Goal: Task Accomplishment & Management: Manage account settings

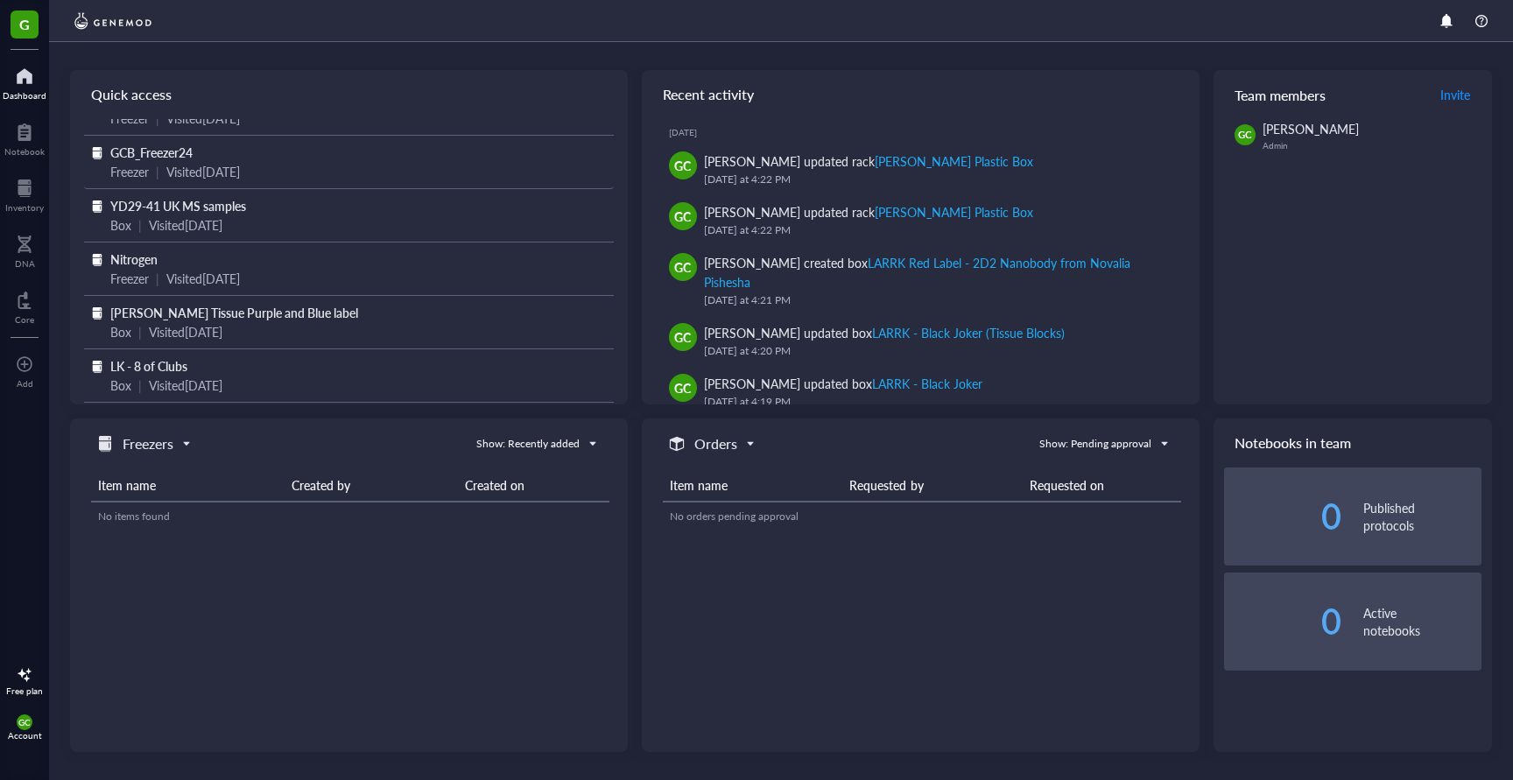
scroll to position [44, 0]
click at [137, 250] on span "Nitrogen" at bounding box center [133, 259] width 47 height 18
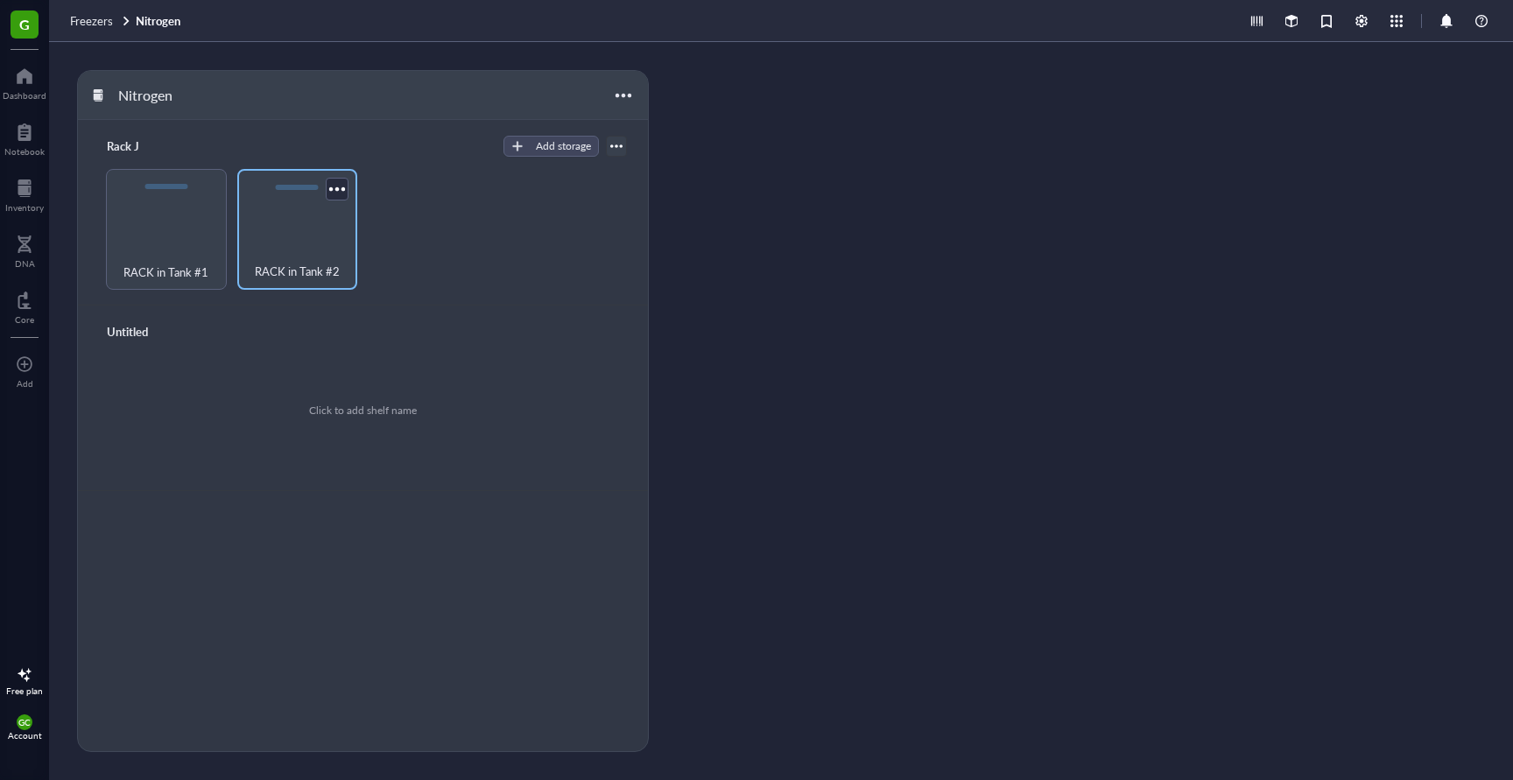
click at [315, 277] on span "RACK in Tank #2" at bounding box center [297, 271] width 85 height 19
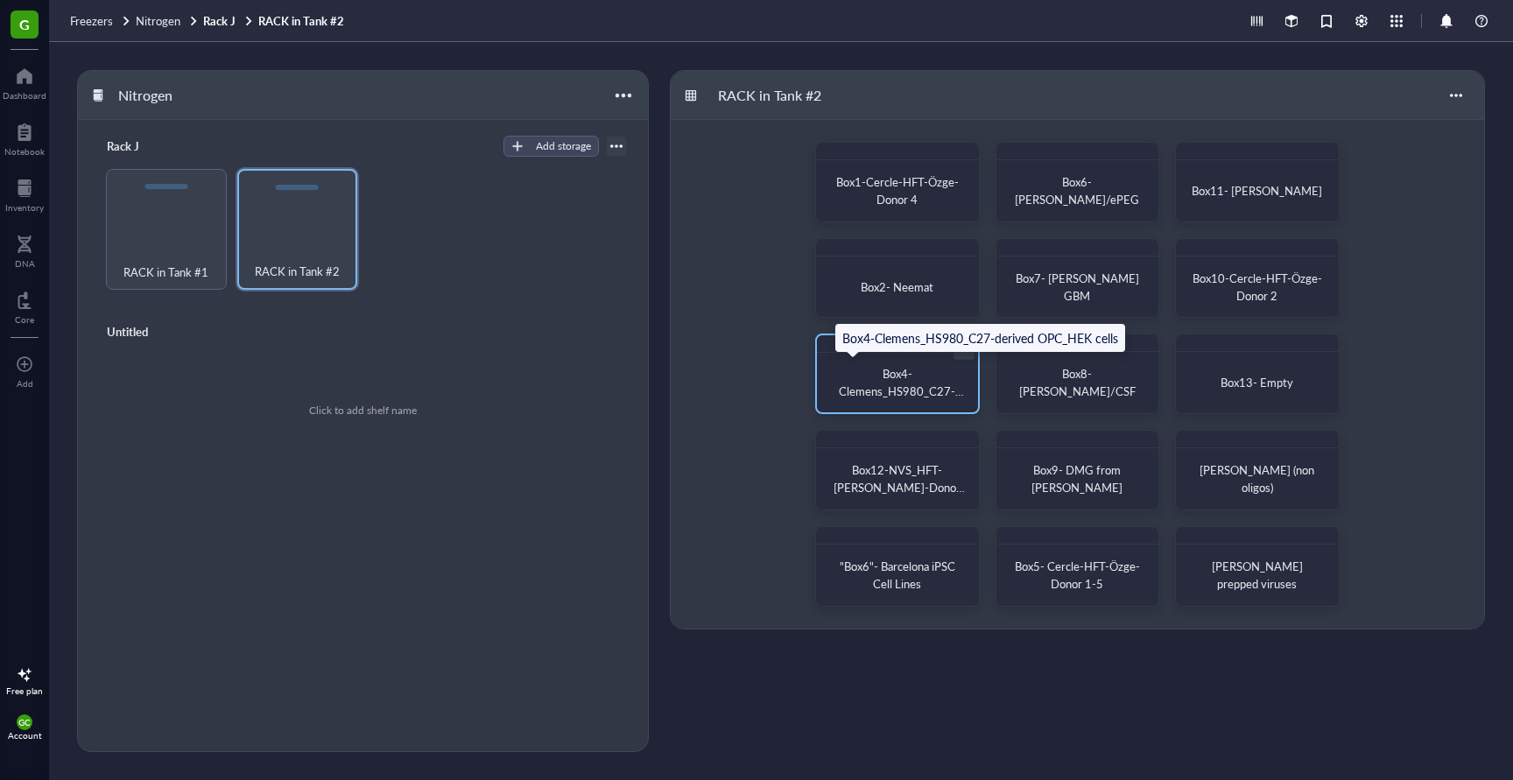
click at [920, 390] on span "Box4-Clemens_HS980_C27-derived OPC_HEK cells" at bounding box center [902, 391] width 126 height 52
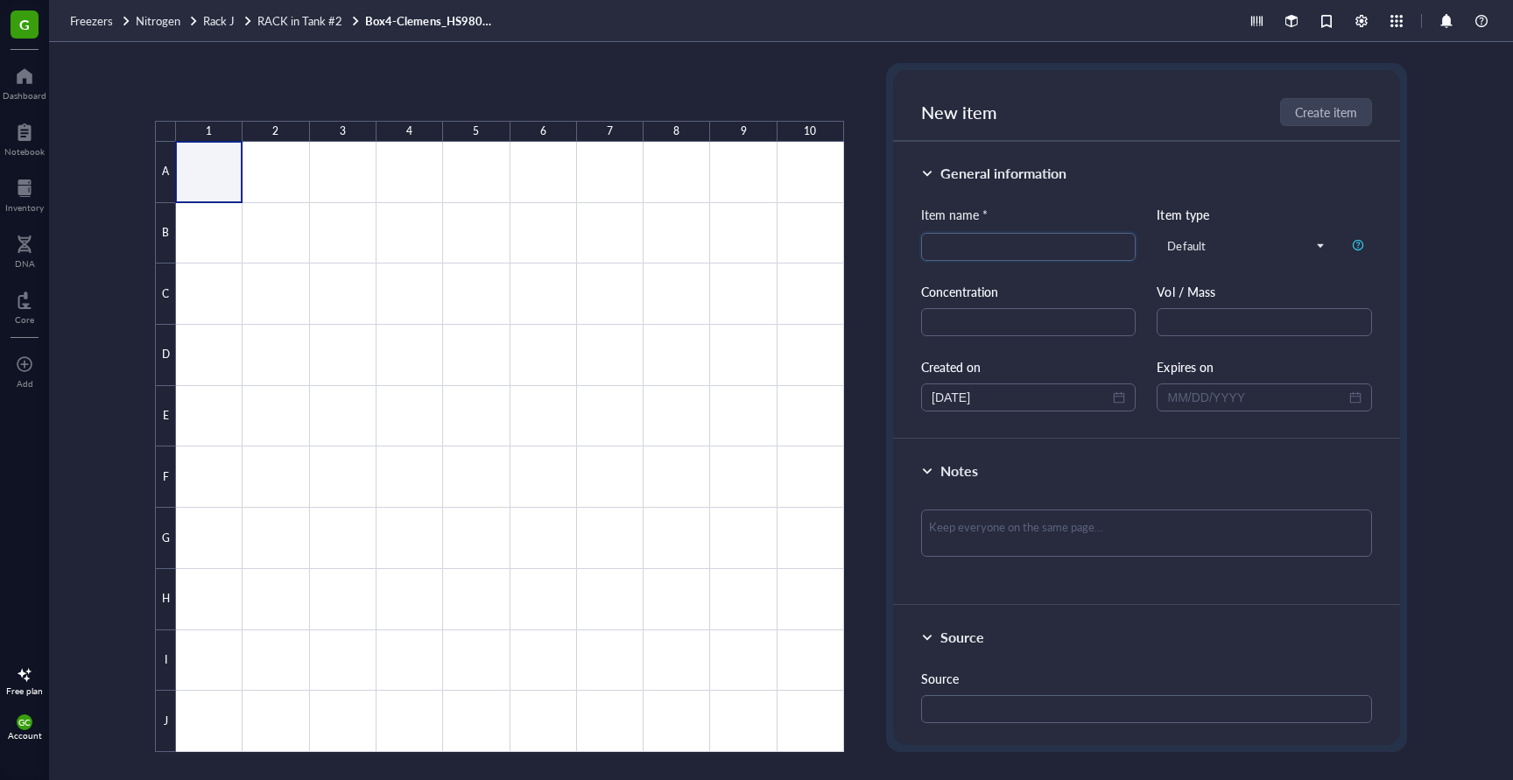
click at [215, 185] on div at bounding box center [510, 447] width 668 height 610
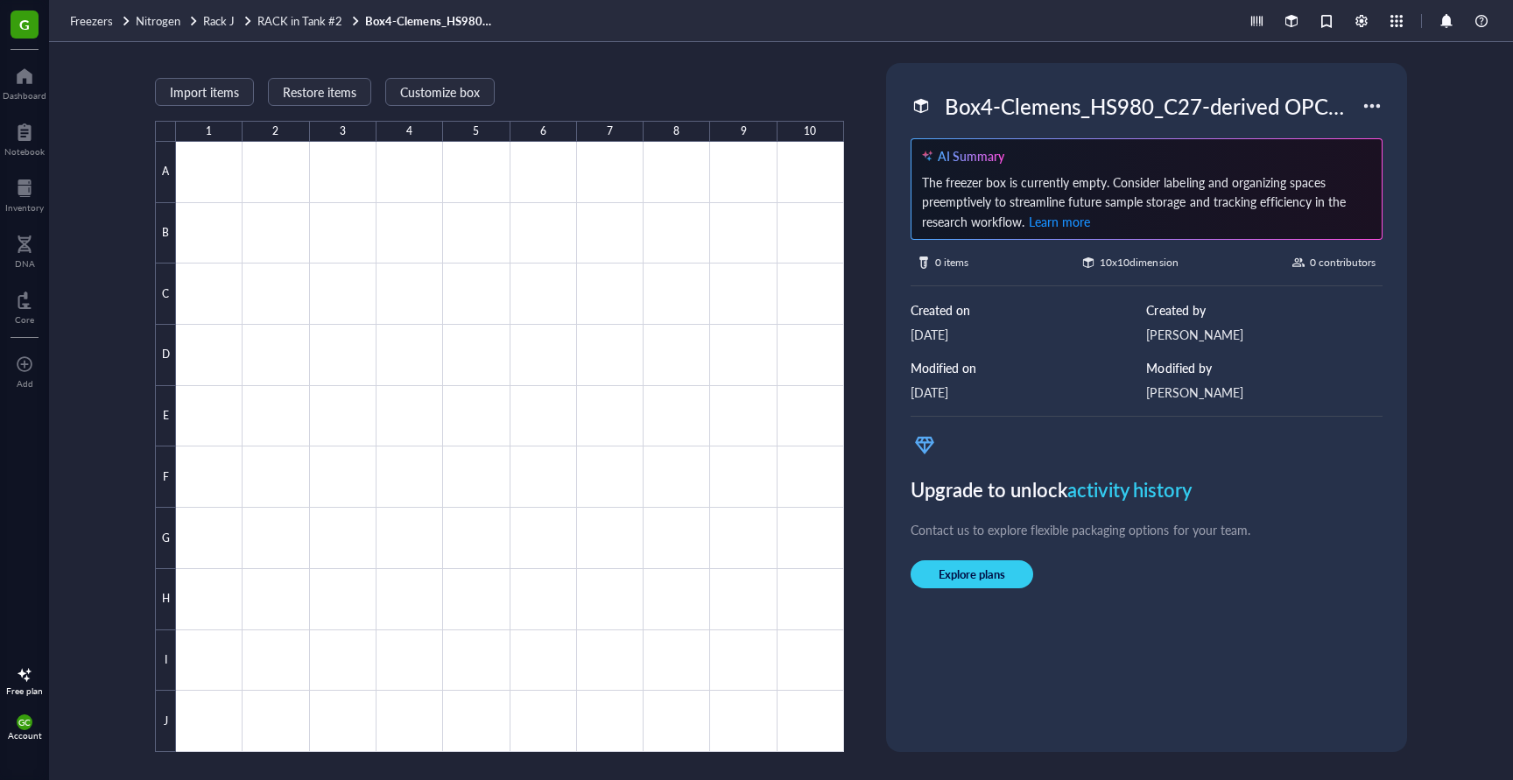
click at [1376, 102] on div at bounding box center [1372, 106] width 28 height 28
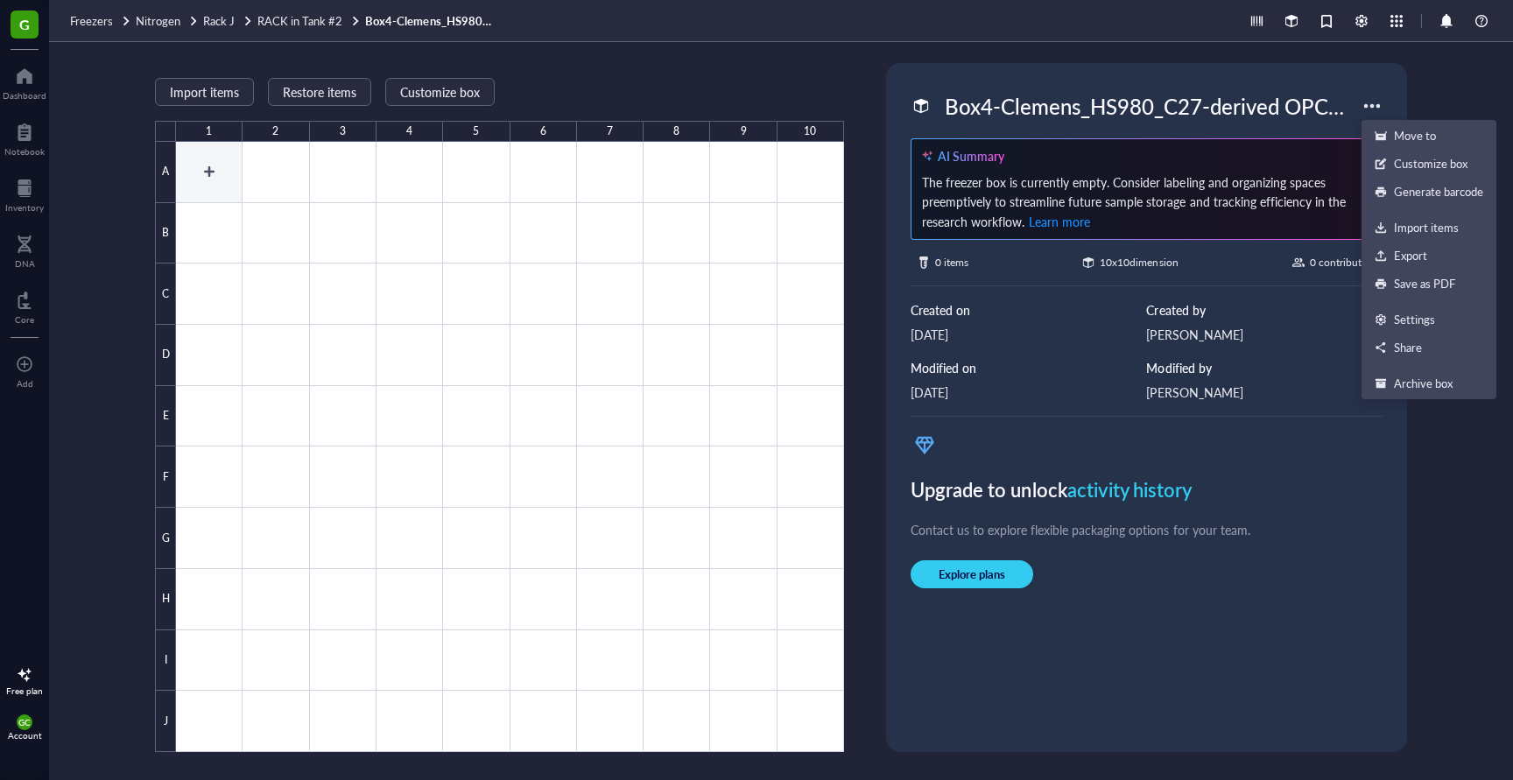
click at [203, 167] on div at bounding box center [510, 447] width 668 height 610
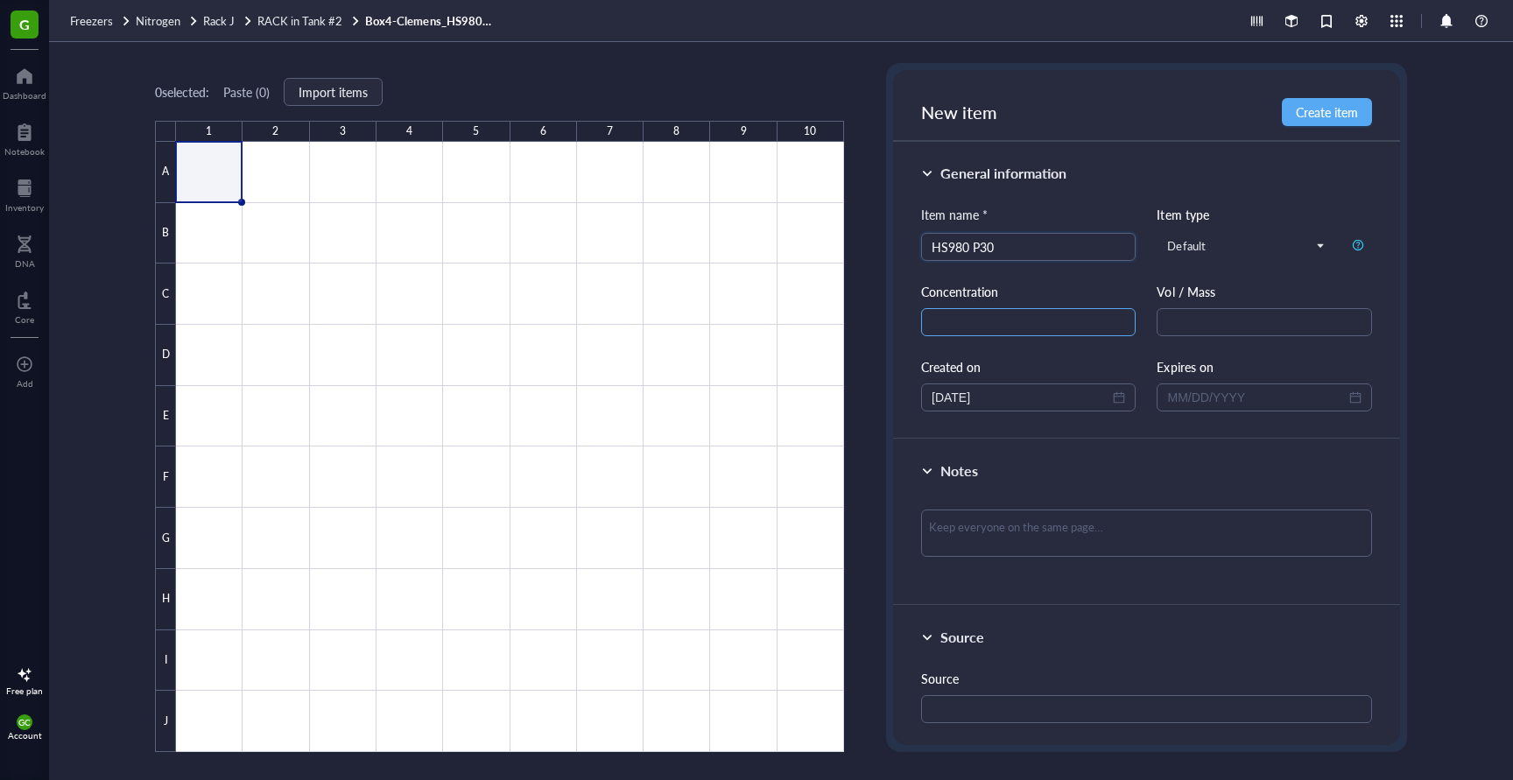
type input "HS980 P30"
click at [964, 323] on input "text" at bounding box center [1028, 322] width 214 height 28
type input "600K cells"
click at [1198, 325] on input "text" at bounding box center [1264, 322] width 214 height 28
type input "1ml"
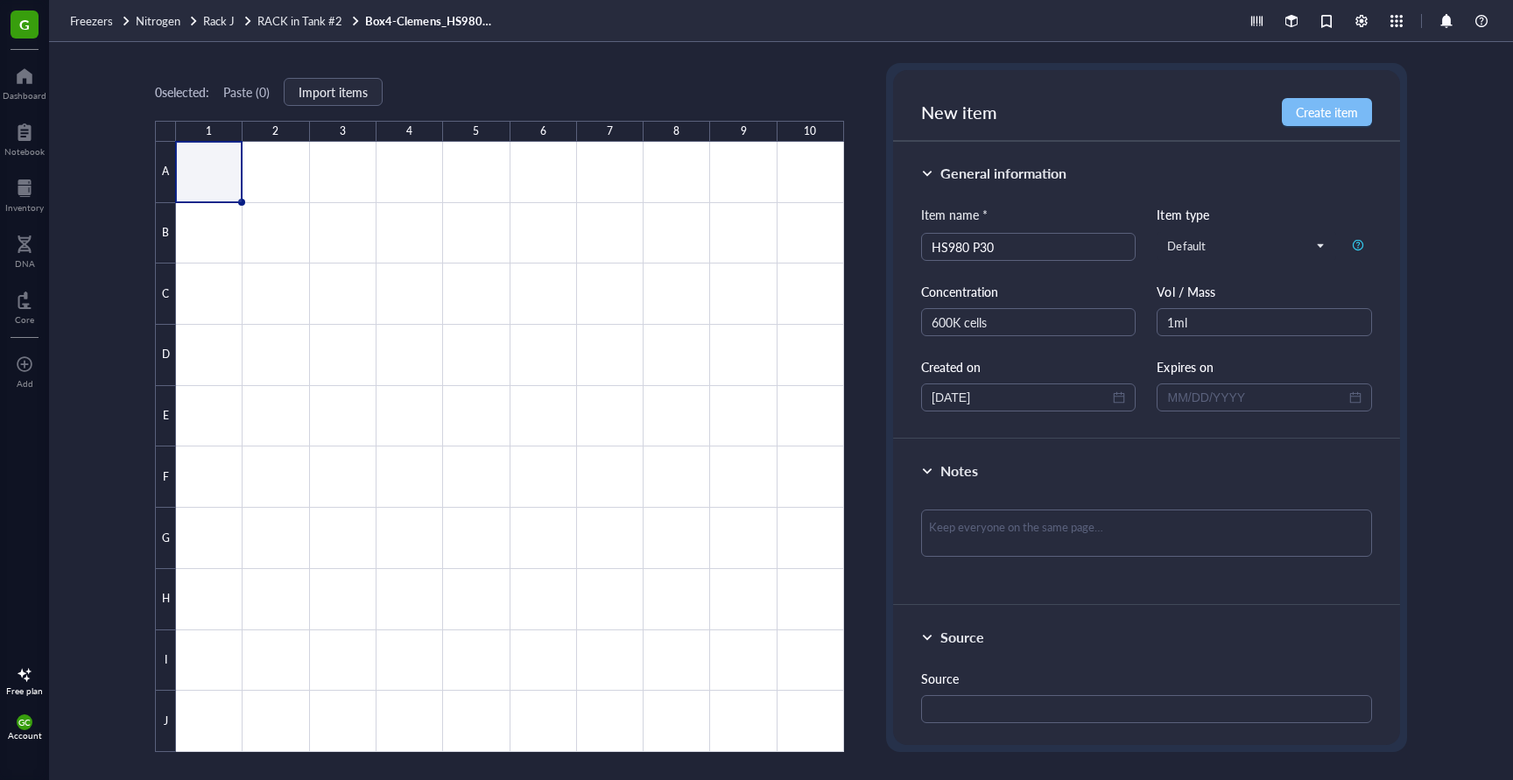
click at [1332, 114] on span "Create item" at bounding box center [1327, 112] width 62 height 14
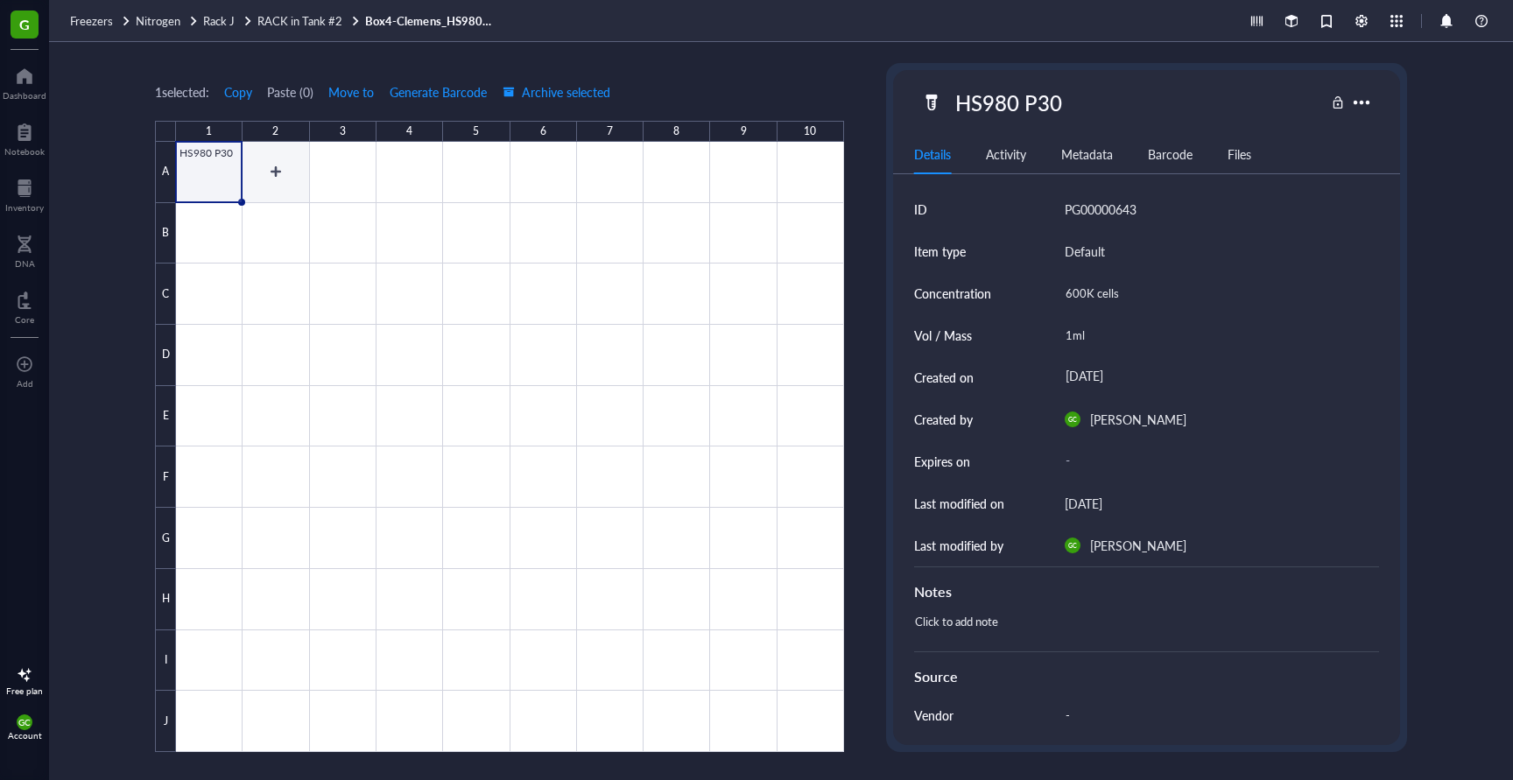
click at [291, 180] on div at bounding box center [510, 447] width 668 height 610
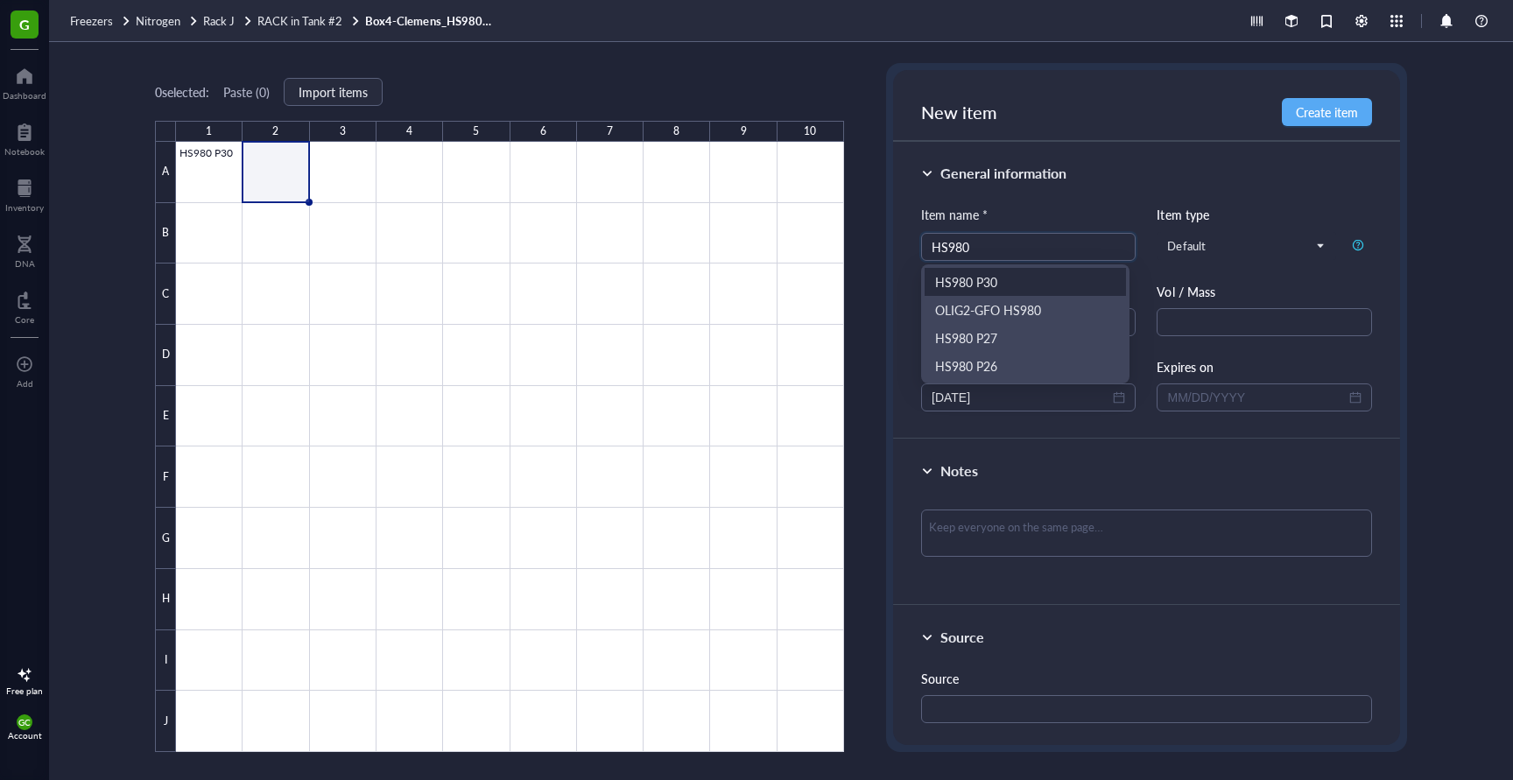
click at [999, 278] on div "HS980 P30" at bounding box center [1025, 281] width 180 height 19
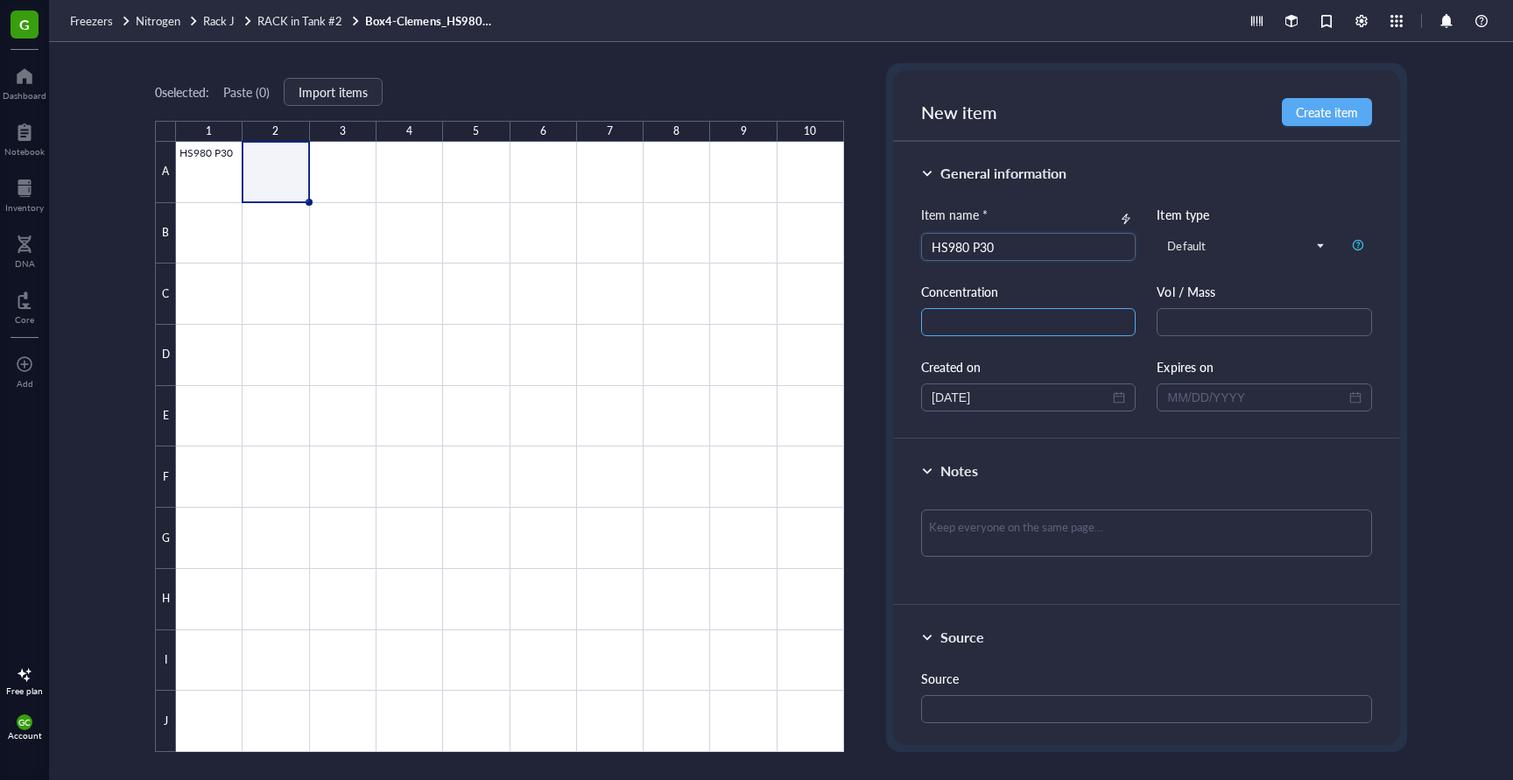
type input "HS980 P30"
click at [990, 320] on input "text" at bounding box center [1028, 322] width 214 height 28
type input "600 K cells"
click at [1242, 331] on input "text" at bounding box center [1264, 322] width 214 height 28
type input "1"
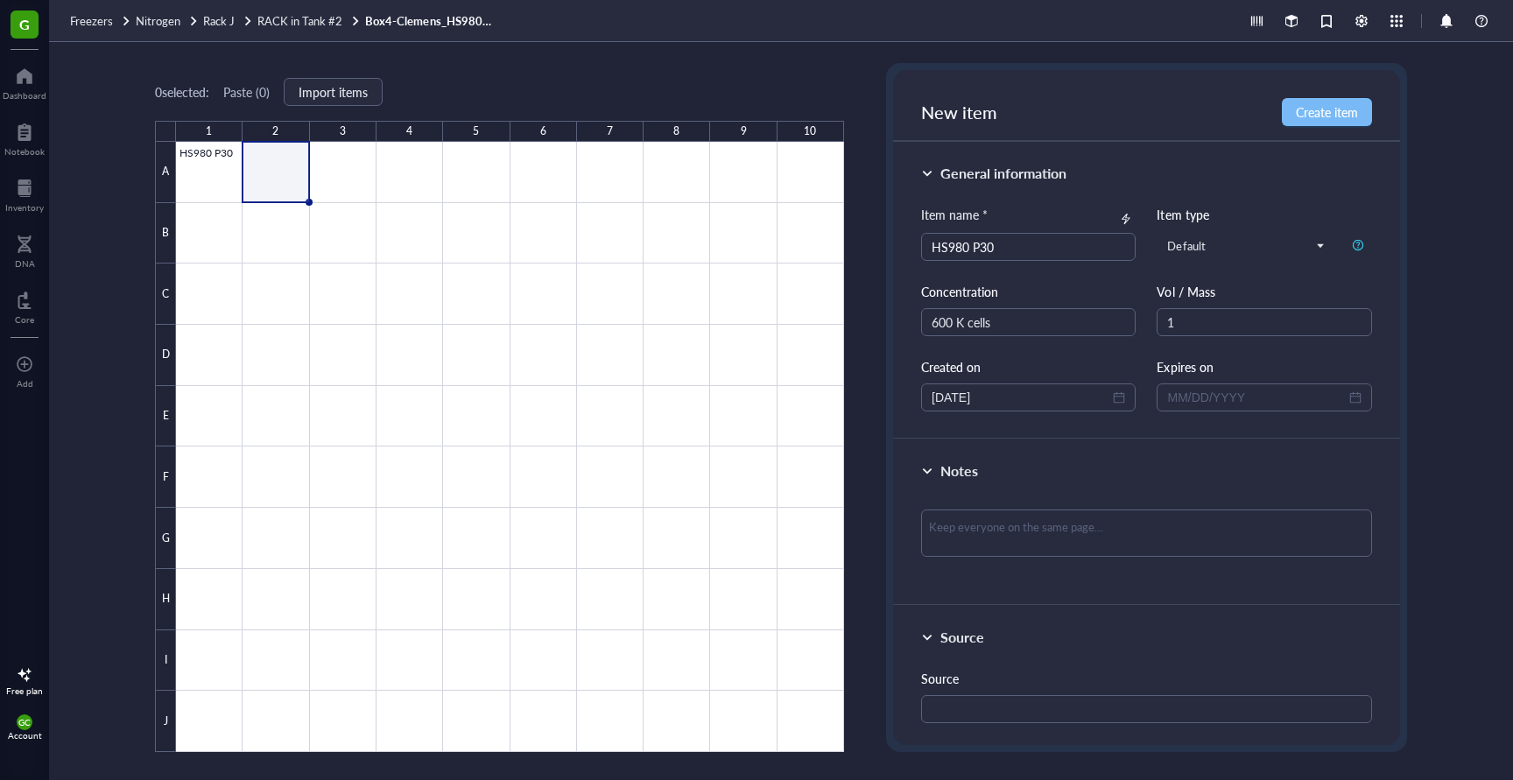
click at [1352, 106] on span "Create item" at bounding box center [1327, 112] width 62 height 14
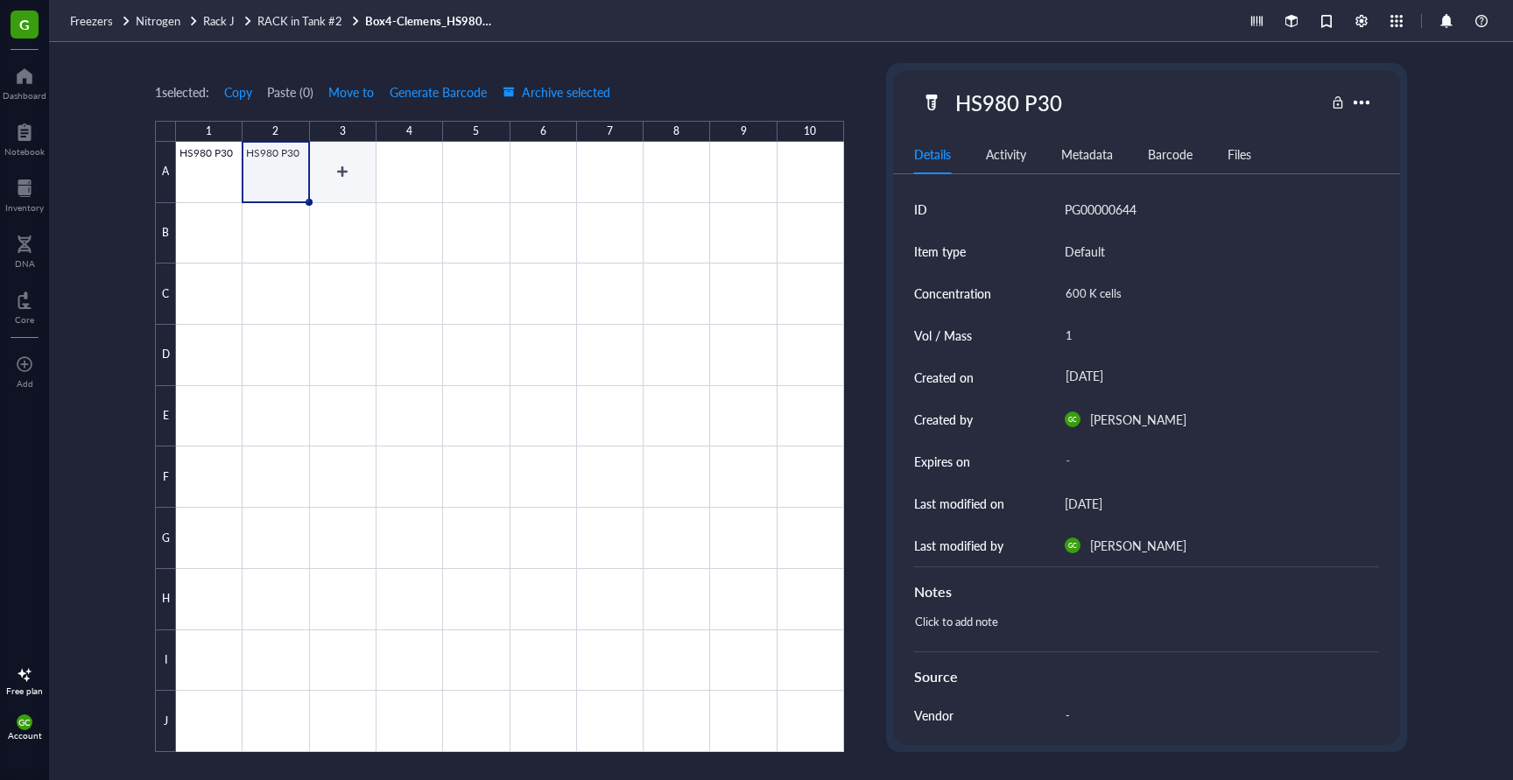
click at [344, 178] on div at bounding box center [510, 447] width 668 height 610
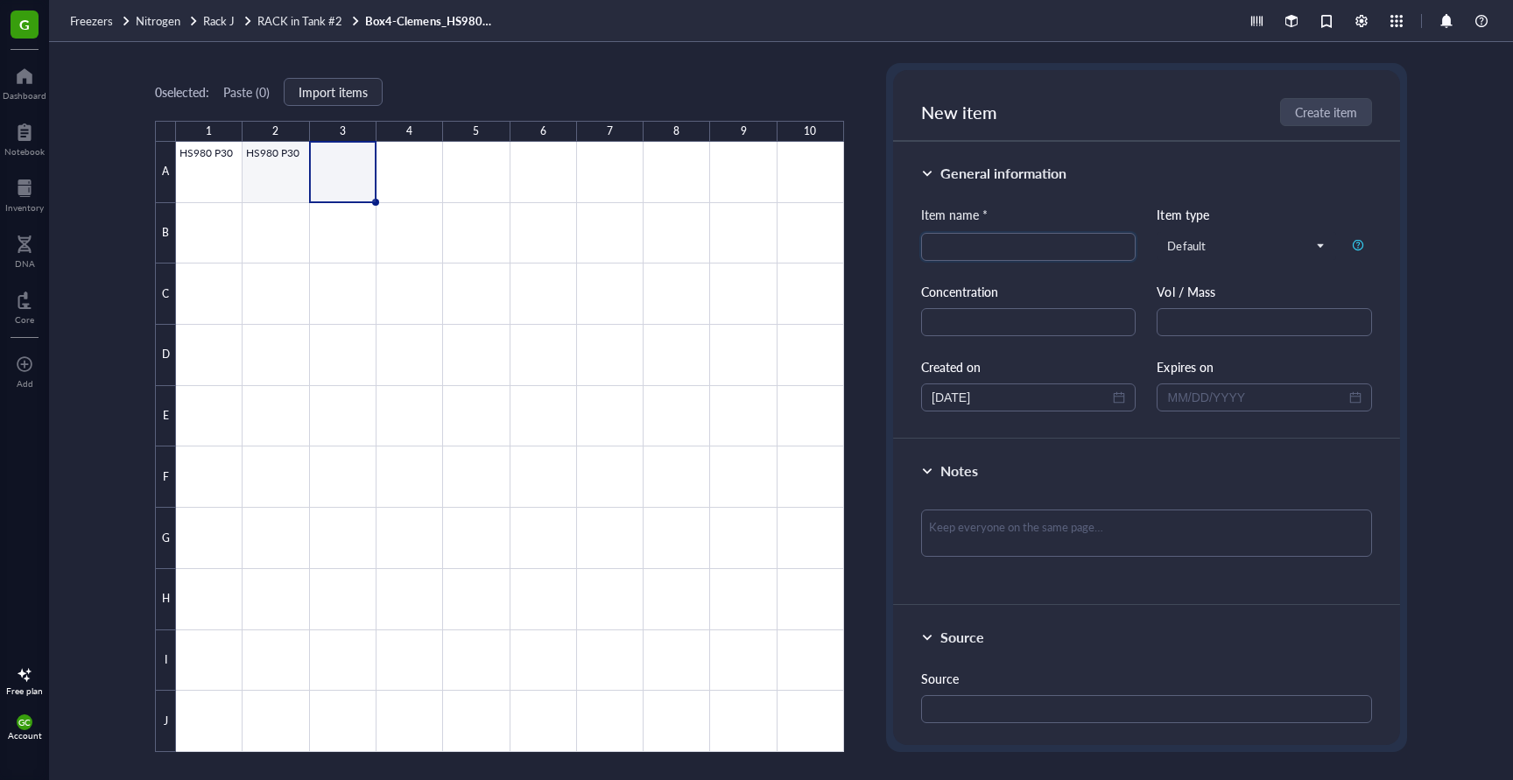
click at [309, 171] on div at bounding box center [510, 447] width 668 height 610
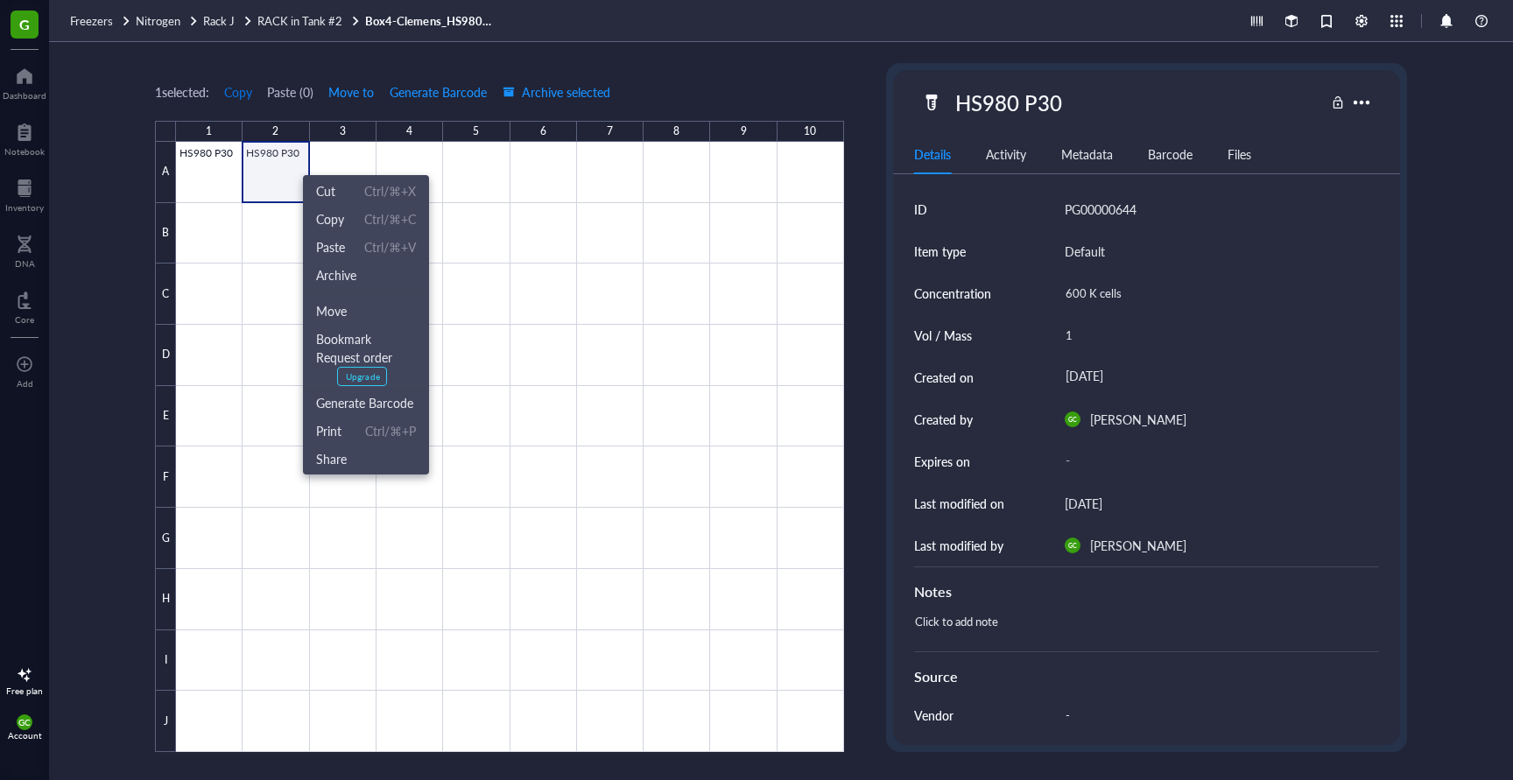
click at [244, 88] on span "Copy" at bounding box center [238, 92] width 28 height 14
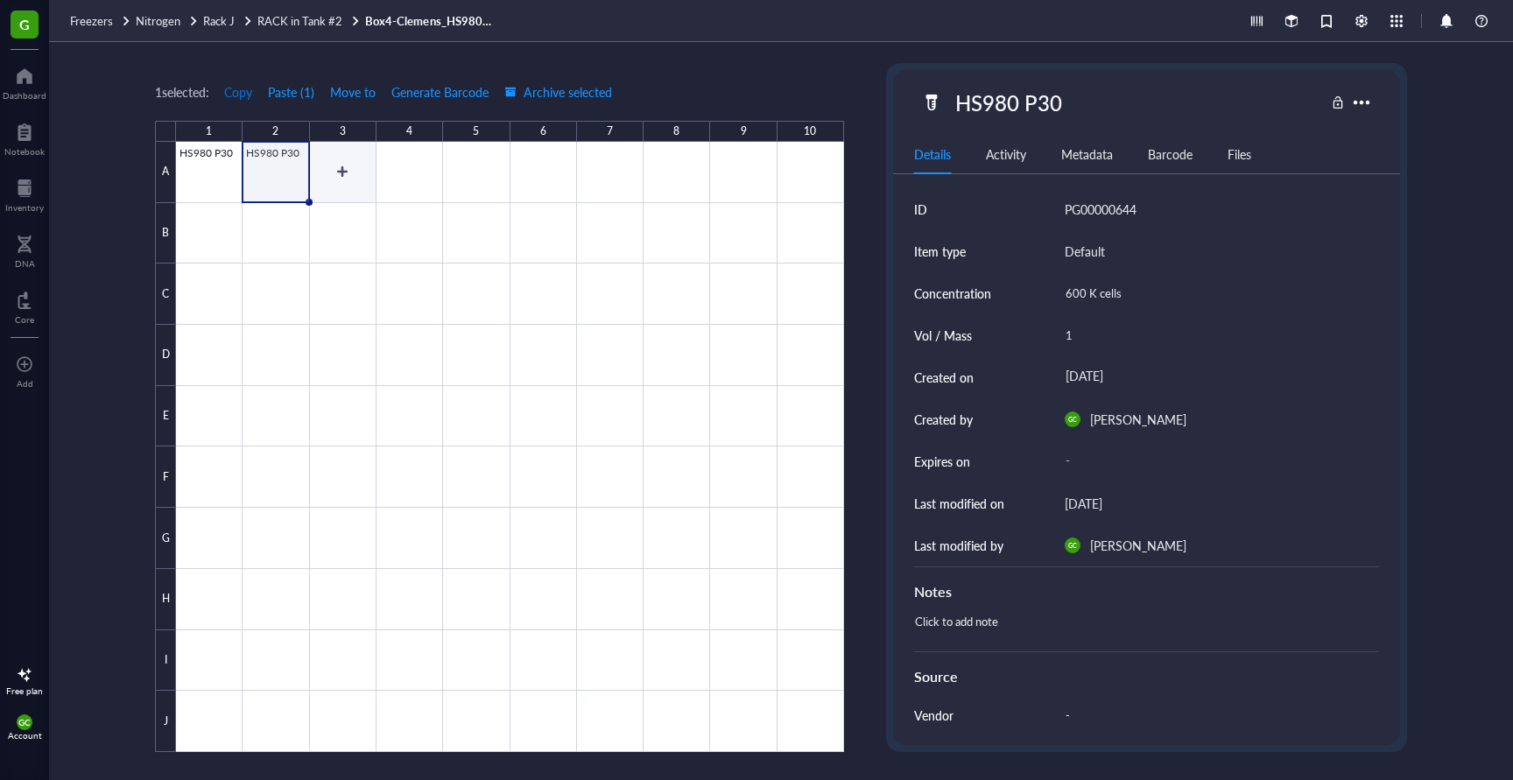
click at [358, 165] on div at bounding box center [510, 447] width 668 height 610
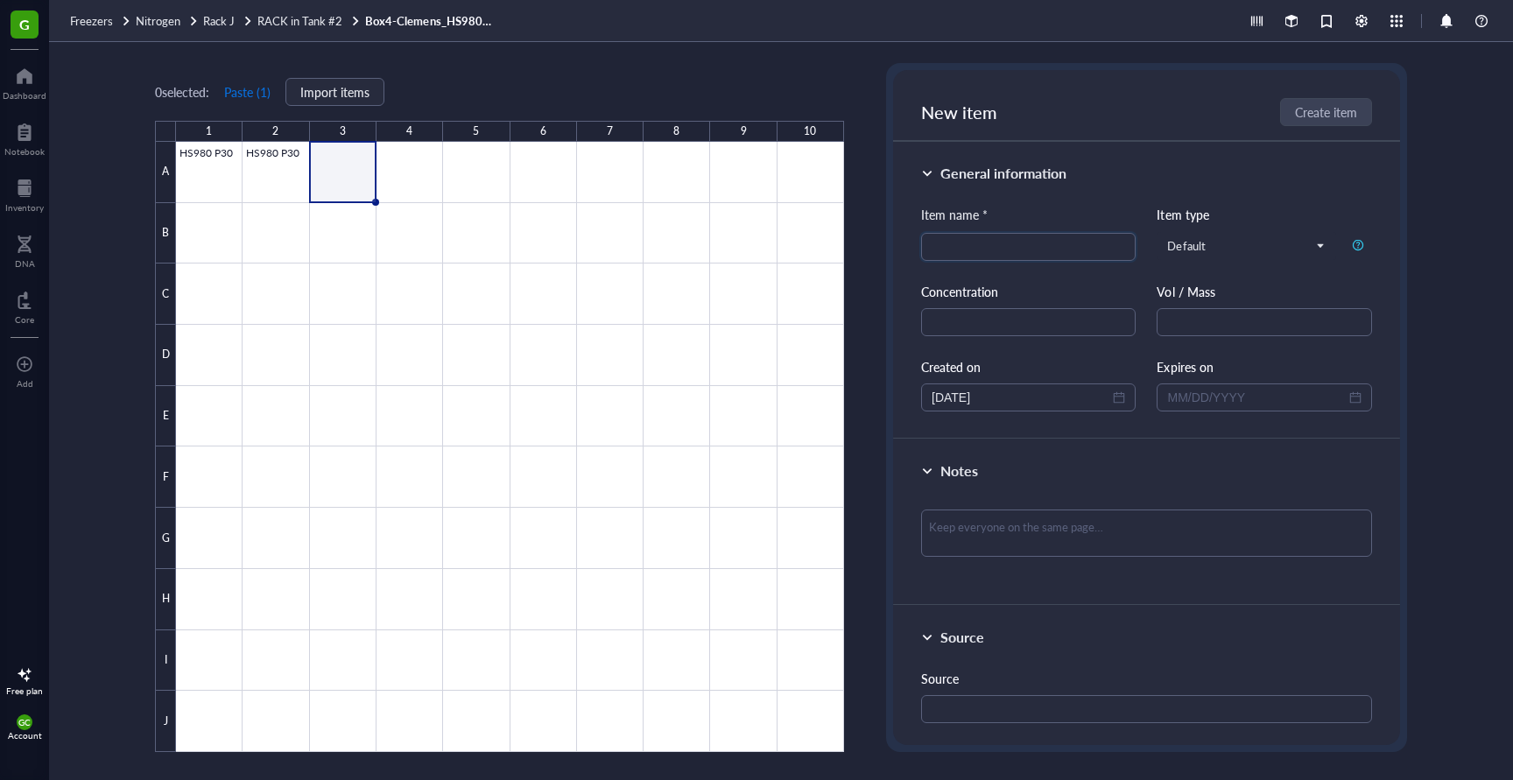
click at [252, 98] on button "Paste ( 1 )" at bounding box center [247, 92] width 48 height 28
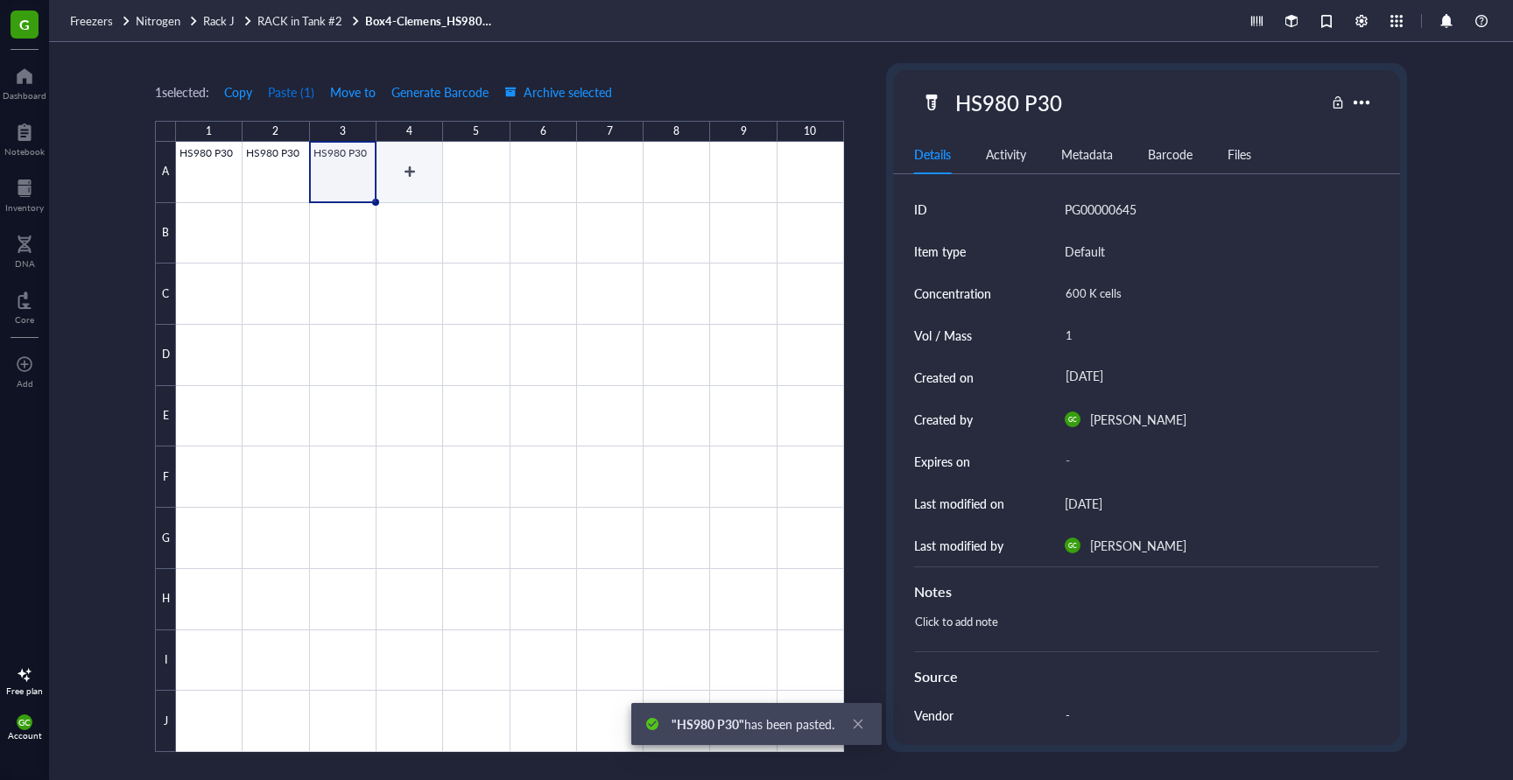
click at [415, 172] on div at bounding box center [510, 447] width 668 height 610
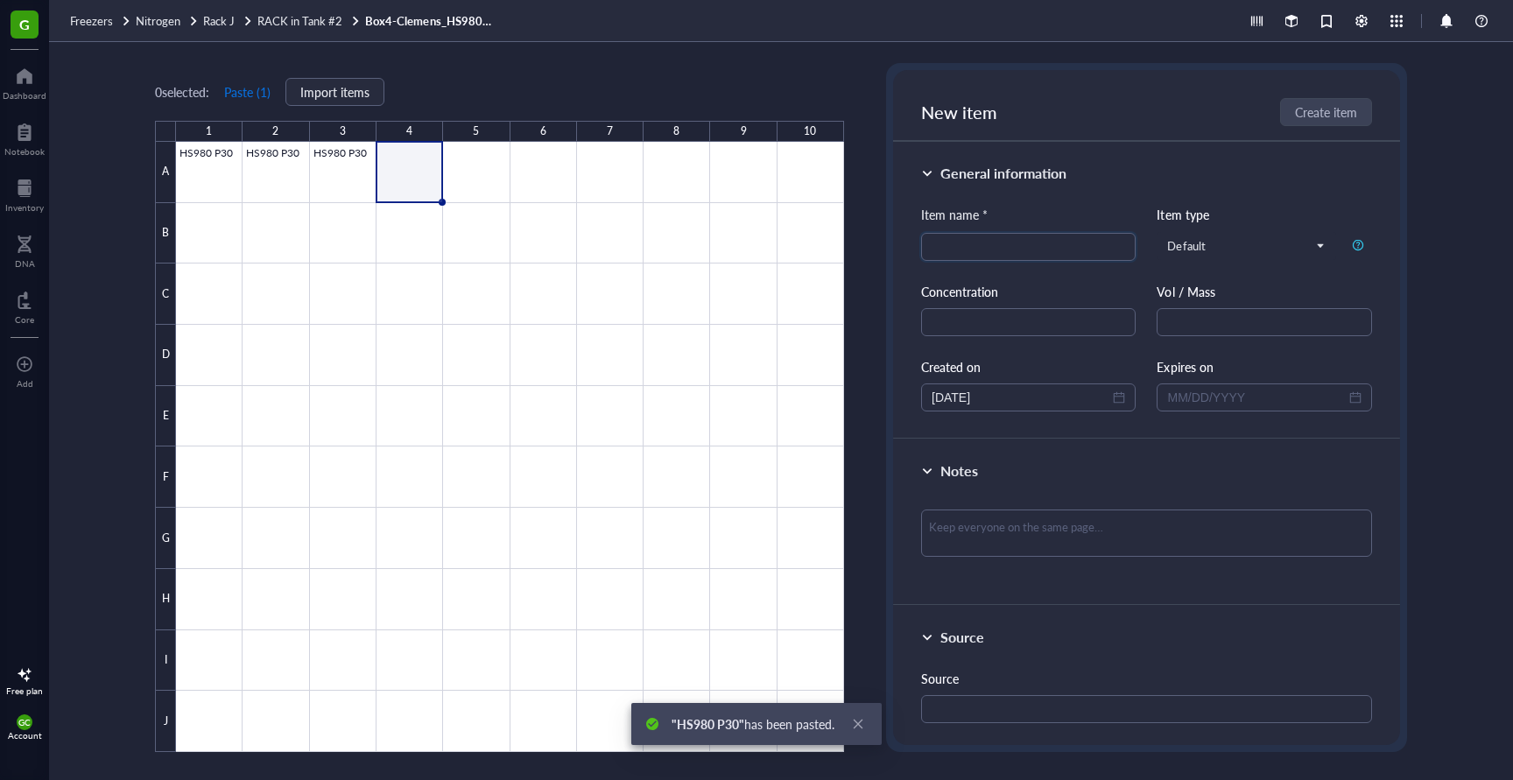
click at [250, 98] on button "Paste ( 1 )" at bounding box center [247, 92] width 48 height 28
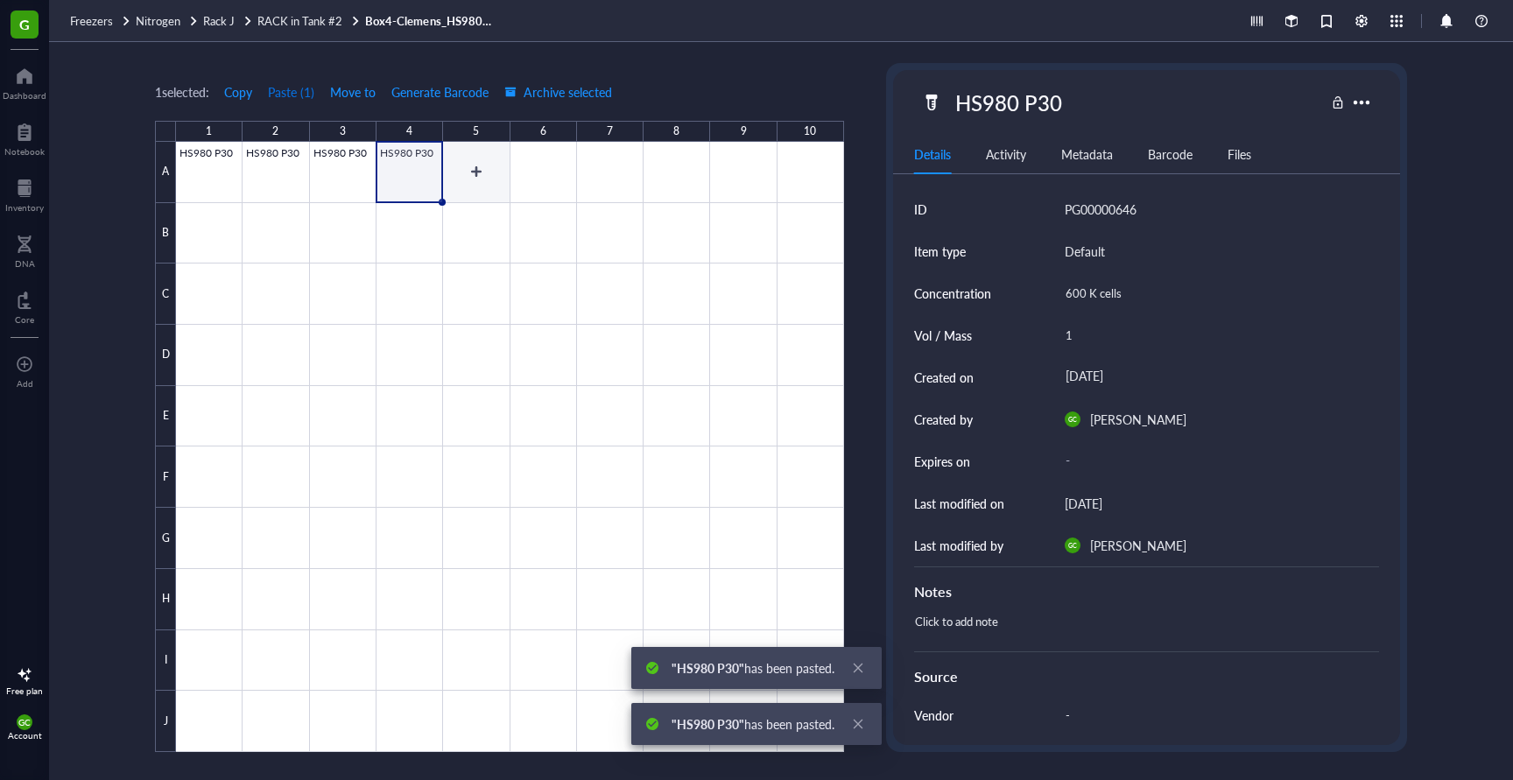
click at [473, 162] on div at bounding box center [510, 447] width 668 height 610
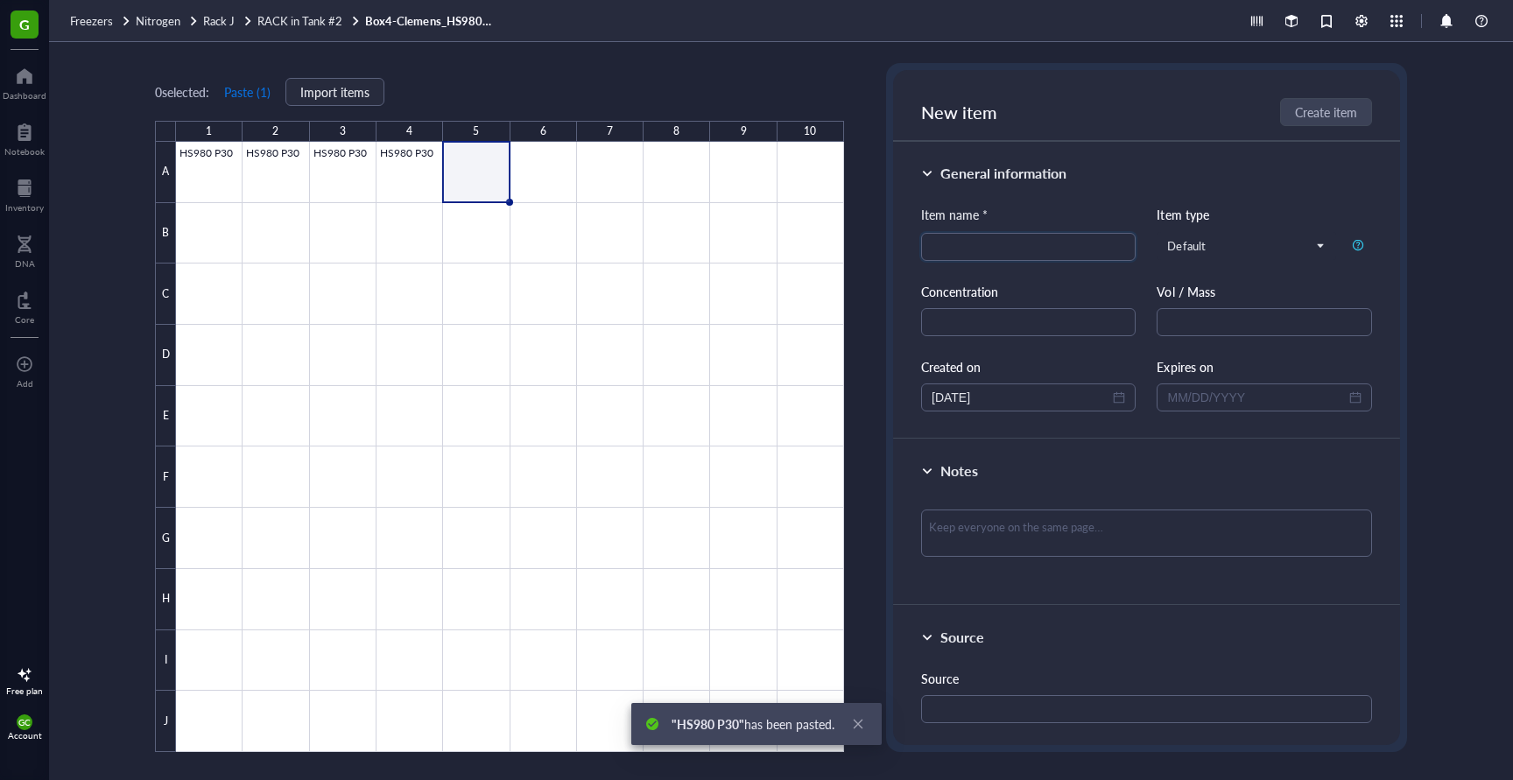
click at [247, 90] on button "Paste ( 1 )" at bounding box center [247, 92] width 48 height 28
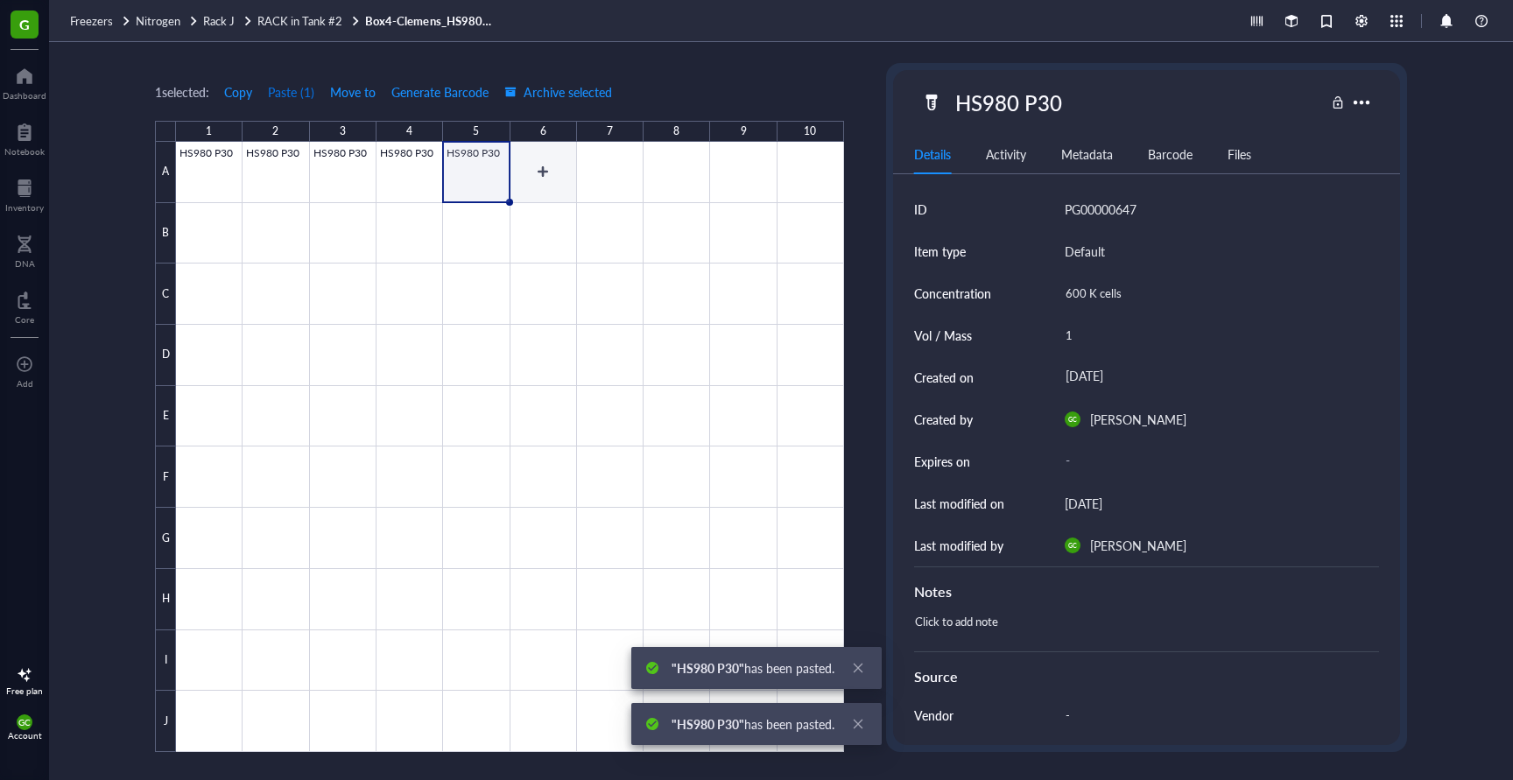
click at [546, 164] on div at bounding box center [510, 447] width 668 height 610
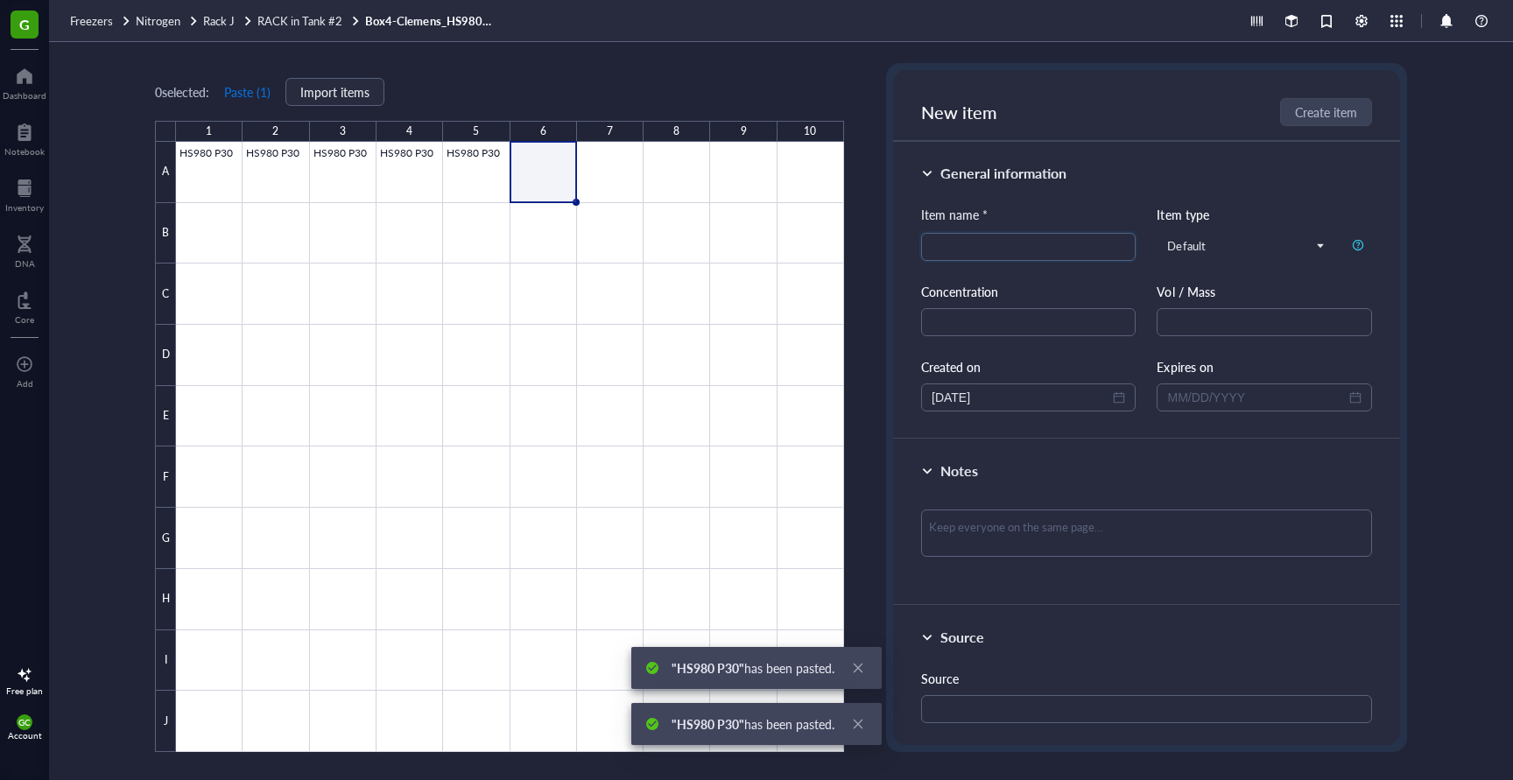
click at [247, 93] on button "Paste ( 1 )" at bounding box center [247, 92] width 48 height 28
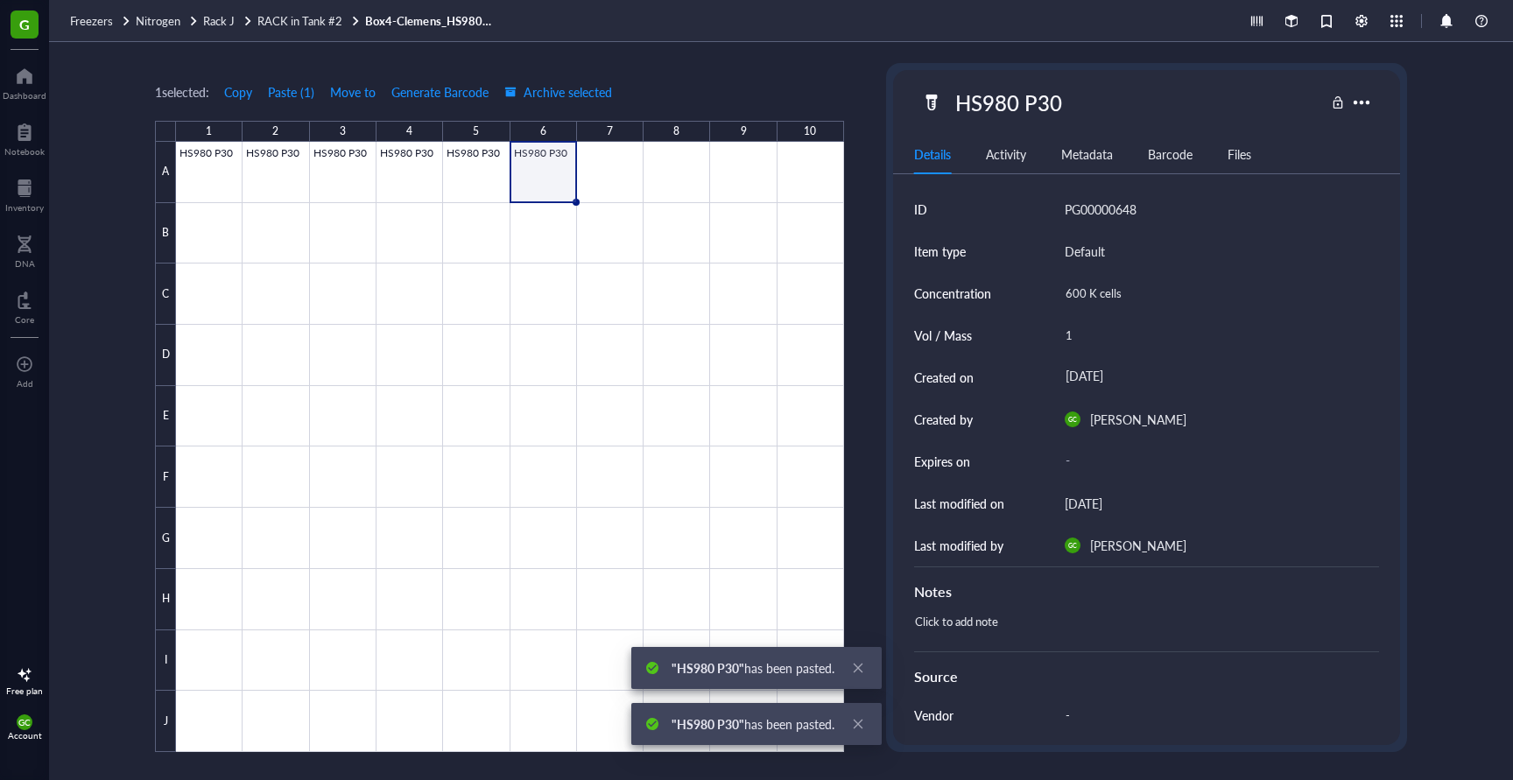
click at [1310, 279] on div "600 K cells" at bounding box center [1215, 293] width 314 height 37
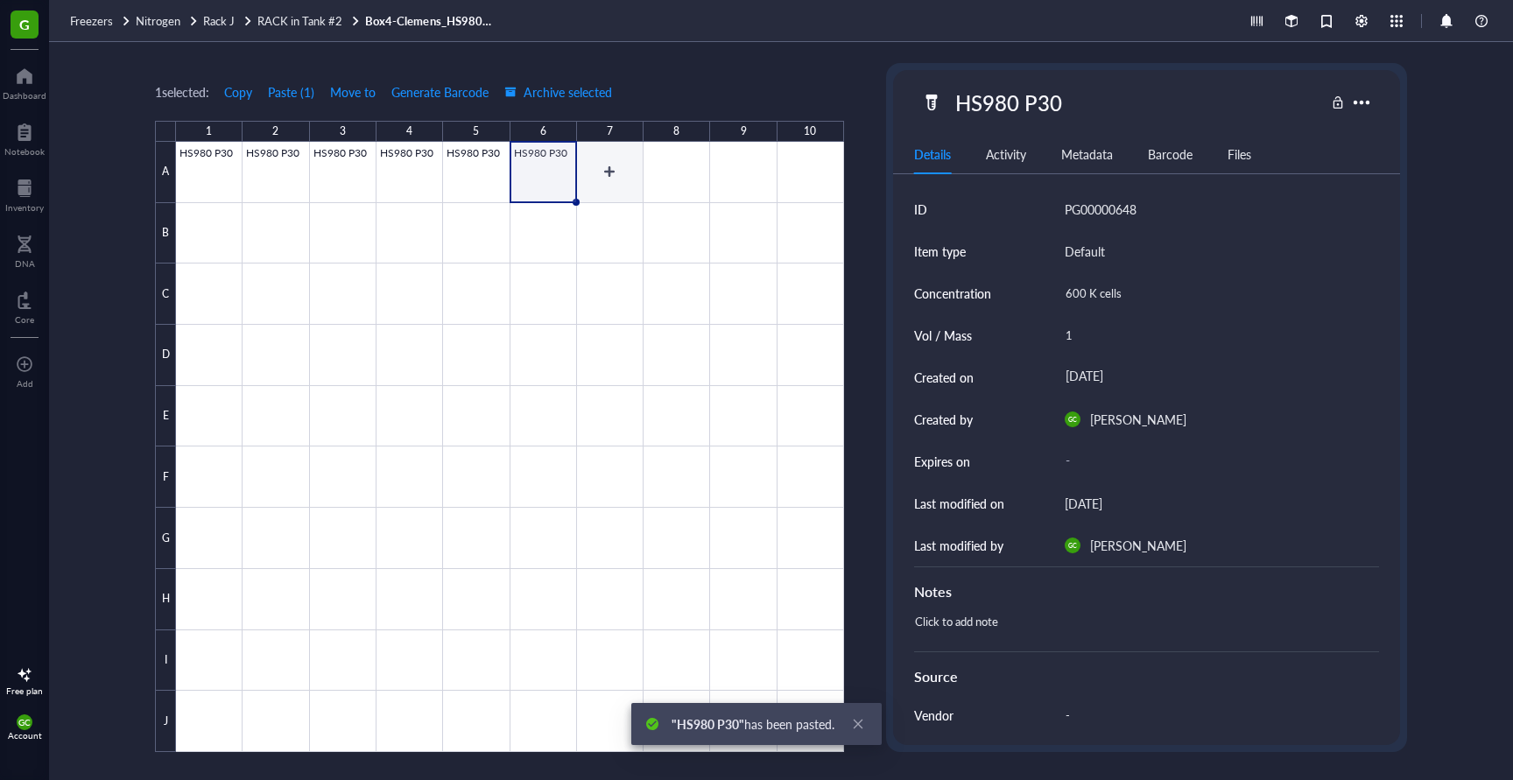
click at [615, 176] on div at bounding box center [510, 447] width 668 height 610
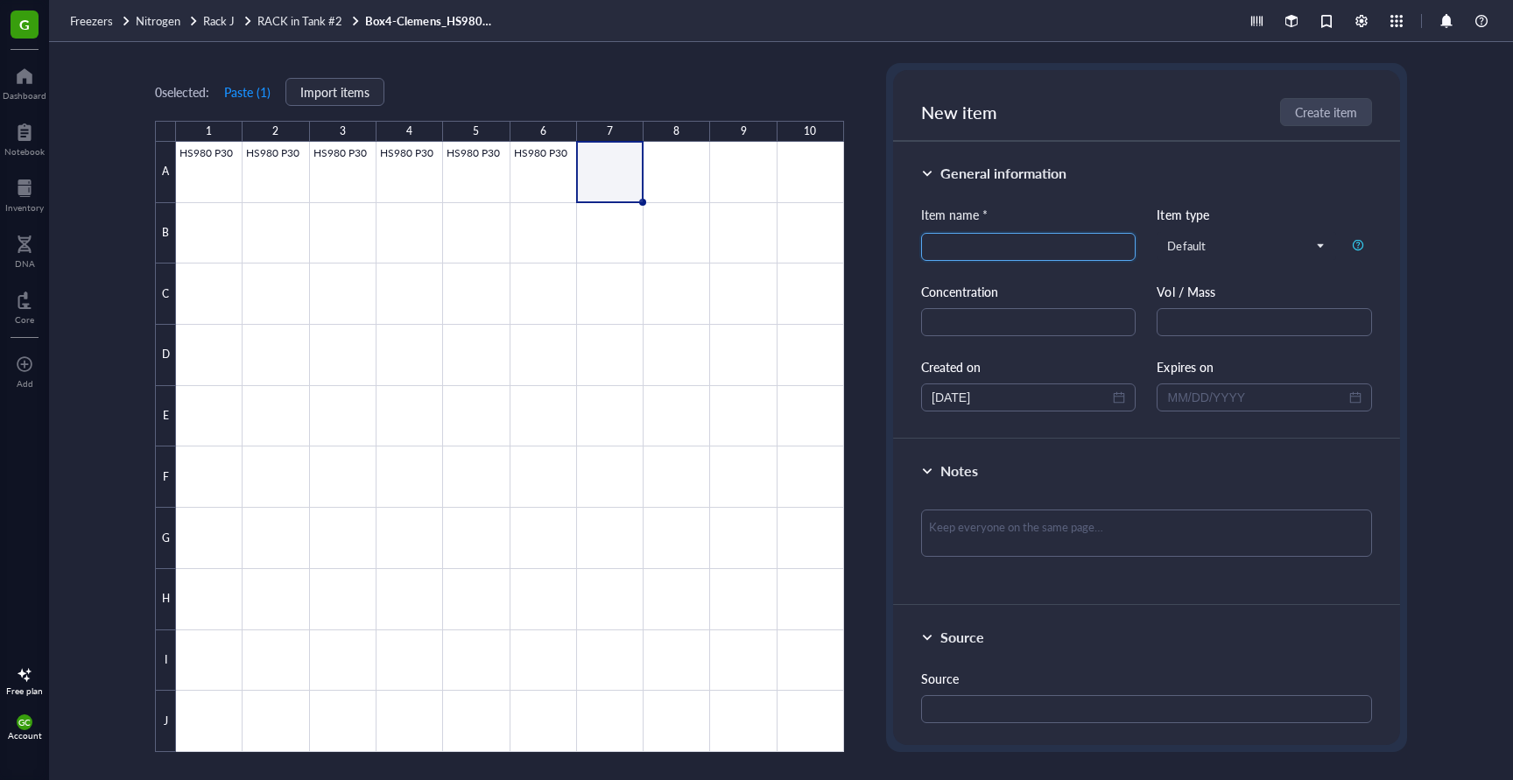
click at [995, 251] on input "search" at bounding box center [1028, 247] width 193 height 26
type input "c"
type input "C27-32-GPC"
click at [1202, 328] on input "text" at bounding box center [1264, 322] width 214 height 28
type input "1 ml"
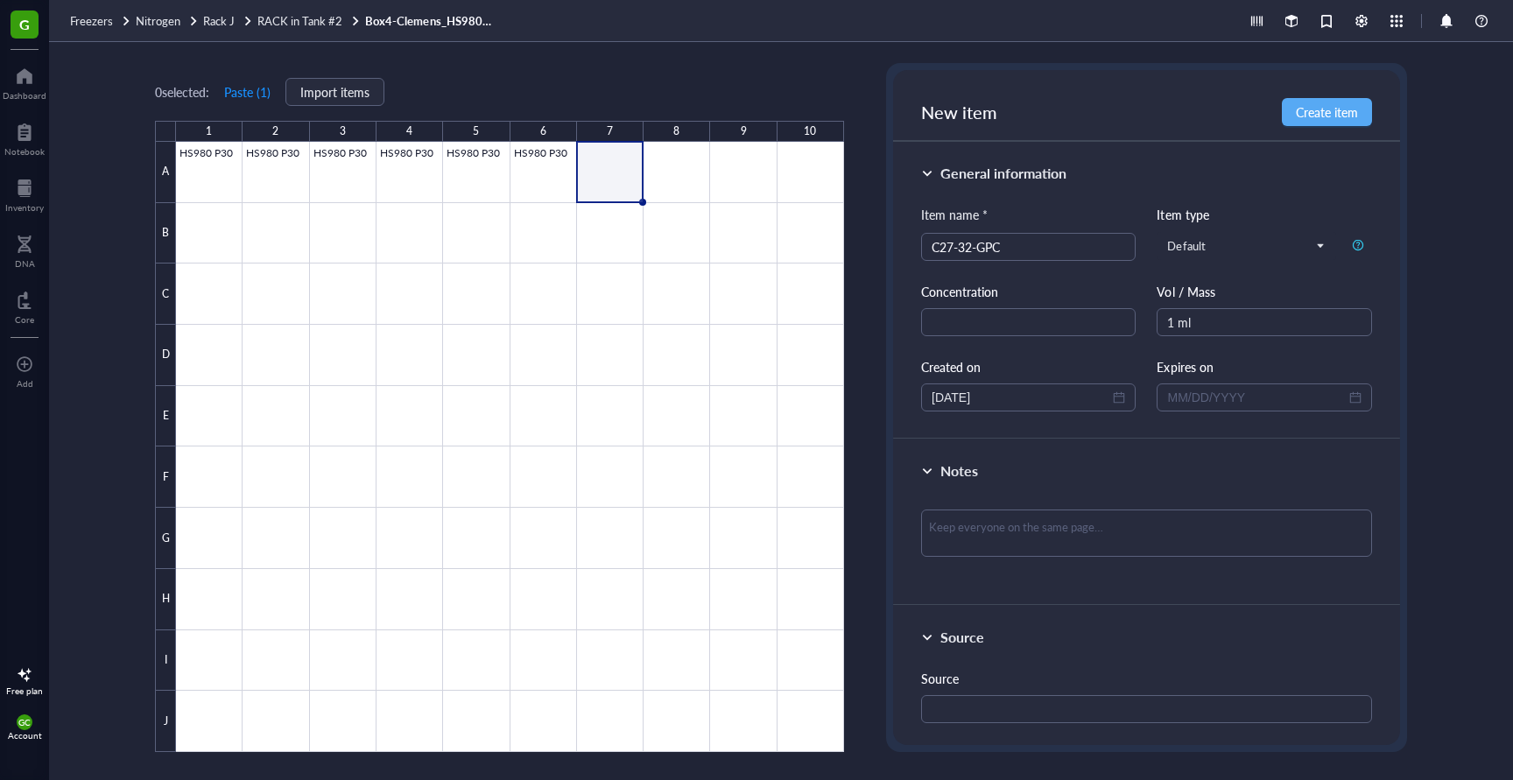
click at [209, 164] on div at bounding box center [510, 447] width 668 height 610
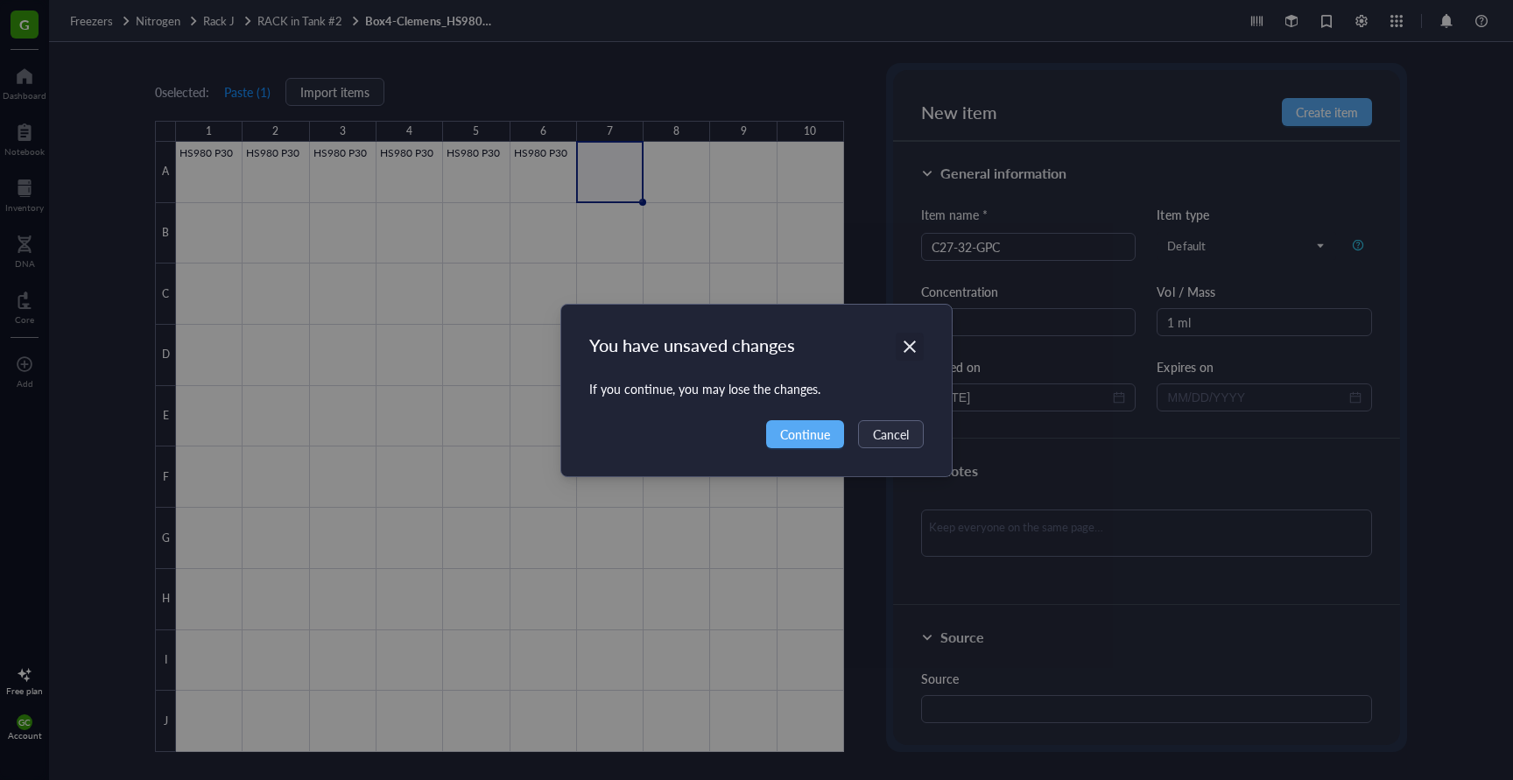
click at [909, 348] on icon "Close" at bounding box center [910, 347] width 12 height 12
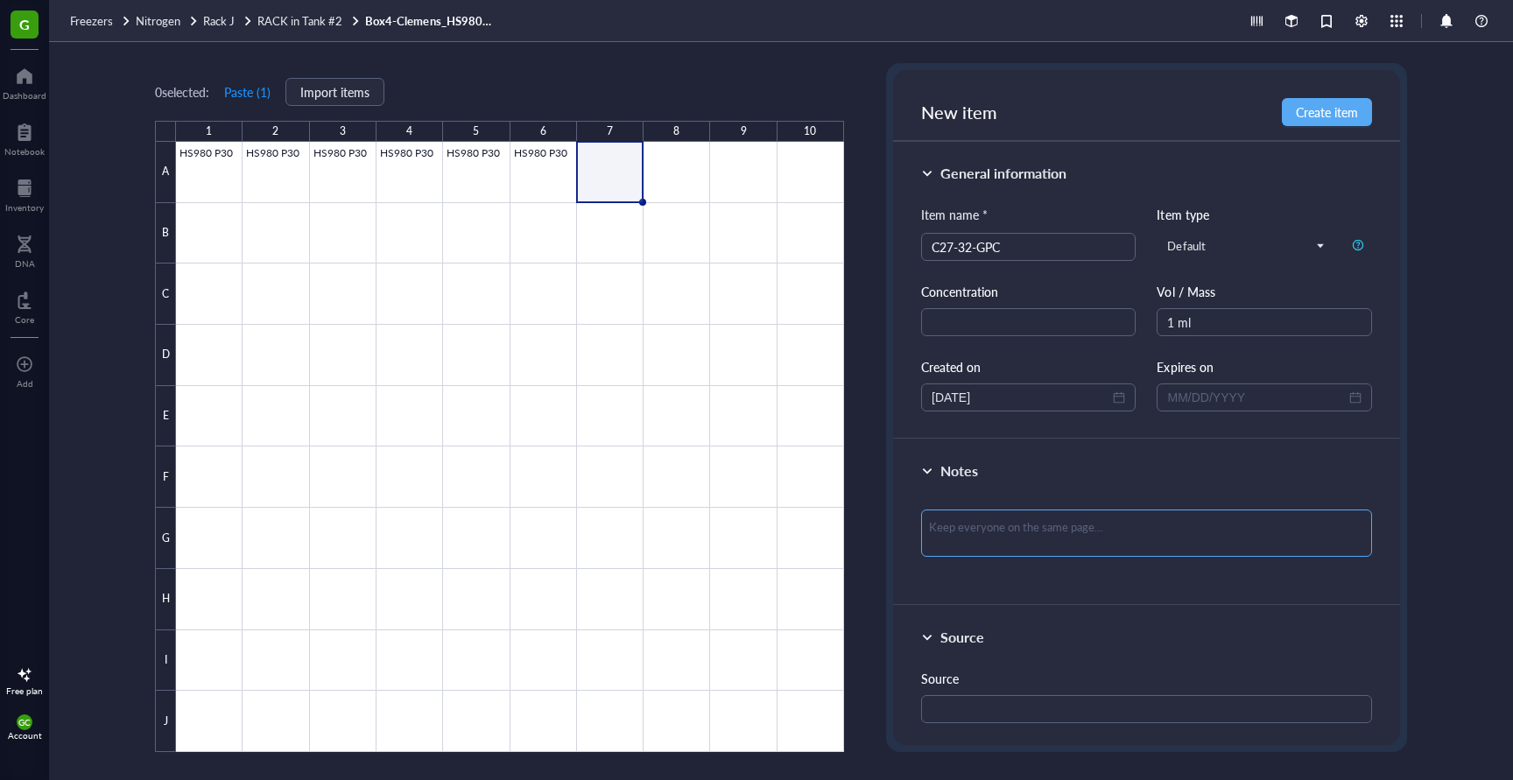
click at [956, 535] on textarea at bounding box center [1146, 533] width 451 height 47
type textarea "T"
type textarea "Th"
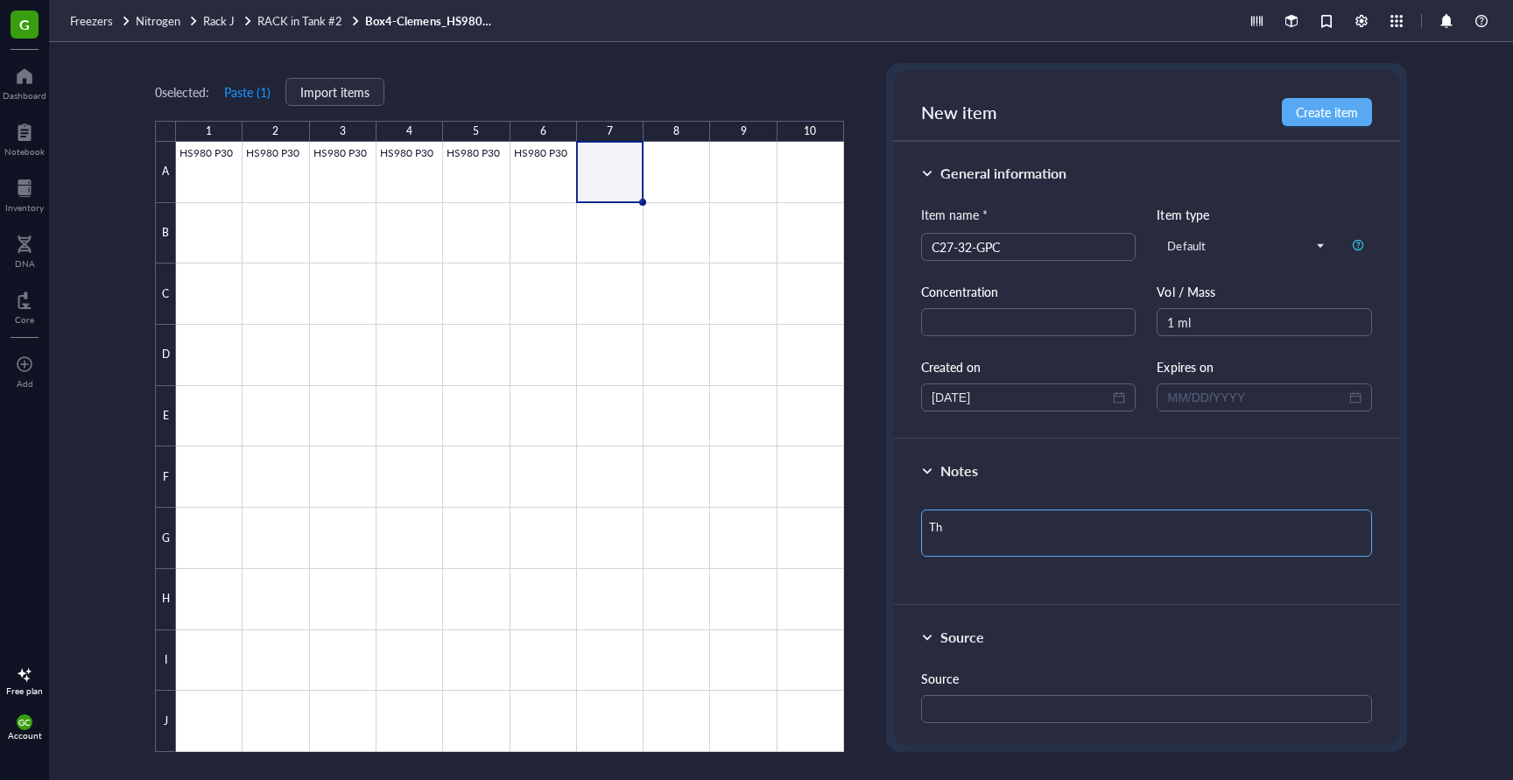
type textarea "Thw"
type textarea "Th"
type textarea "Tha"
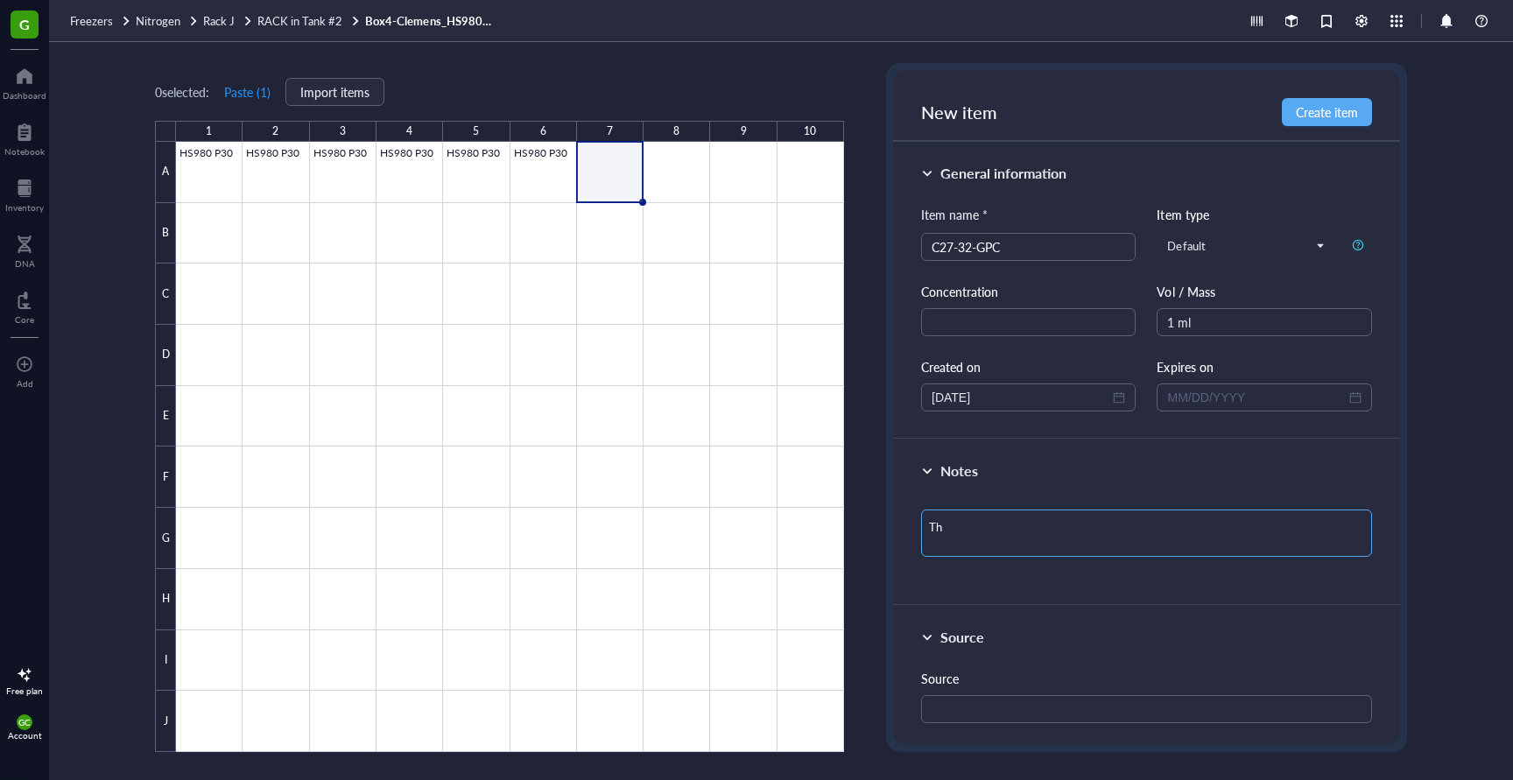
type textarea "Tha"
type textarea "Thaw"
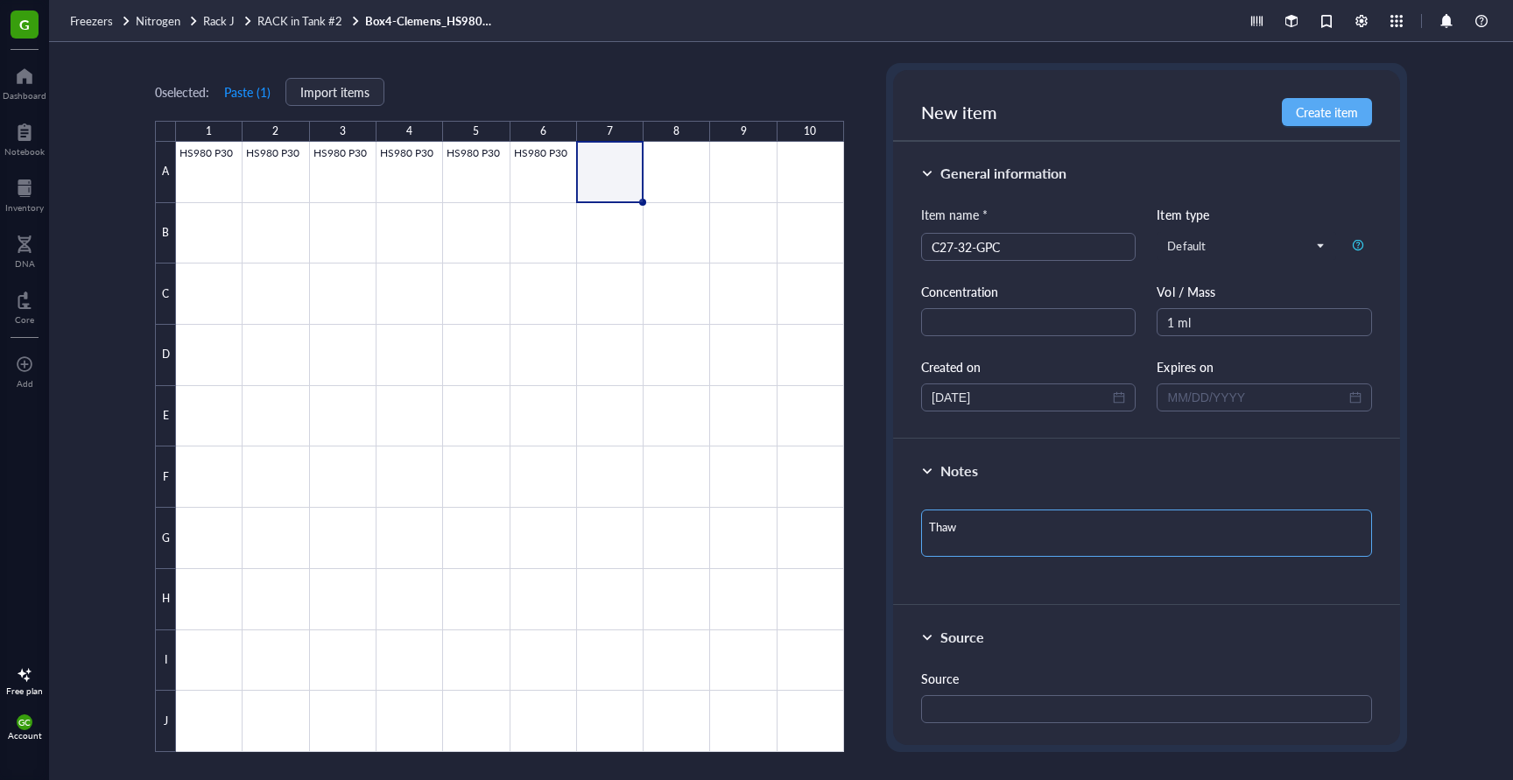
type textarea "Thaw i"
type textarea "Thaw in"
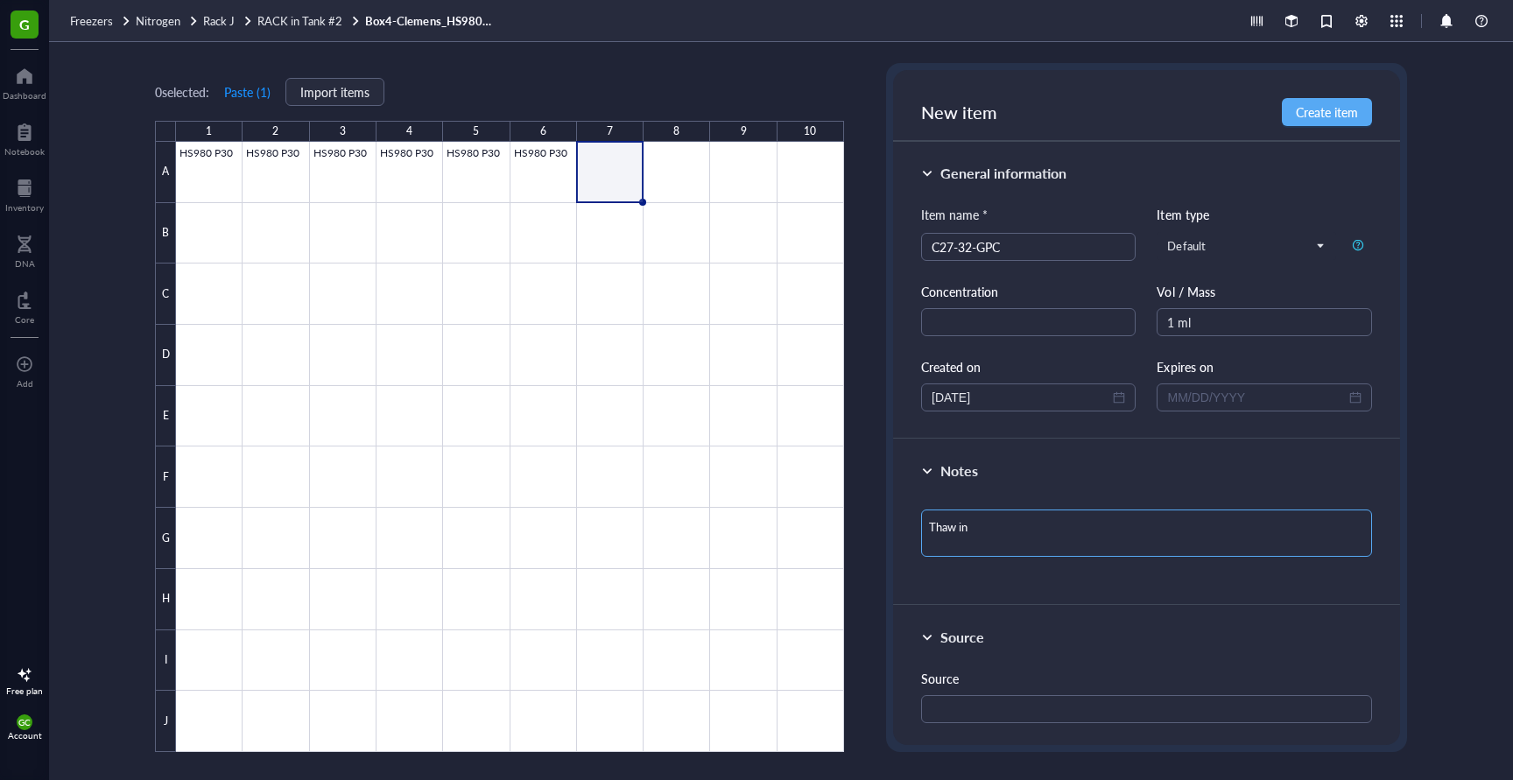
type textarea "Thaw in"
type textarea "Thaw in 2"
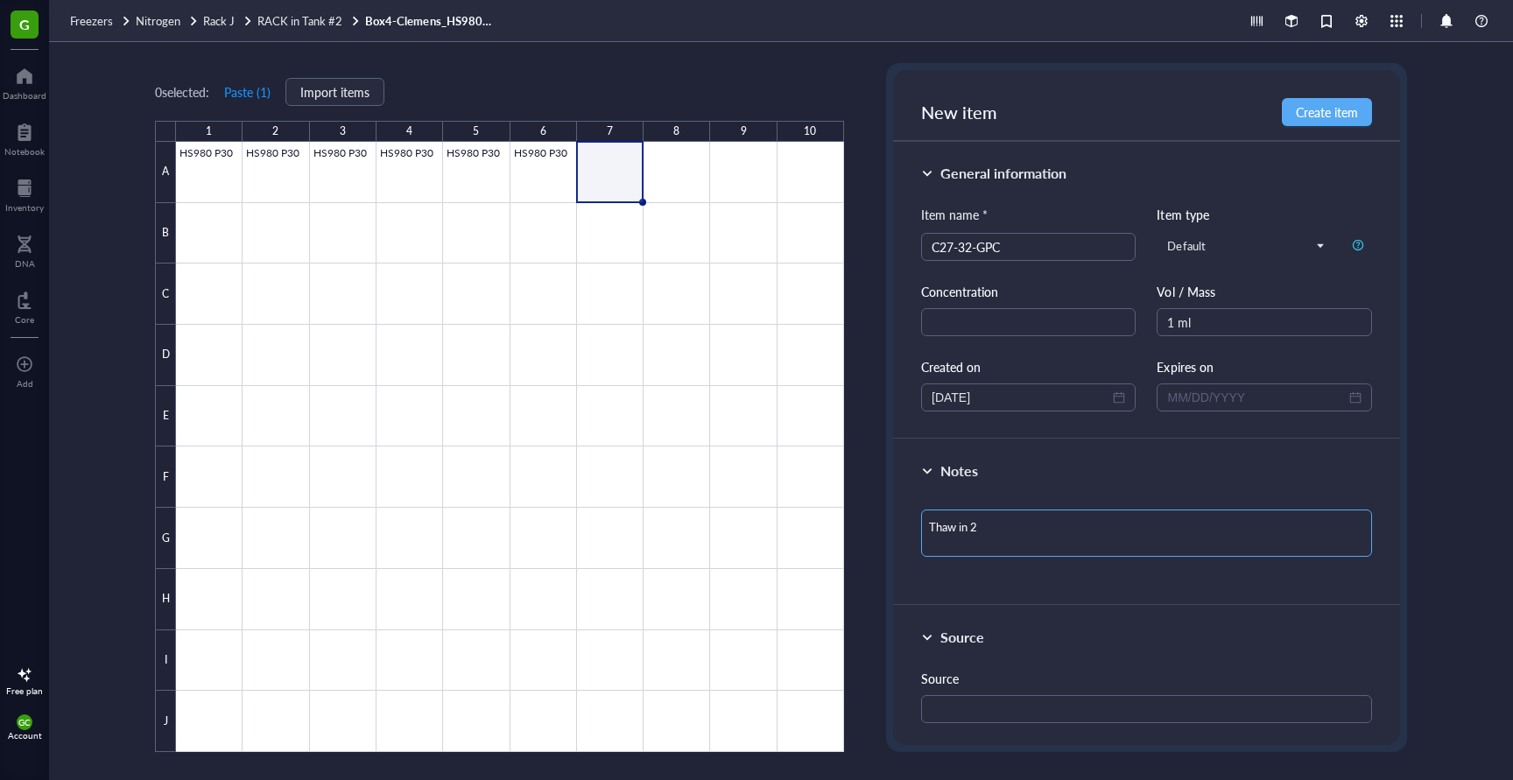
type textarea "Thaw in 2 v"
type textarea "Thaw in 2 vi"
type textarea "Thaw in 2 via"
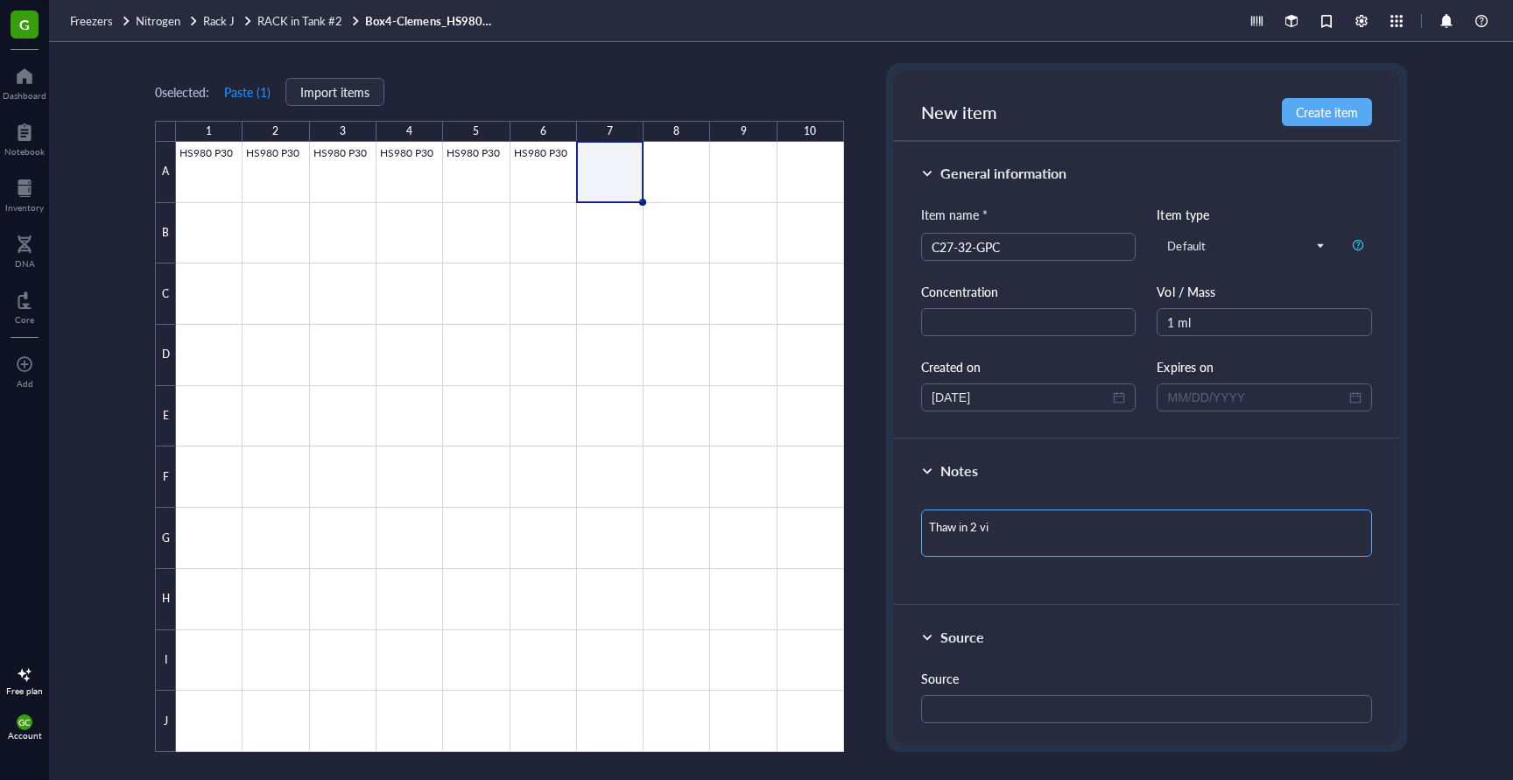
type textarea "Thaw in 2 via"
type textarea "Thaw in 2 vial"
type textarea "Thaw in 2 vials"
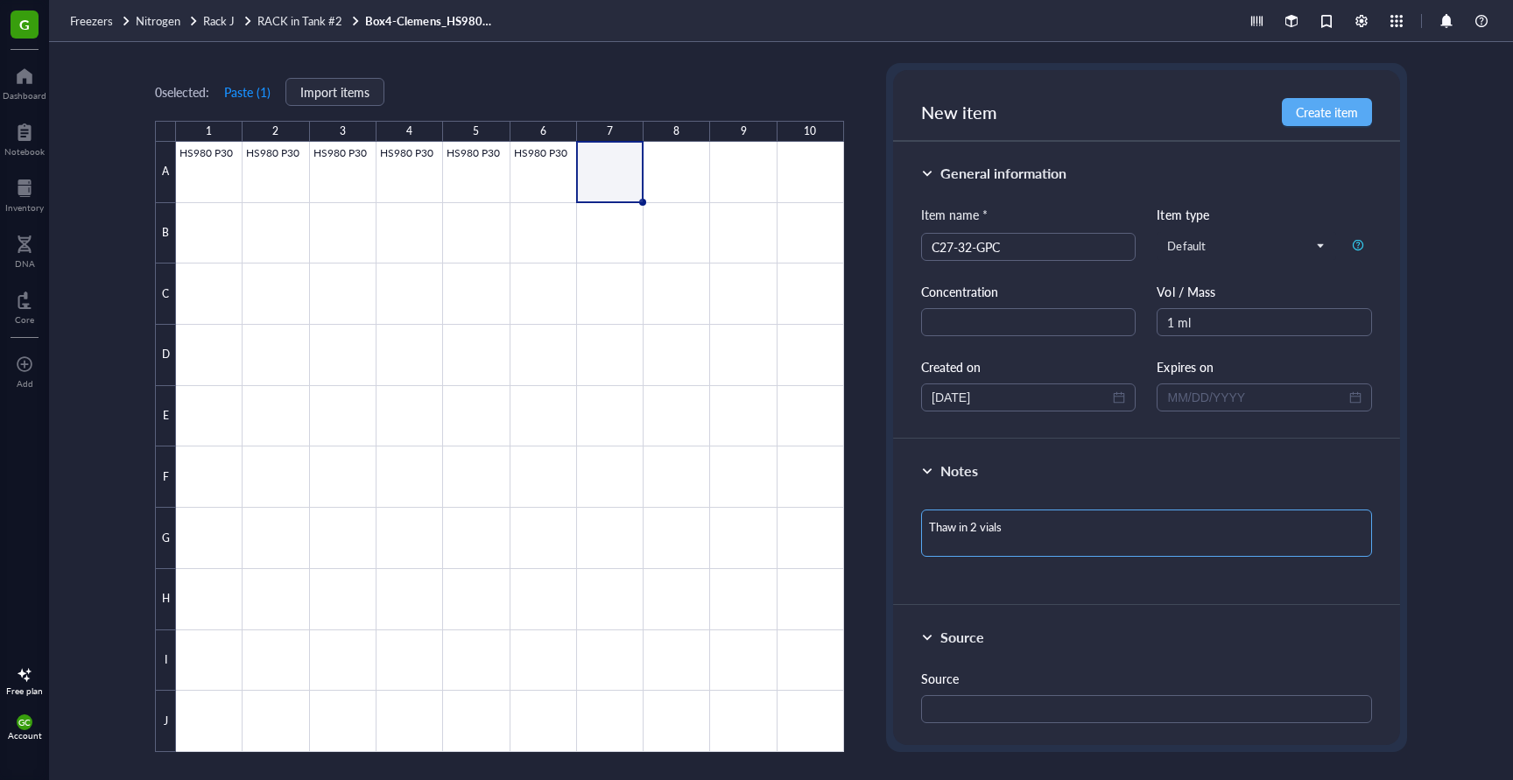
type textarea "Thaw in 2 vials,"
type textarea "Thaw in 2 vials, m"
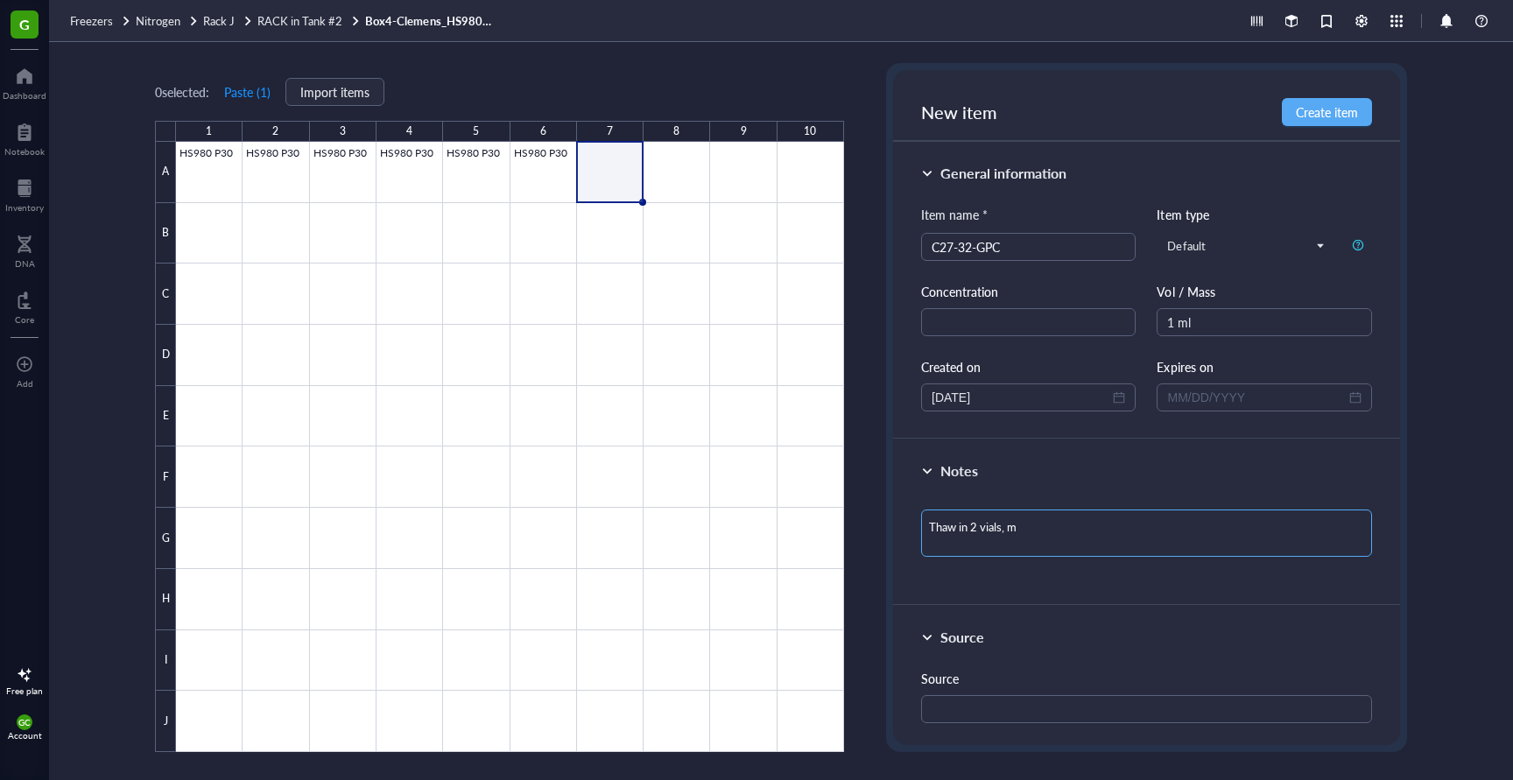
type textarea "Thaw in 2 vials, mi"
type textarea "Thaw in 2 vials, mig"
type textarea "Thaw in 2 vials, migh"
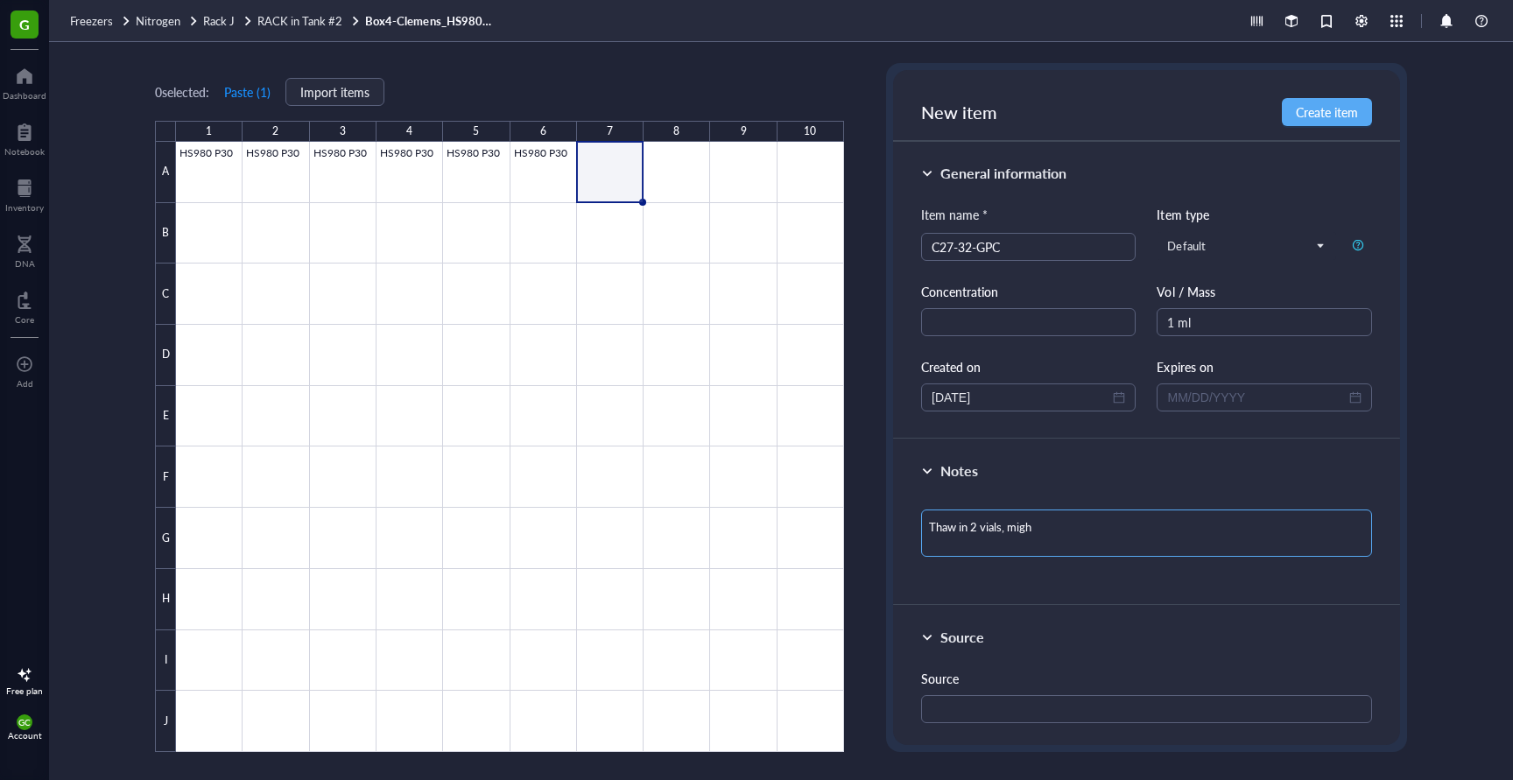
type textarea "Thaw in 2 vials, might"
type textarea "Thaw in 2 vials, might b"
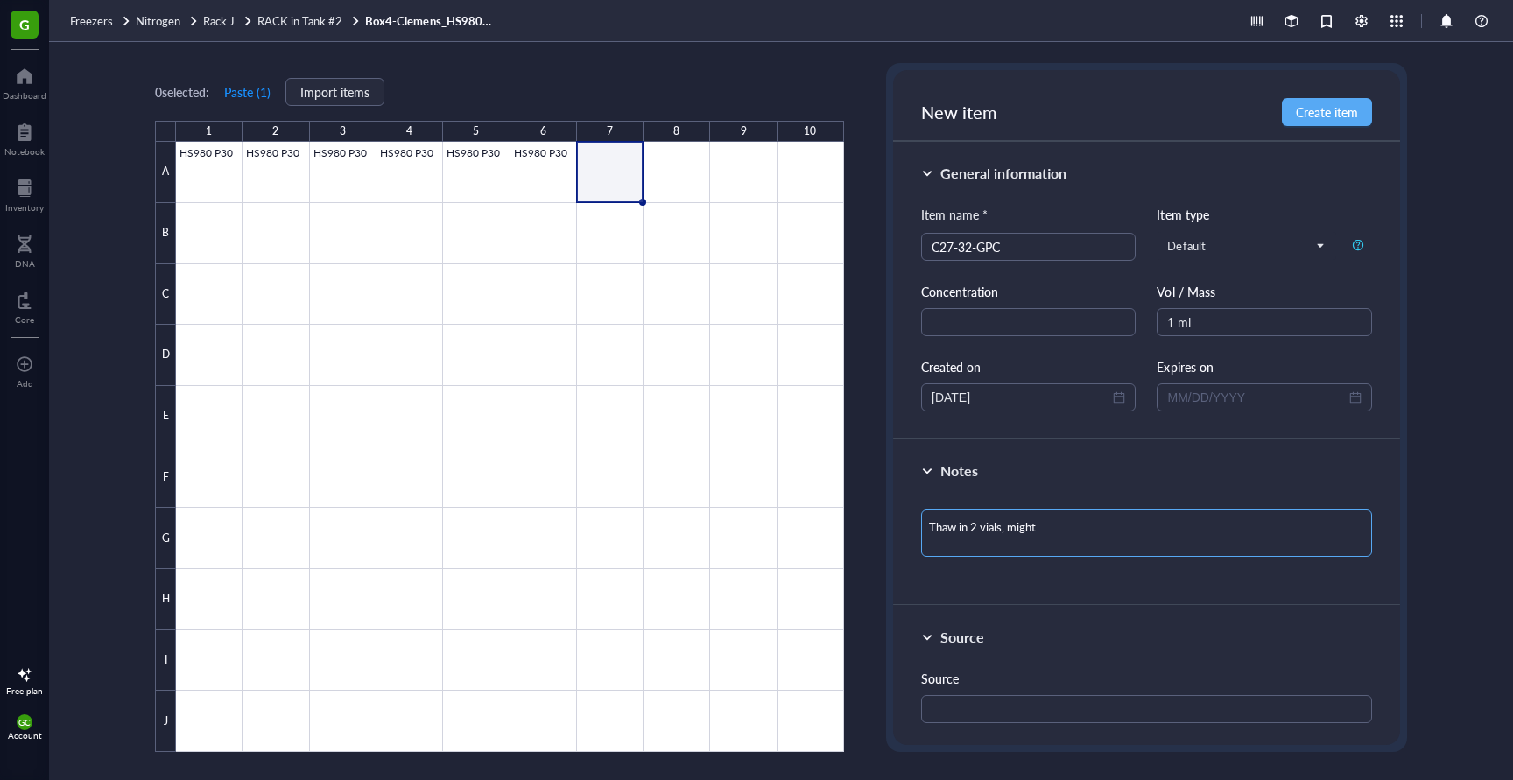
type textarea "Thaw in 2 vials, might b"
type textarea "Thaw in 2 vials, might be"
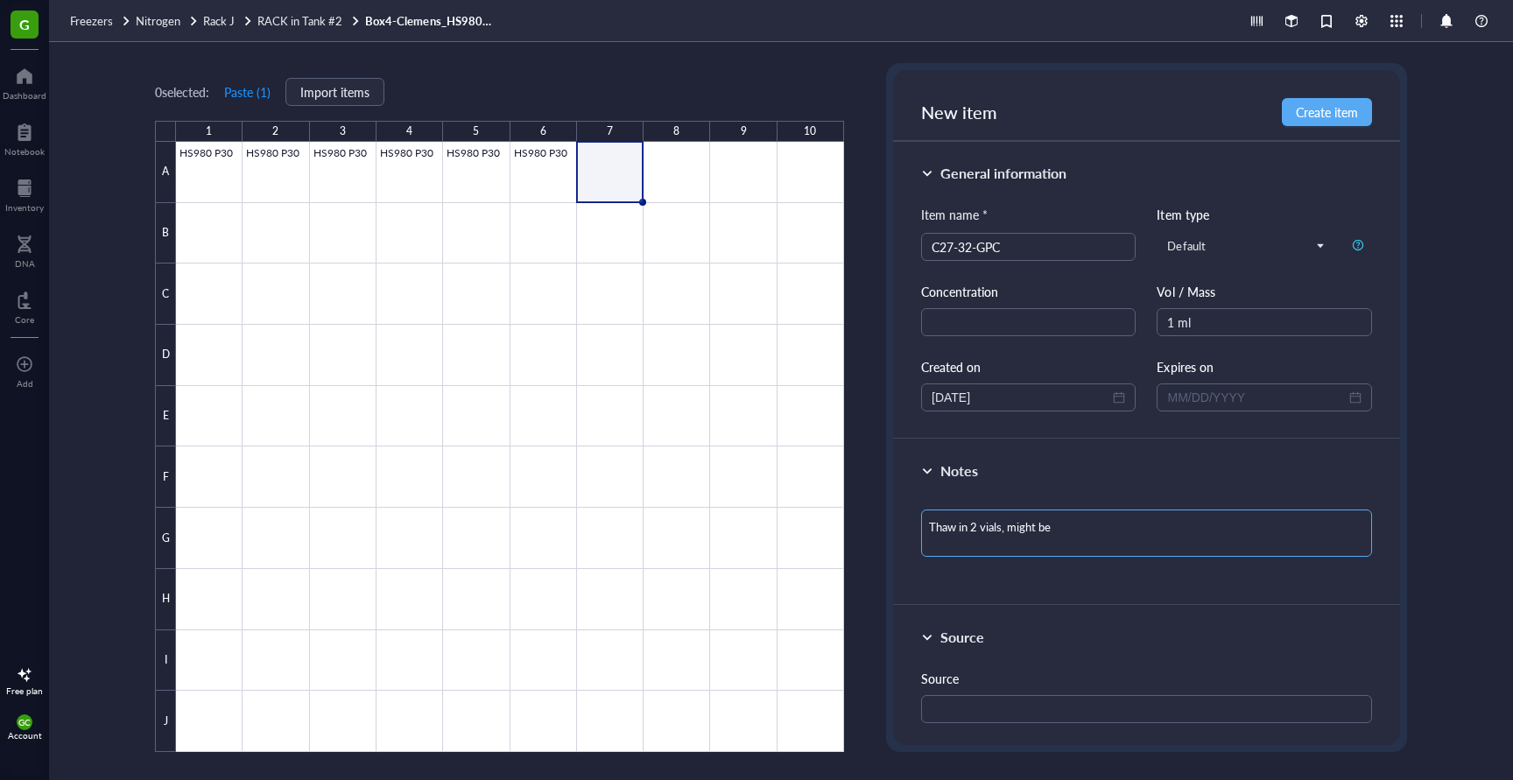
type textarea "Thaw in 2 vials, might be c"
type textarea "Thaw in 2 vials, might be co"
type textarea "Thaw in 2 vials, might be con"
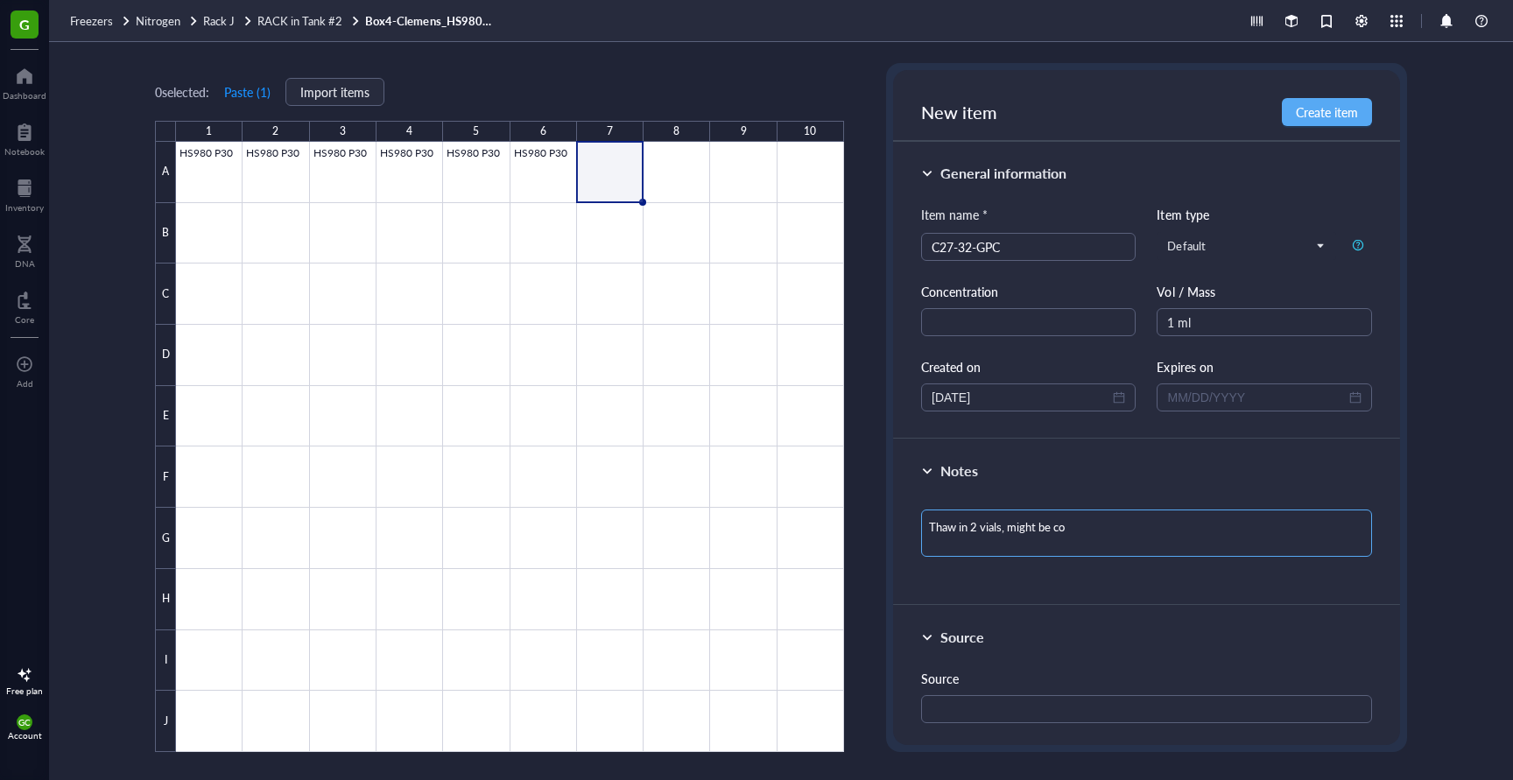
type textarea "Thaw in 2 vials, might be con"
type textarea "Thaw in 2 vials, might be cont"
type textarea "Thaw in 2 vials, might be conta"
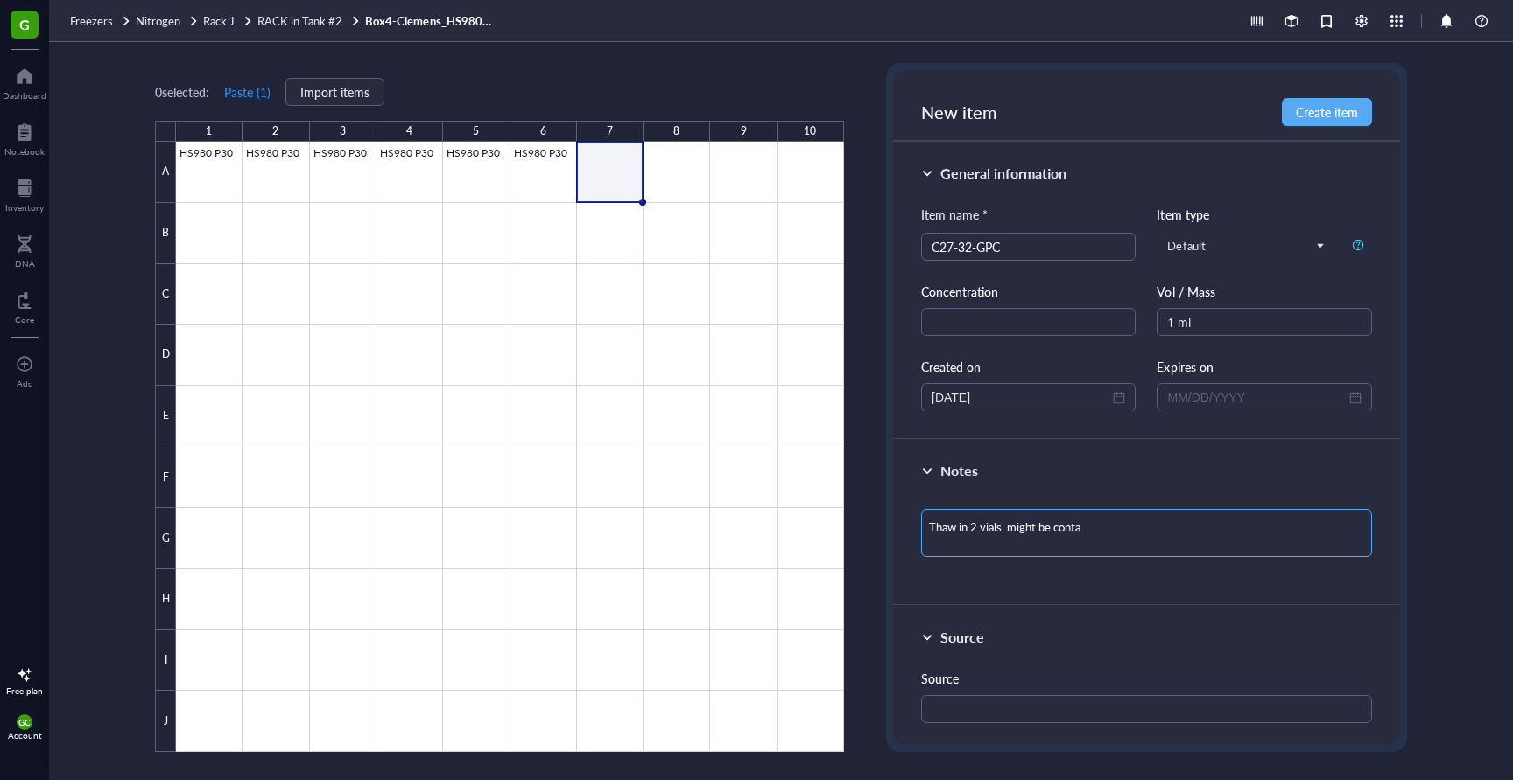
type textarea "Thaw in 2 vials, might be contam"
type textarea "Thaw in 2 vials, might be contami"
type textarea "Thaw in 2 vials, might be contamin"
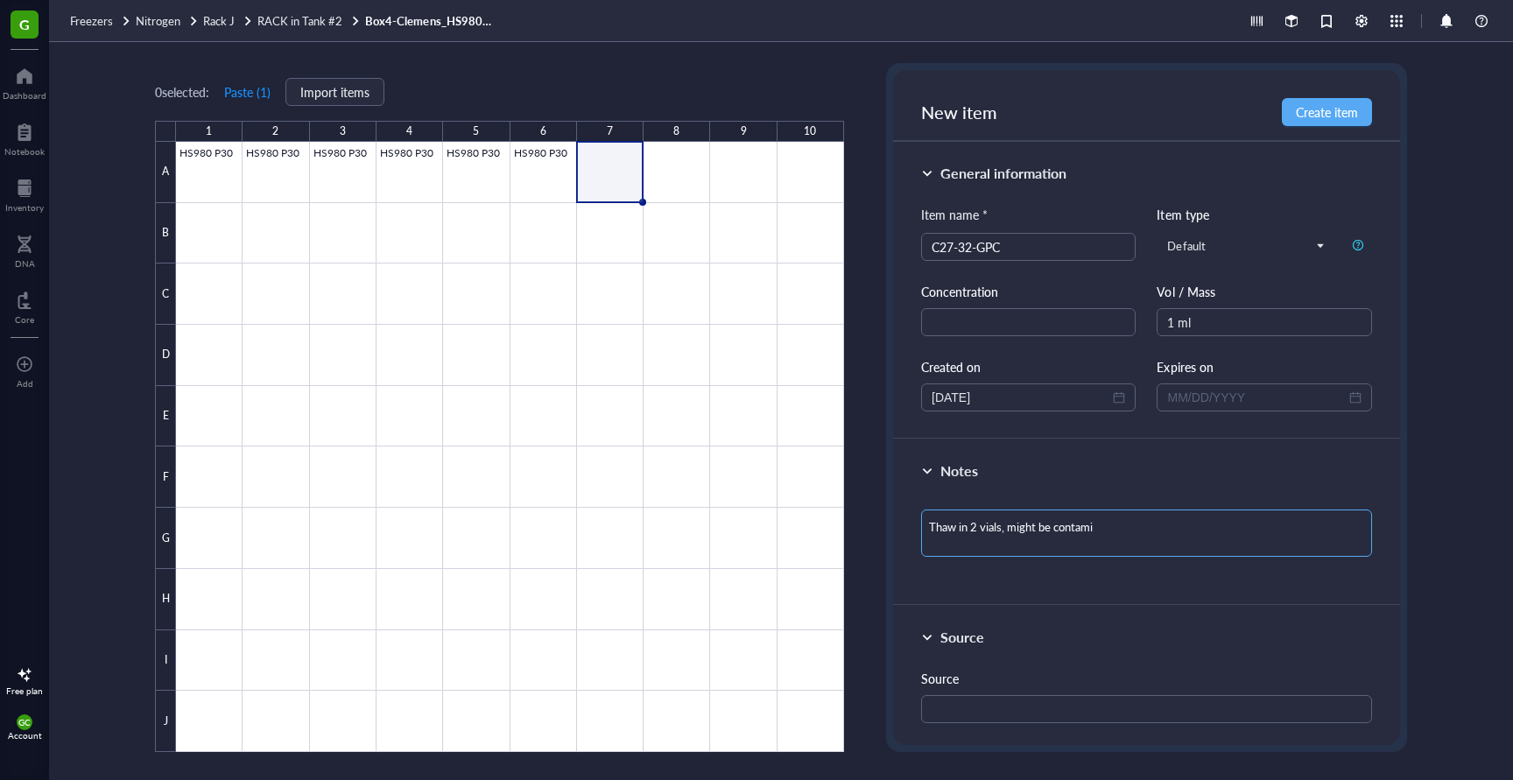
type textarea "Thaw in 2 vials, might be contamin"
type textarea "Thaw in 2 vials, might be contamina"
type textarea "Thaw in 2 vials, might be contaminat"
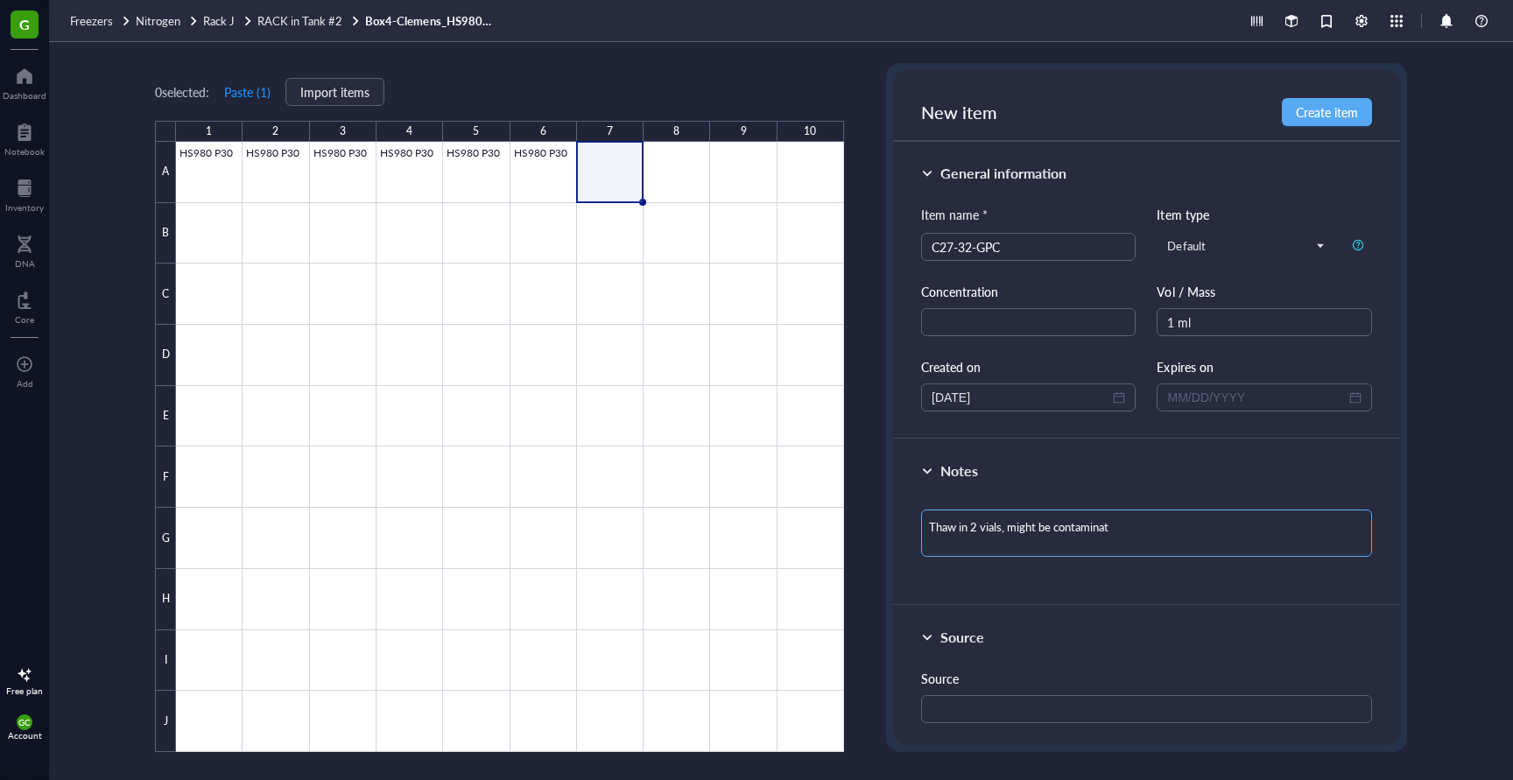
type textarea "Thaw in 2 vials, might be contaminate"
type textarea "Thaw in 2 vials, might be contaminated"
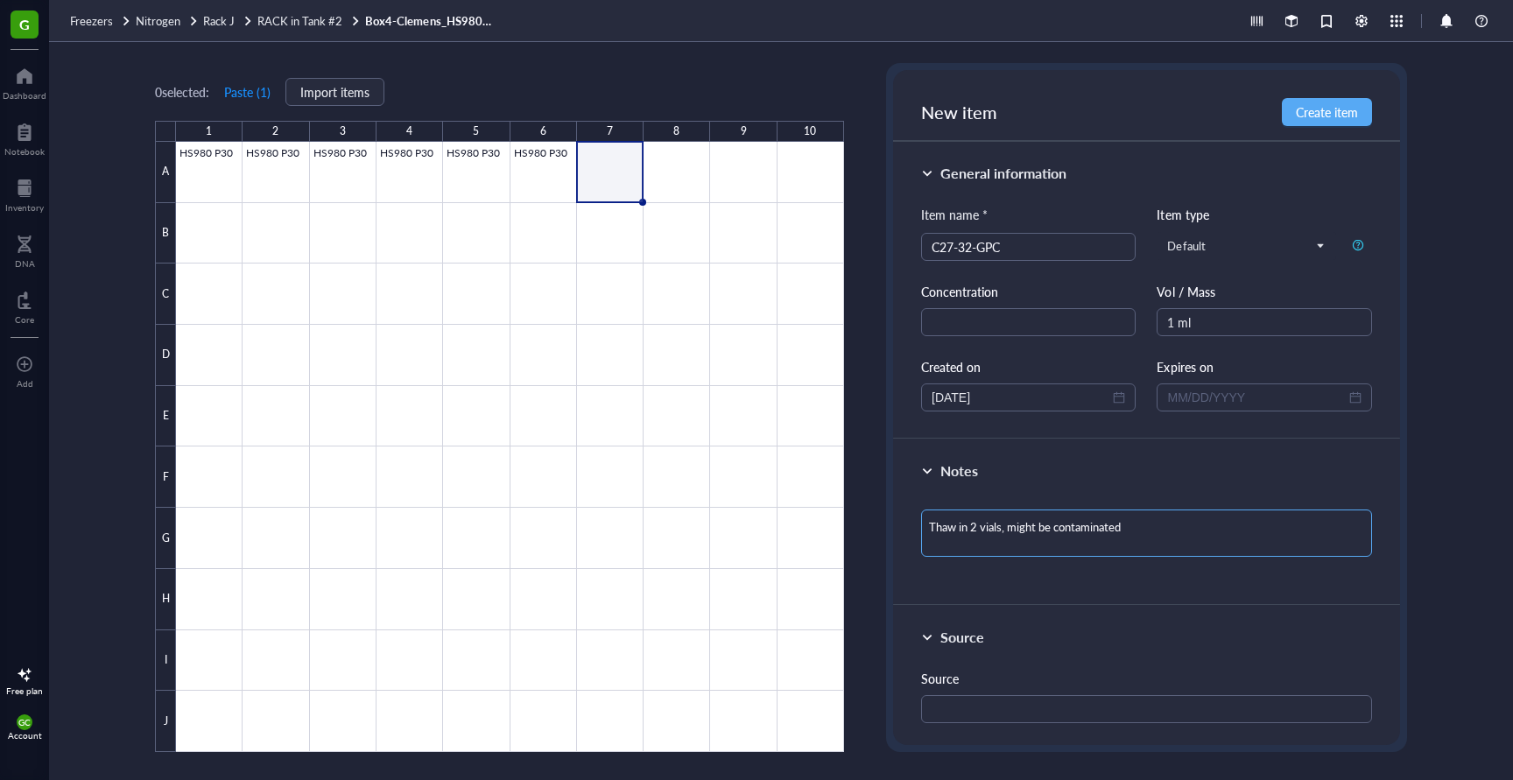
type textarea "Thaw in 2 vials, might be contaminated"
type textarea "Thaw in 2 vials, might be contaminated w"
type textarea "Thaw in 2 vials, might be contaminated wi"
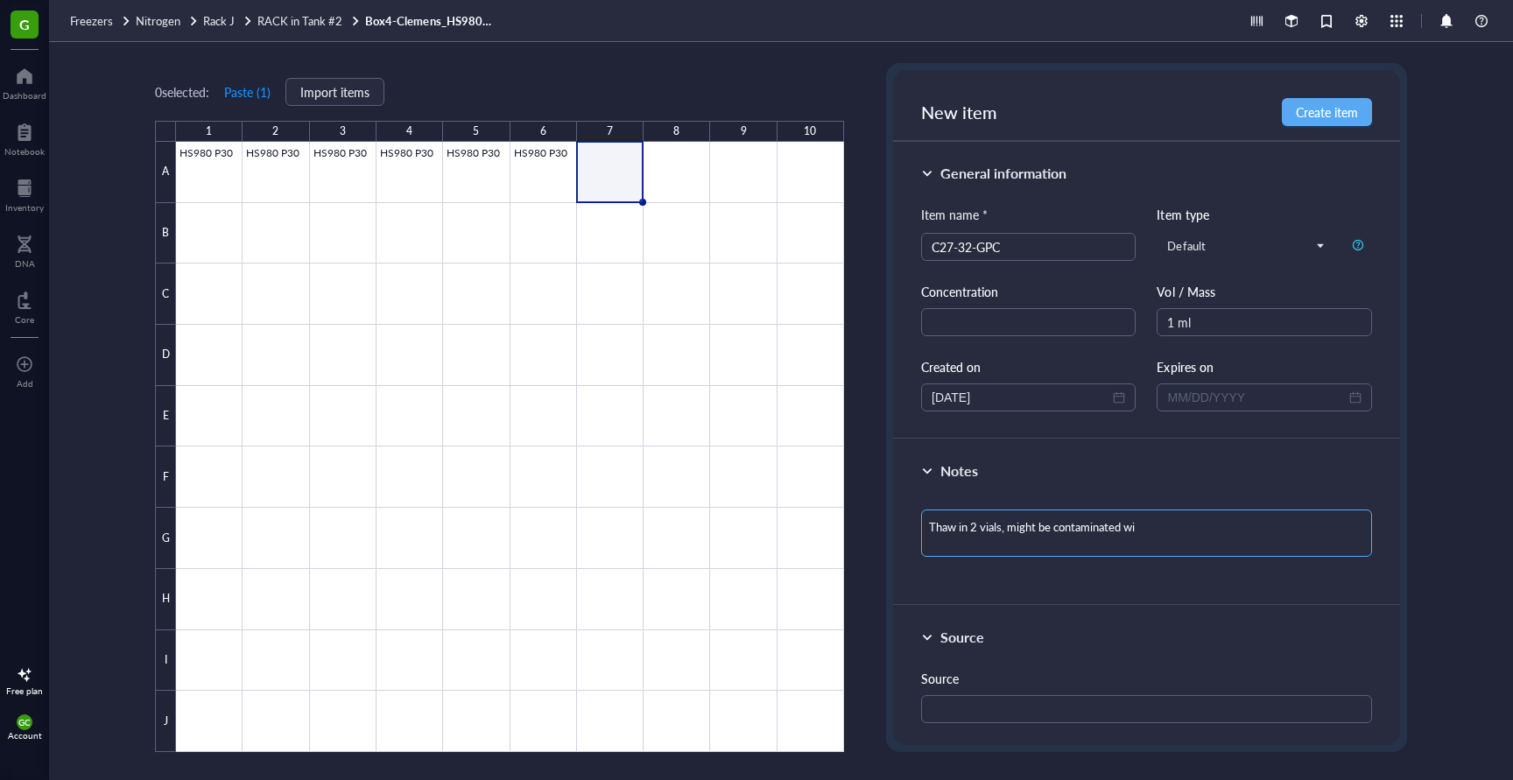
type textarea "Thaw in 2 vials, might be contaminated wit"
type textarea "Thaw in 2 vials, might be contaminated with"
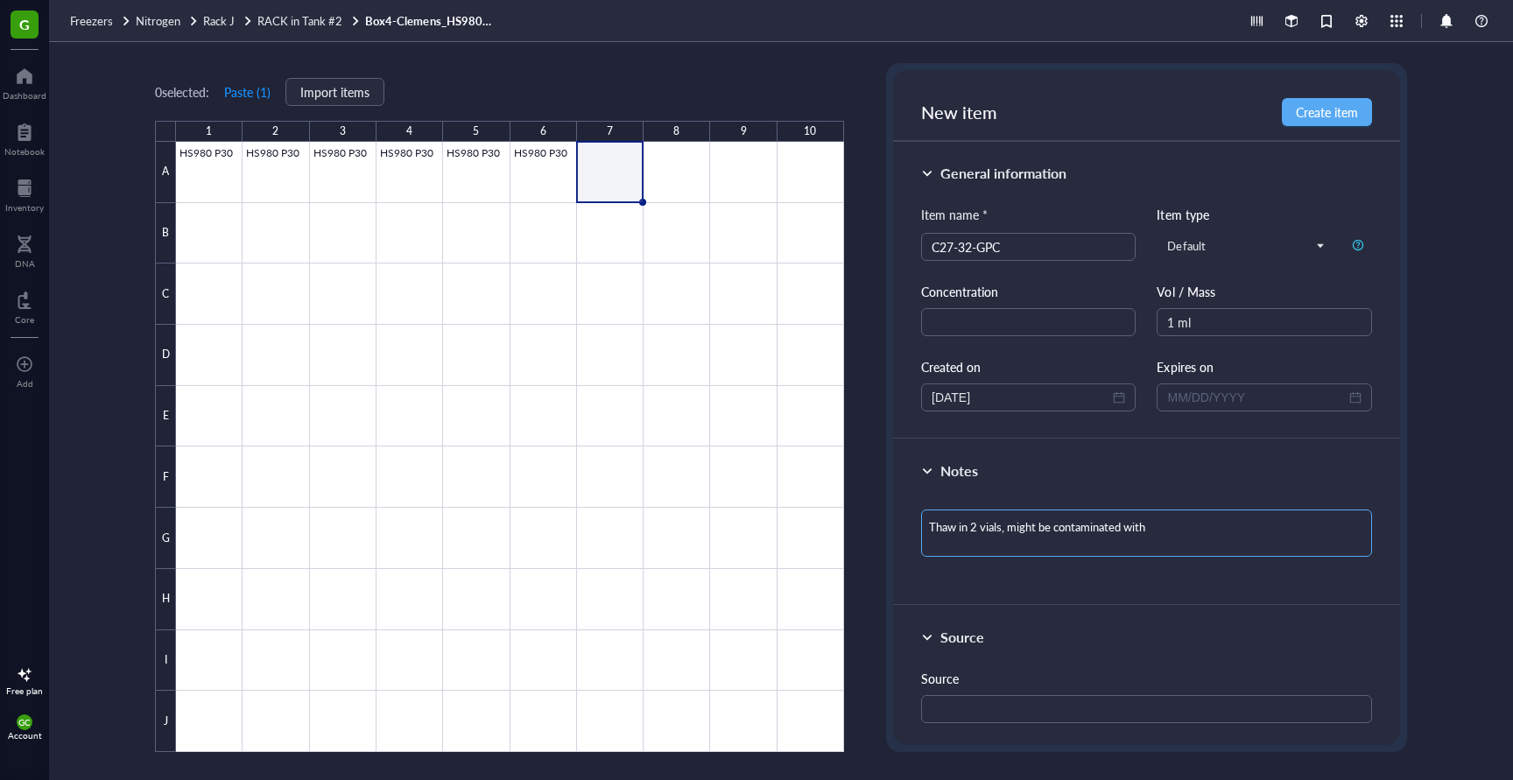
type textarea "Thaw in 2 vials, might be contaminated with"
type textarea "Thaw in 2 vials, might be contaminated with u"
type textarea "Thaw in 2 vials, might be contaminated with un"
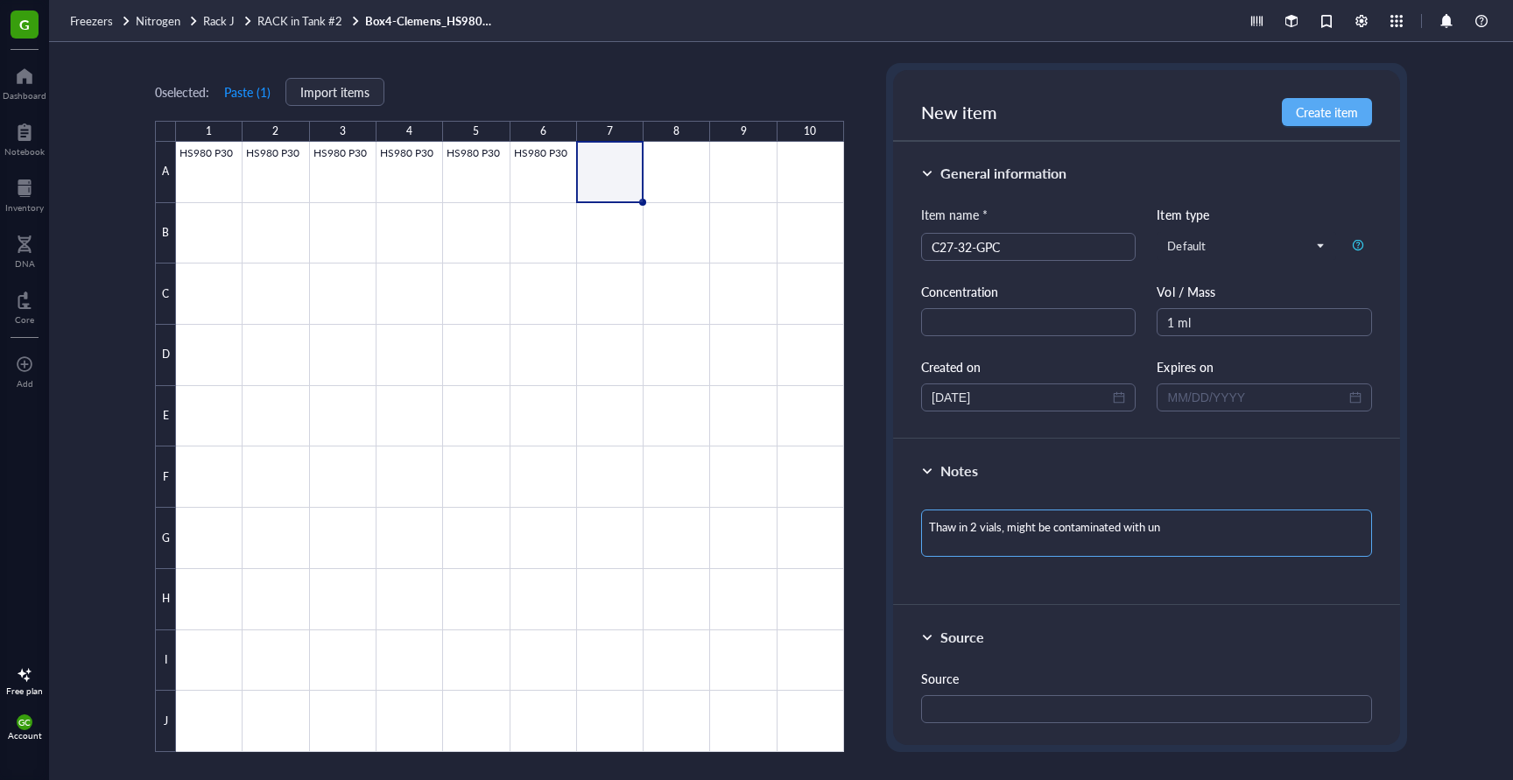
type textarea "Thaw in 2 vials, might be contaminated with unk"
type textarea "Thaw in 2 vials, might be contaminated with unkn"
type textarea "Thaw in 2 vials, might be contaminated with unkno"
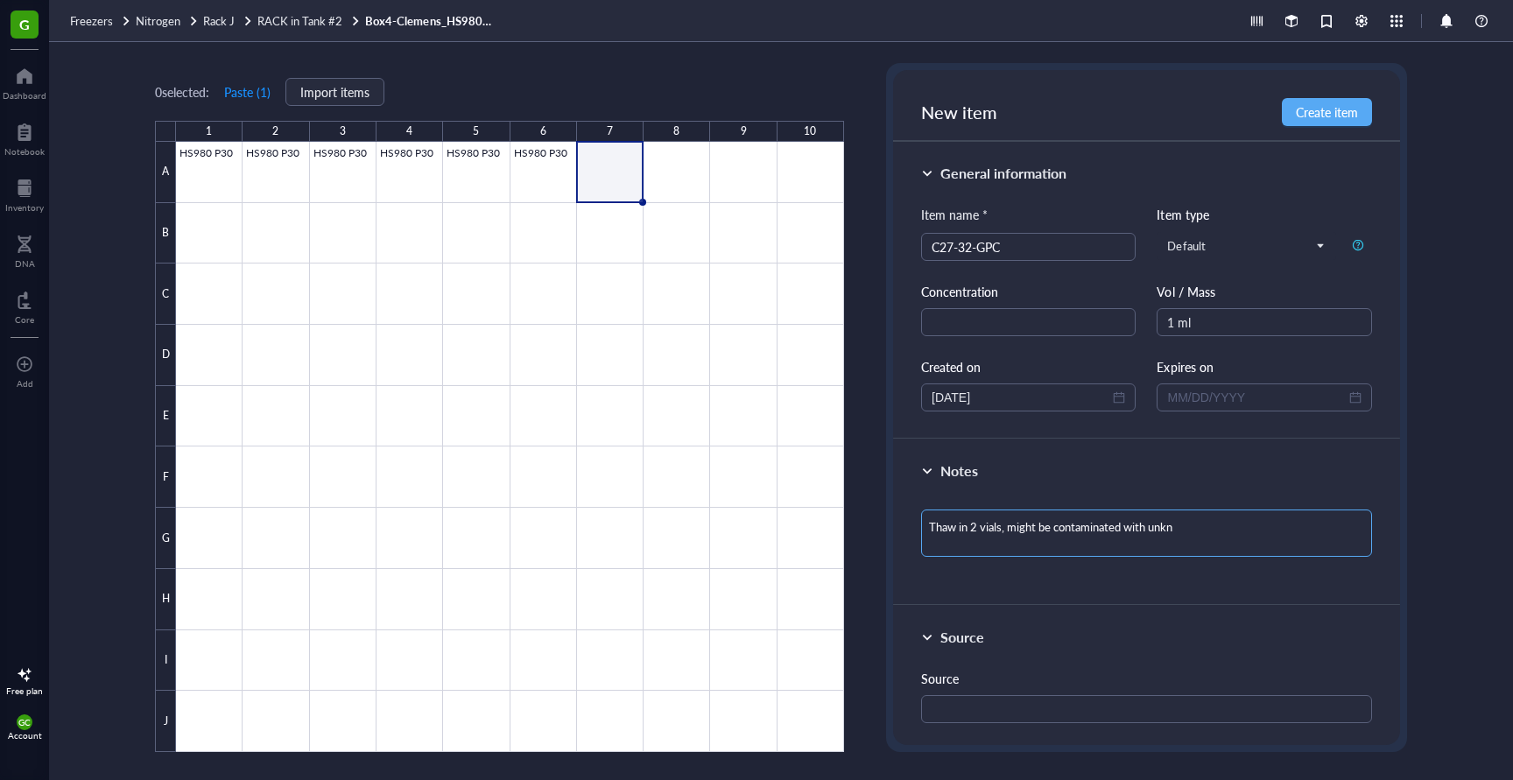
type textarea "Thaw in 2 vials, might be contaminated with unkno"
type textarea "Thaw in 2 vials, might be contaminated with unknow"
type textarea "Thaw in 2 vials, might be contaminated with unknown"
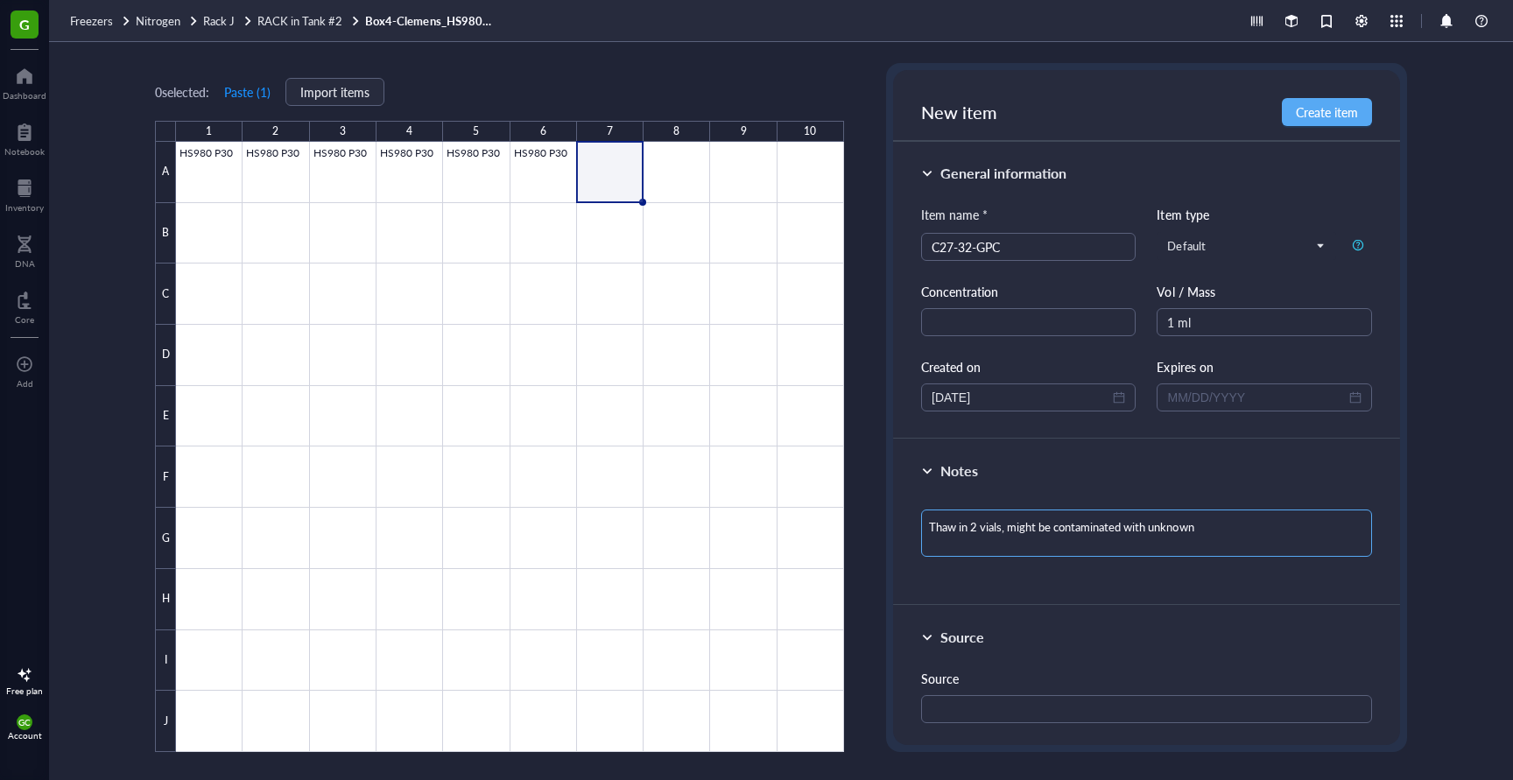
type textarea "Thaw in 2 vials, might be contaminated with unknown"
type textarea "Thaw in 2 vials, might be contaminated with unknown c"
type textarea "Thaw in 2 vials, might be contaminated with unknown ce"
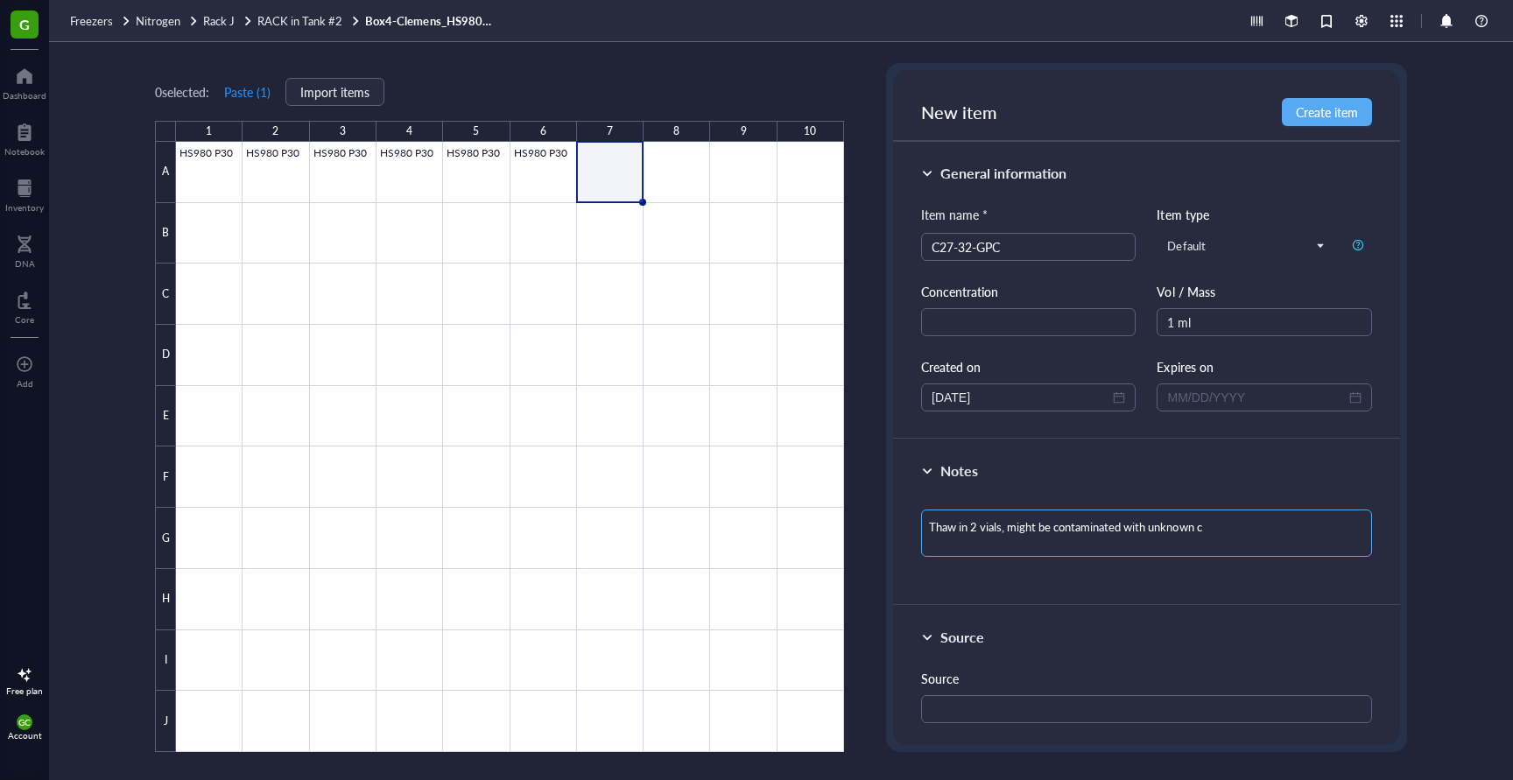
type textarea "Thaw in 2 vials, might be contaminated with unknown ce"
type textarea "Thaw in 2 vials, might be contaminated with unknown cel"
type textarea "Thaw in 2 vials, might be contaminated with unknown cell"
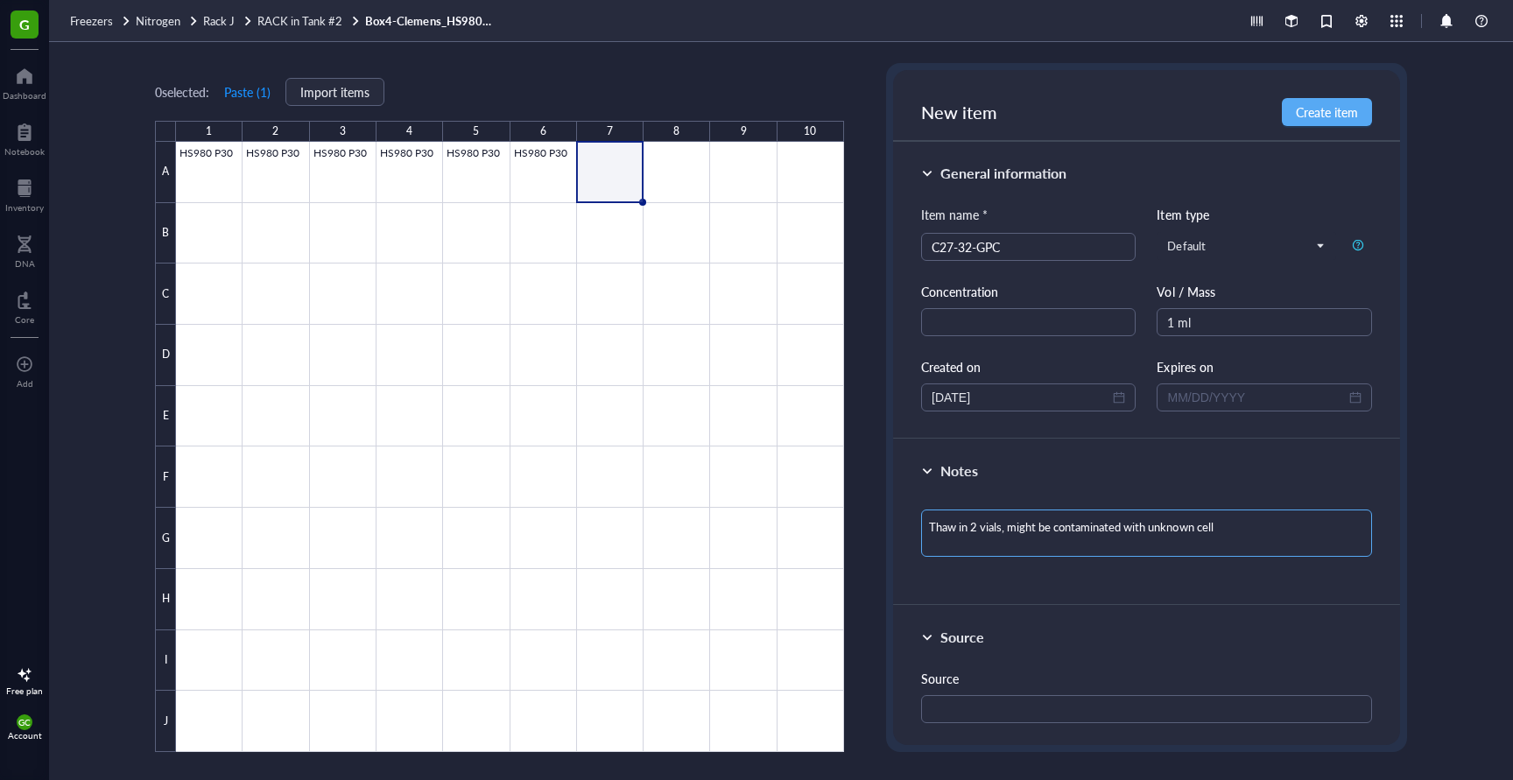
type textarea "Thaw in 2 vials, might be contaminated with unknown cells"
click at [1327, 115] on span "Create item" at bounding box center [1327, 112] width 62 height 14
type textarea "Keep everyone on the same page…"
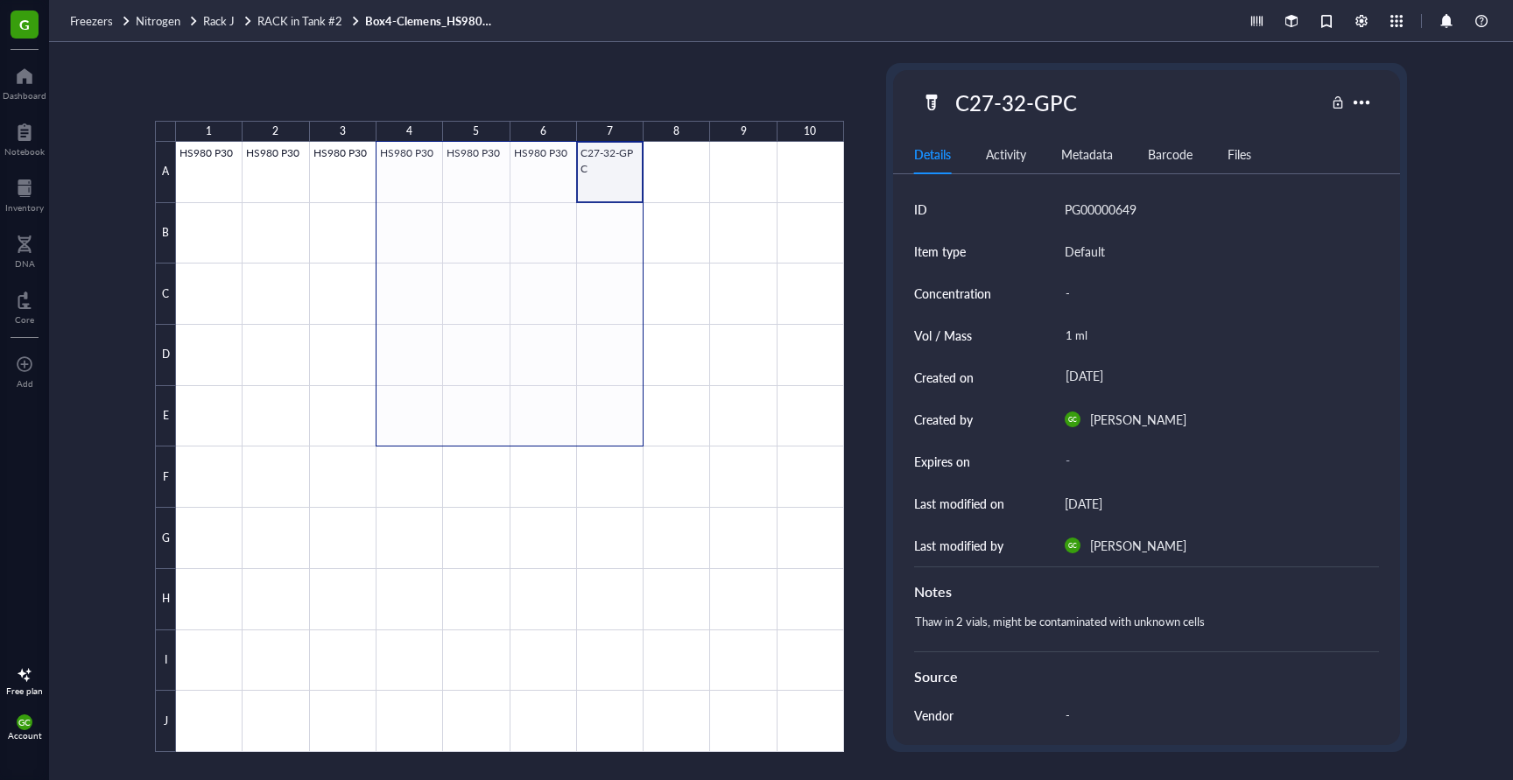
drag, startPoint x: 601, startPoint y: 165, endPoint x: 414, endPoint y: 387, distance: 289.5
click at [414, 387] on div at bounding box center [510, 447] width 668 height 610
click at [695, 294] on div at bounding box center [510, 447] width 668 height 610
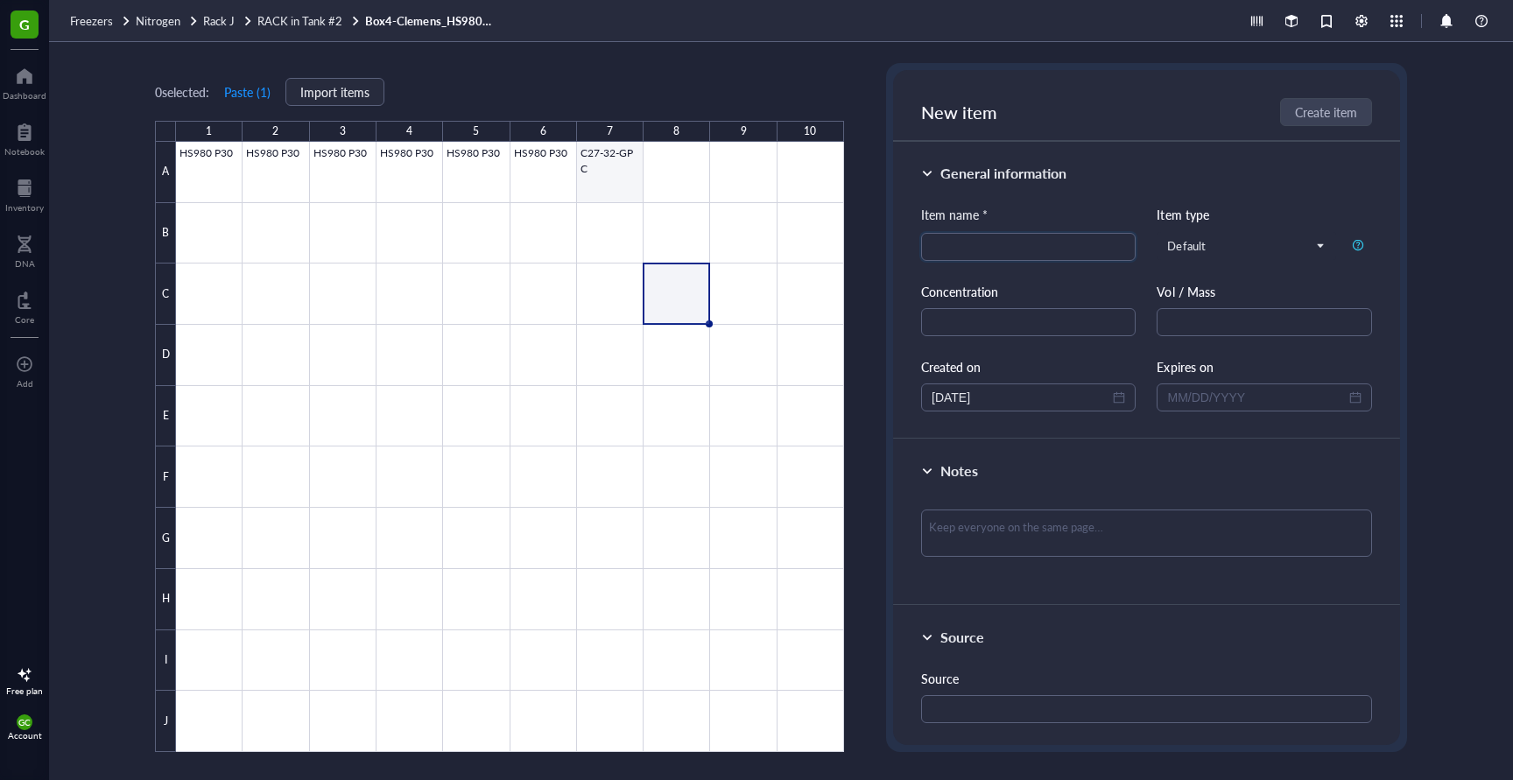
click at [596, 159] on div at bounding box center [510, 447] width 668 height 610
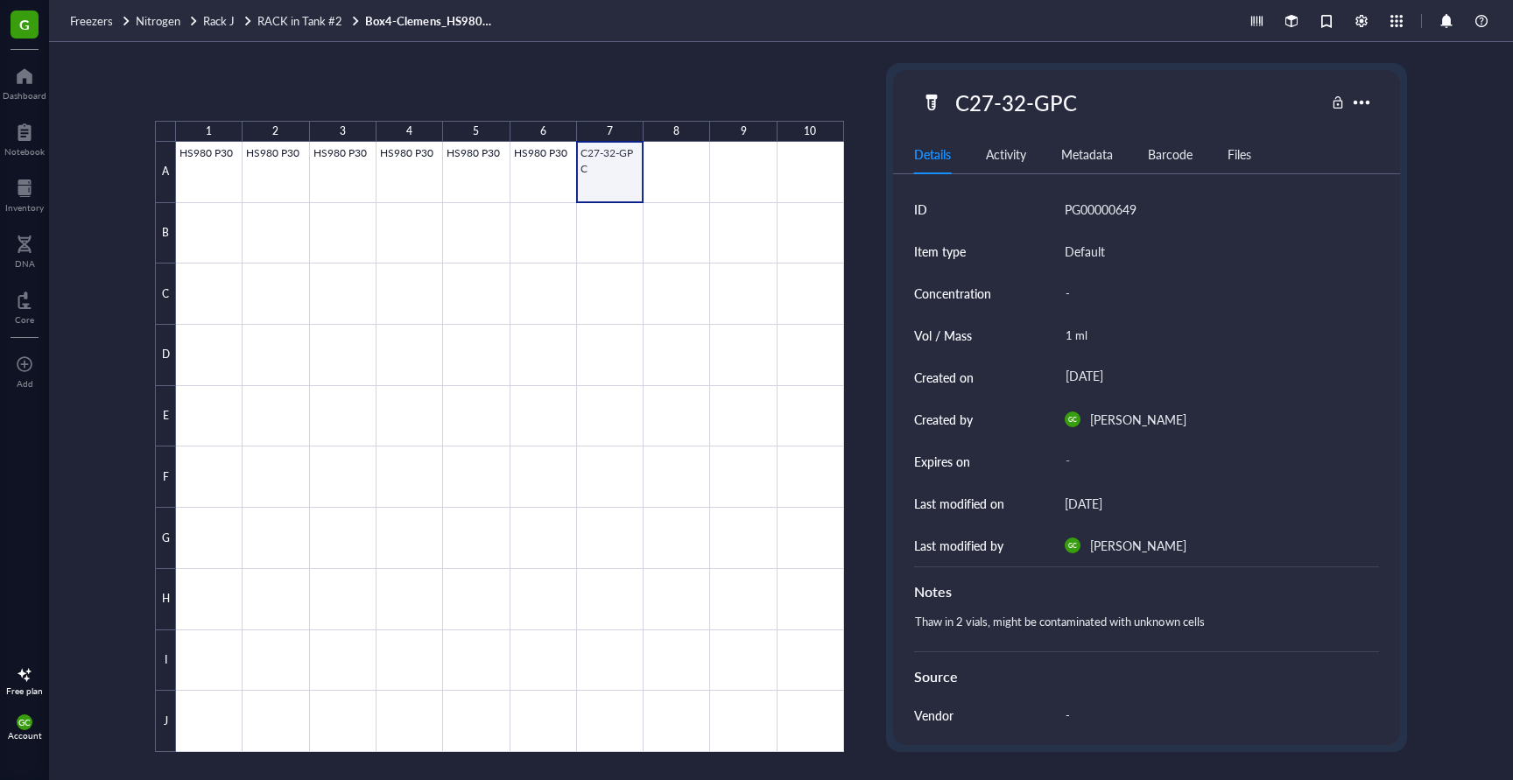
drag, startPoint x: 621, startPoint y: 152, endPoint x: 596, endPoint y: 176, distance: 34.1
click at [596, 176] on div at bounding box center [510, 447] width 668 height 610
click at [250, 94] on span "Copy" at bounding box center [238, 92] width 28 height 14
click at [221, 309] on div at bounding box center [510, 447] width 668 height 610
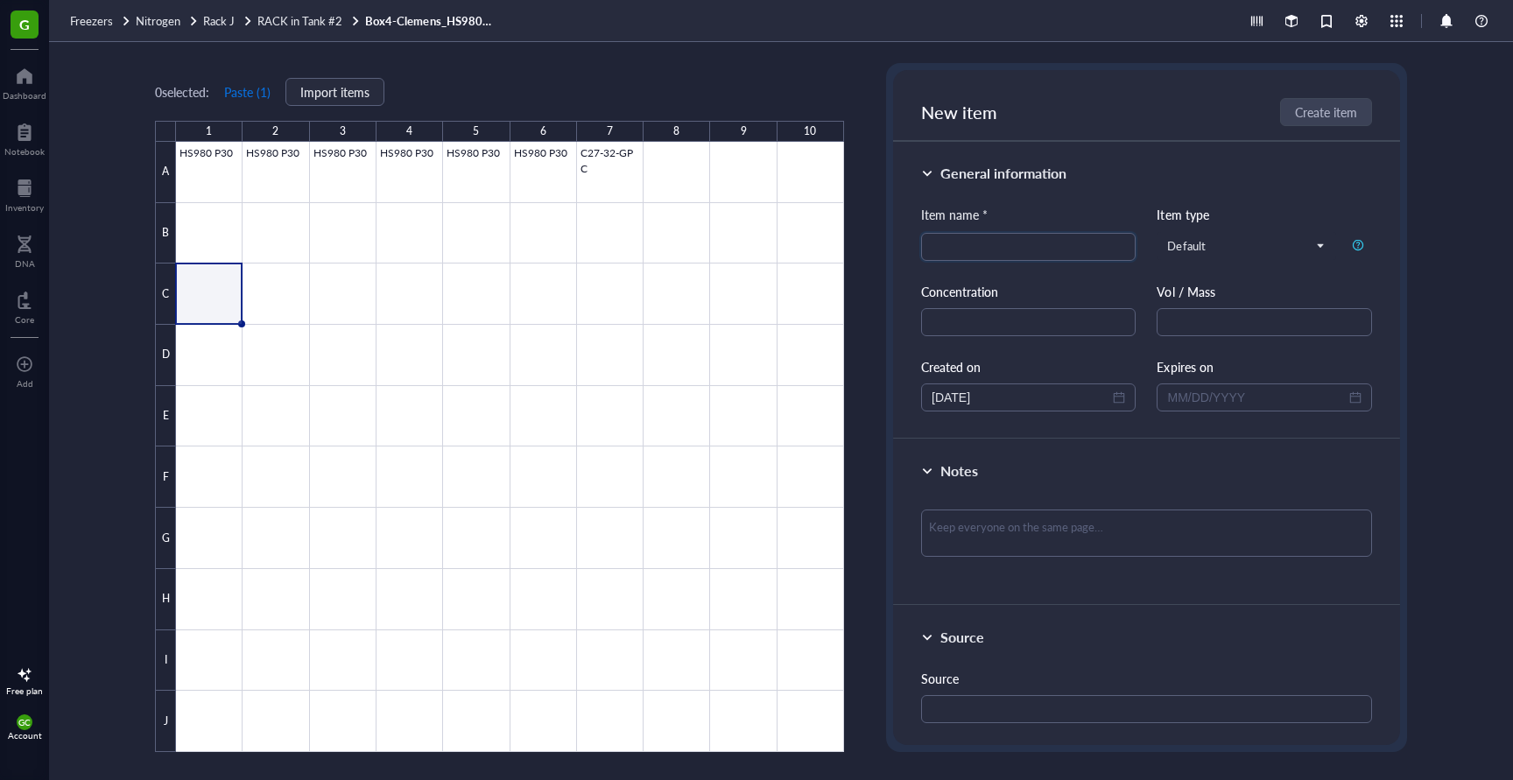
click at [248, 93] on button "Paste ( 1 )" at bounding box center [247, 92] width 48 height 28
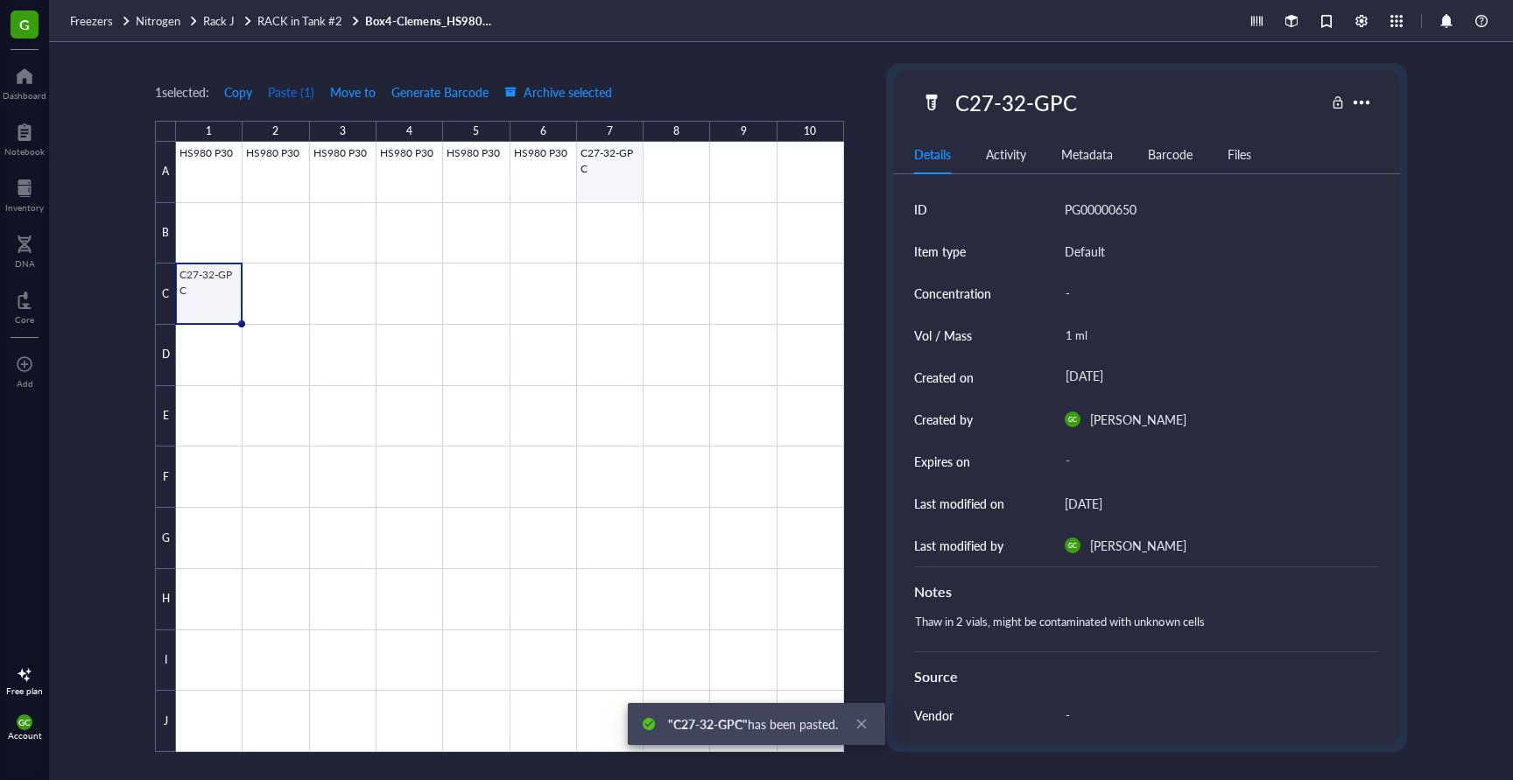
click at [620, 166] on div at bounding box center [510, 447] width 668 height 610
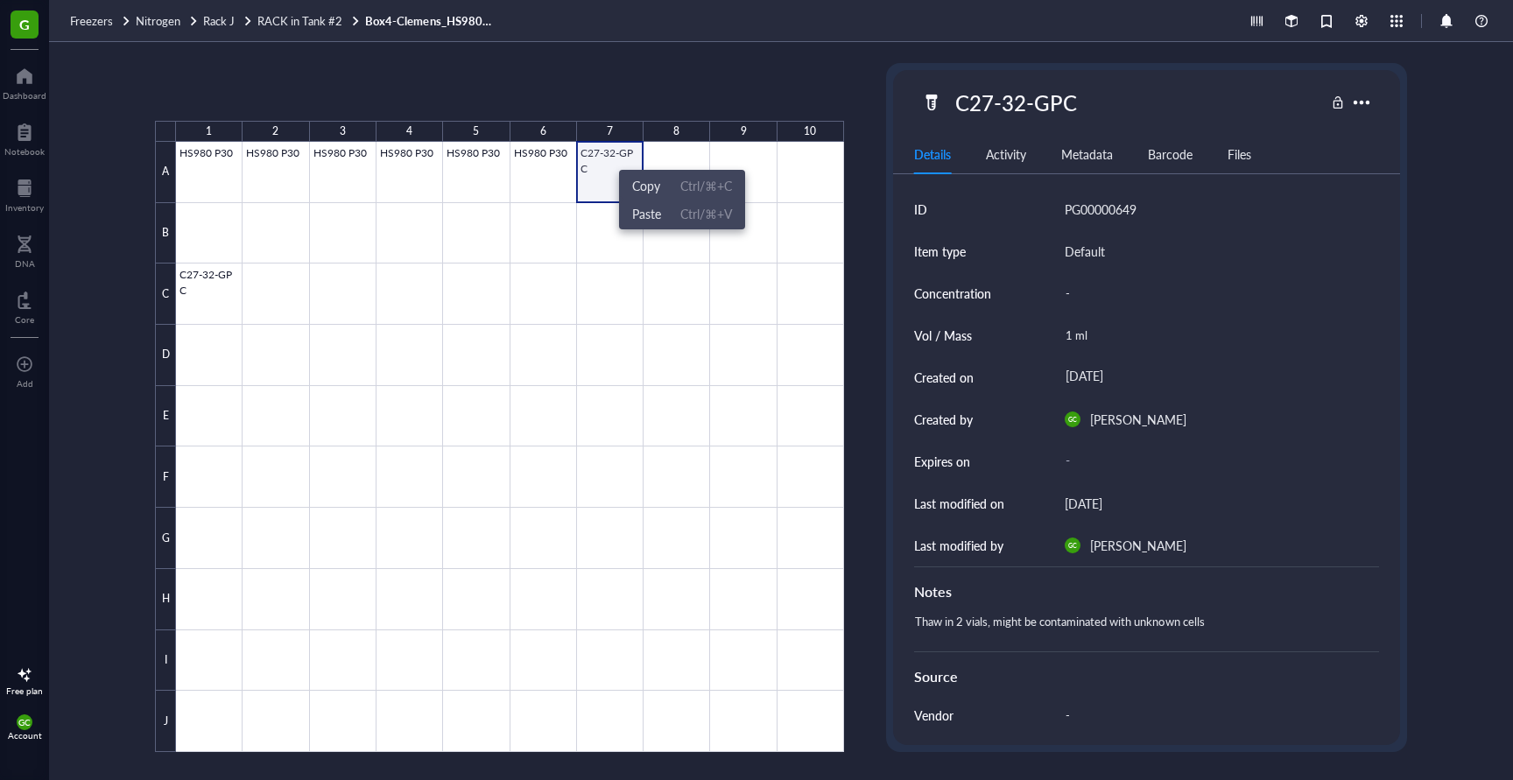
click at [601, 160] on div at bounding box center [510, 447] width 668 height 610
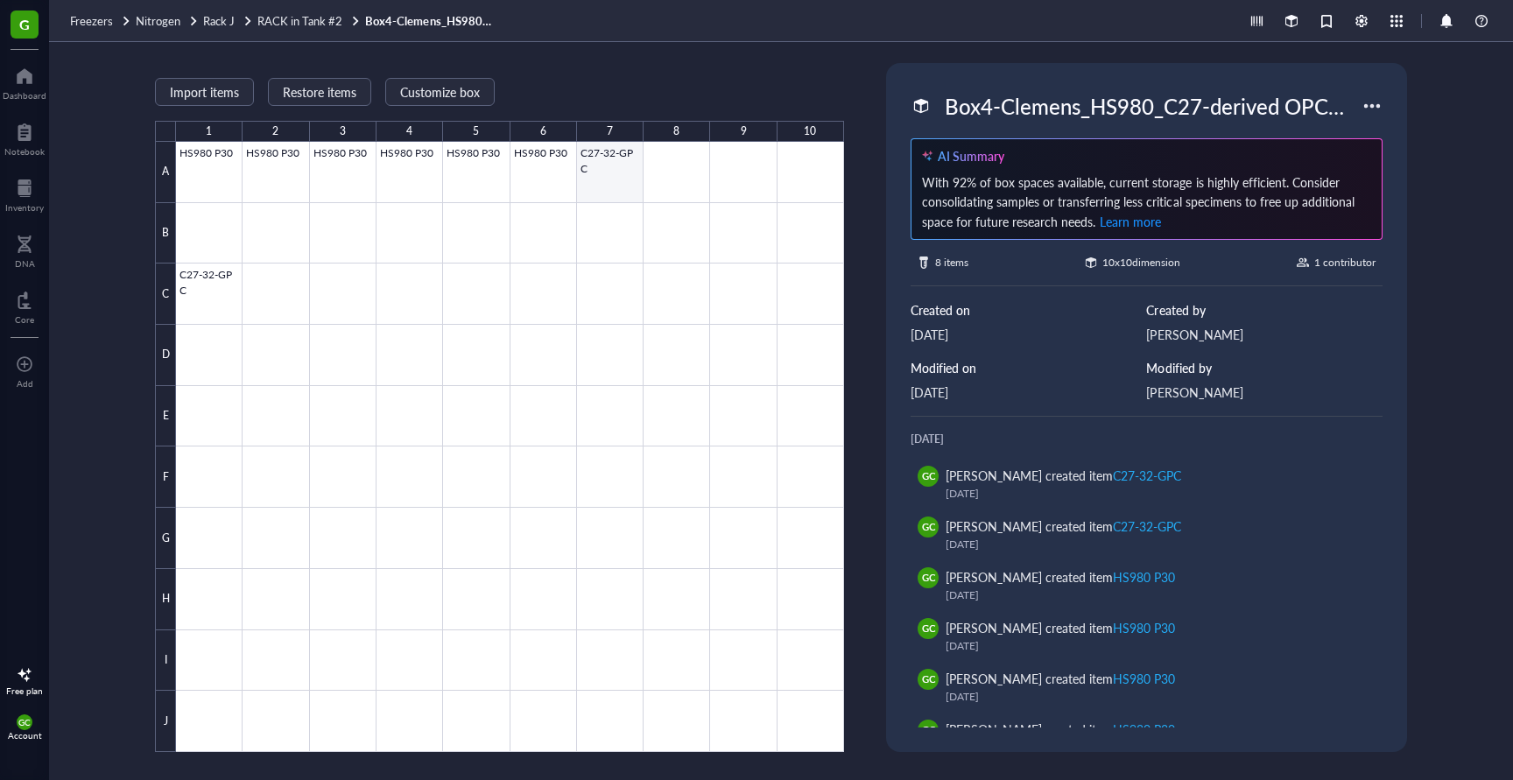
click at [601, 160] on div at bounding box center [510, 447] width 668 height 610
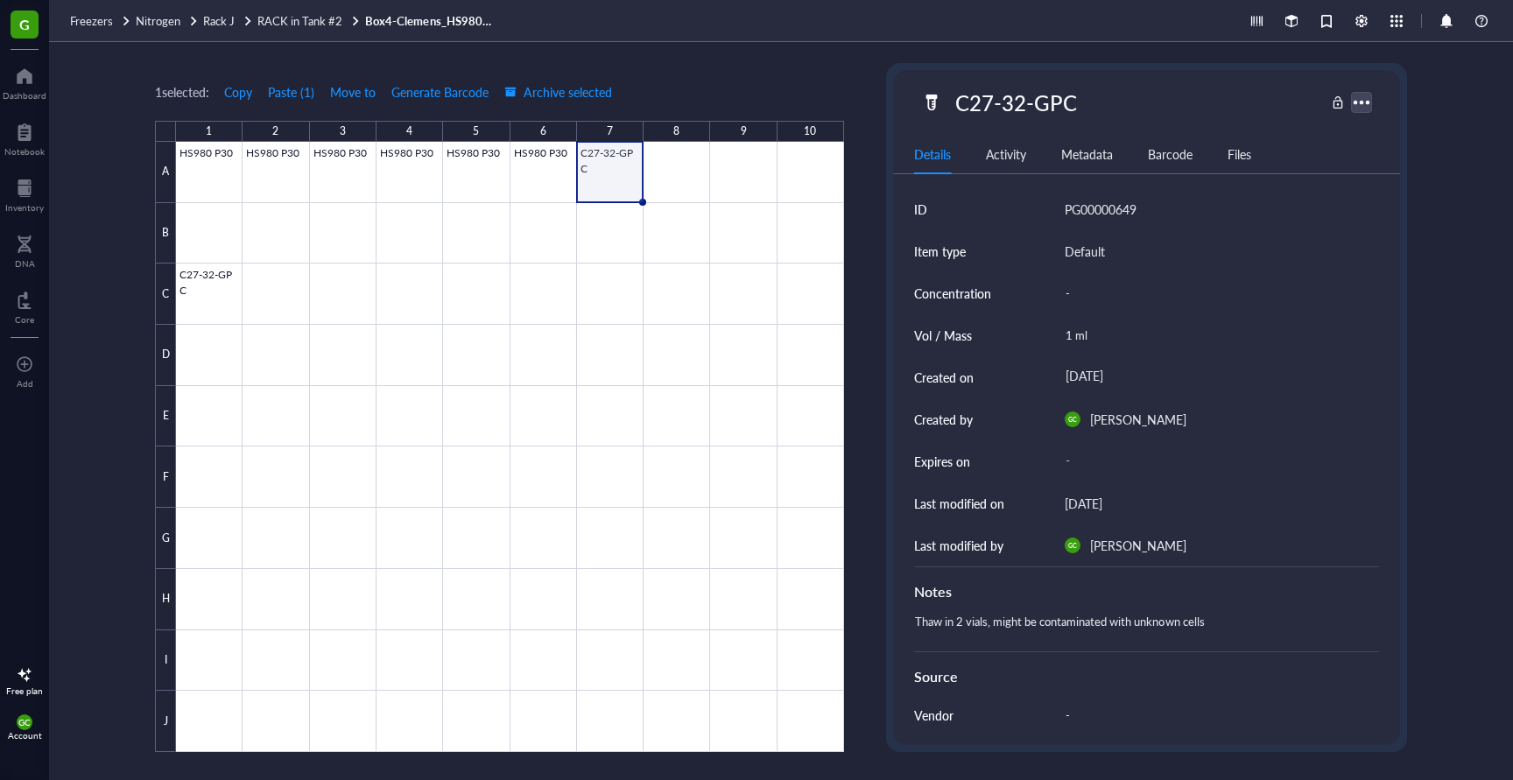
click at [1360, 102] on div at bounding box center [1360, 101] width 25 height 25
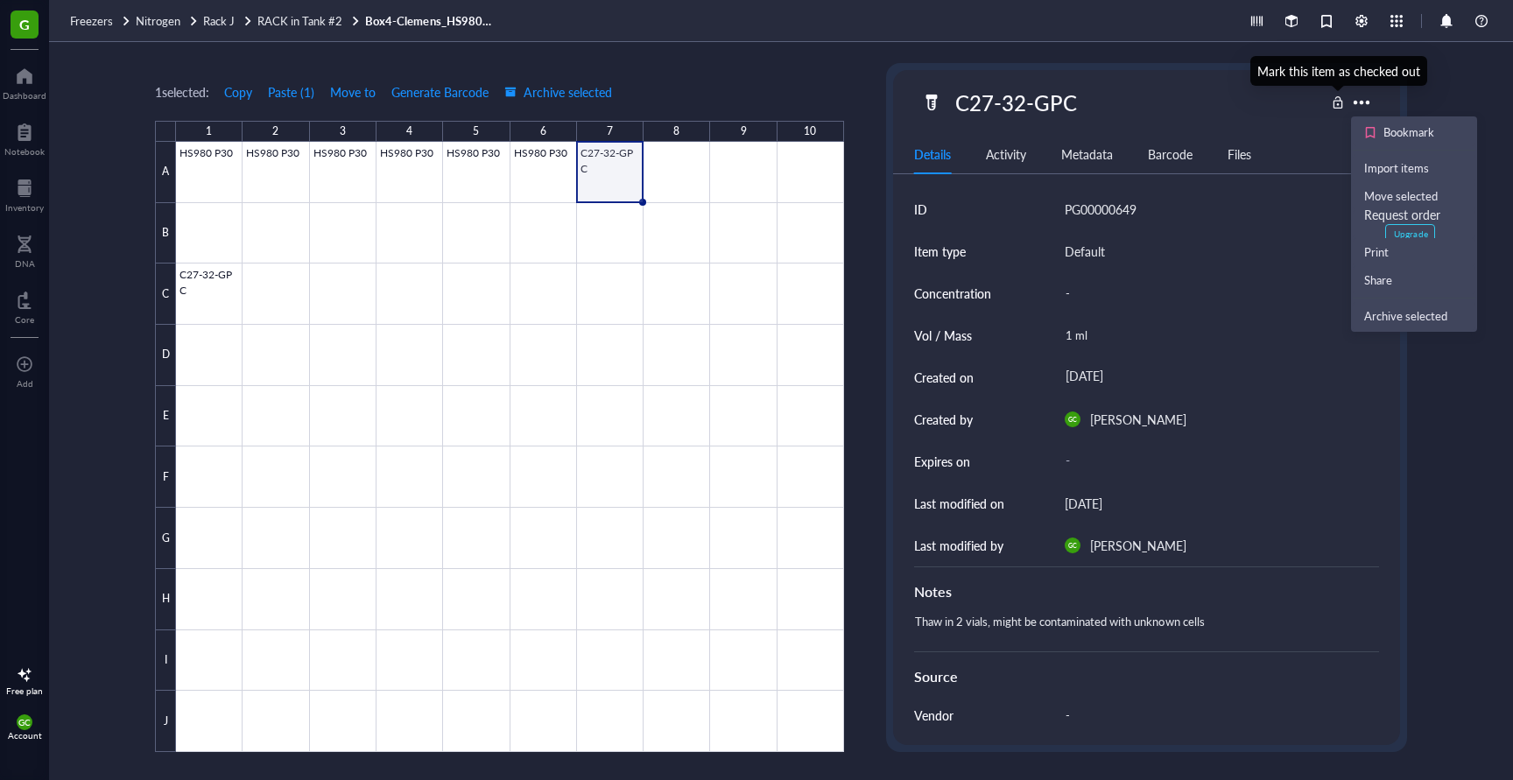
click at [1336, 102] on div at bounding box center [1338, 102] width 12 height 12
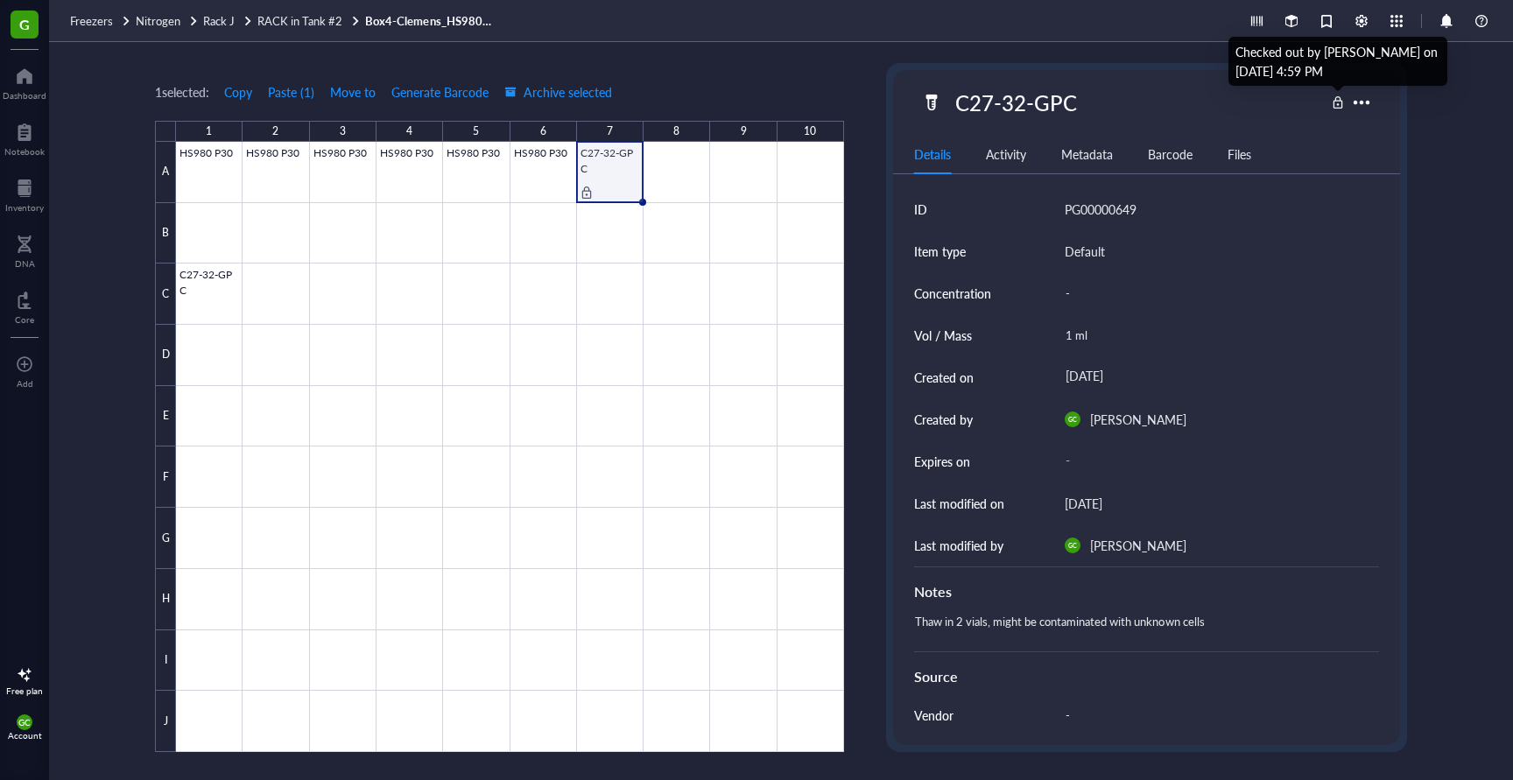
click at [1342, 105] on div at bounding box center [1338, 102] width 12 height 12
click at [1338, 97] on div at bounding box center [1338, 102] width 12 height 12
click at [1340, 99] on div at bounding box center [1338, 102] width 12 height 12
click at [605, 165] on div at bounding box center [510, 447] width 668 height 610
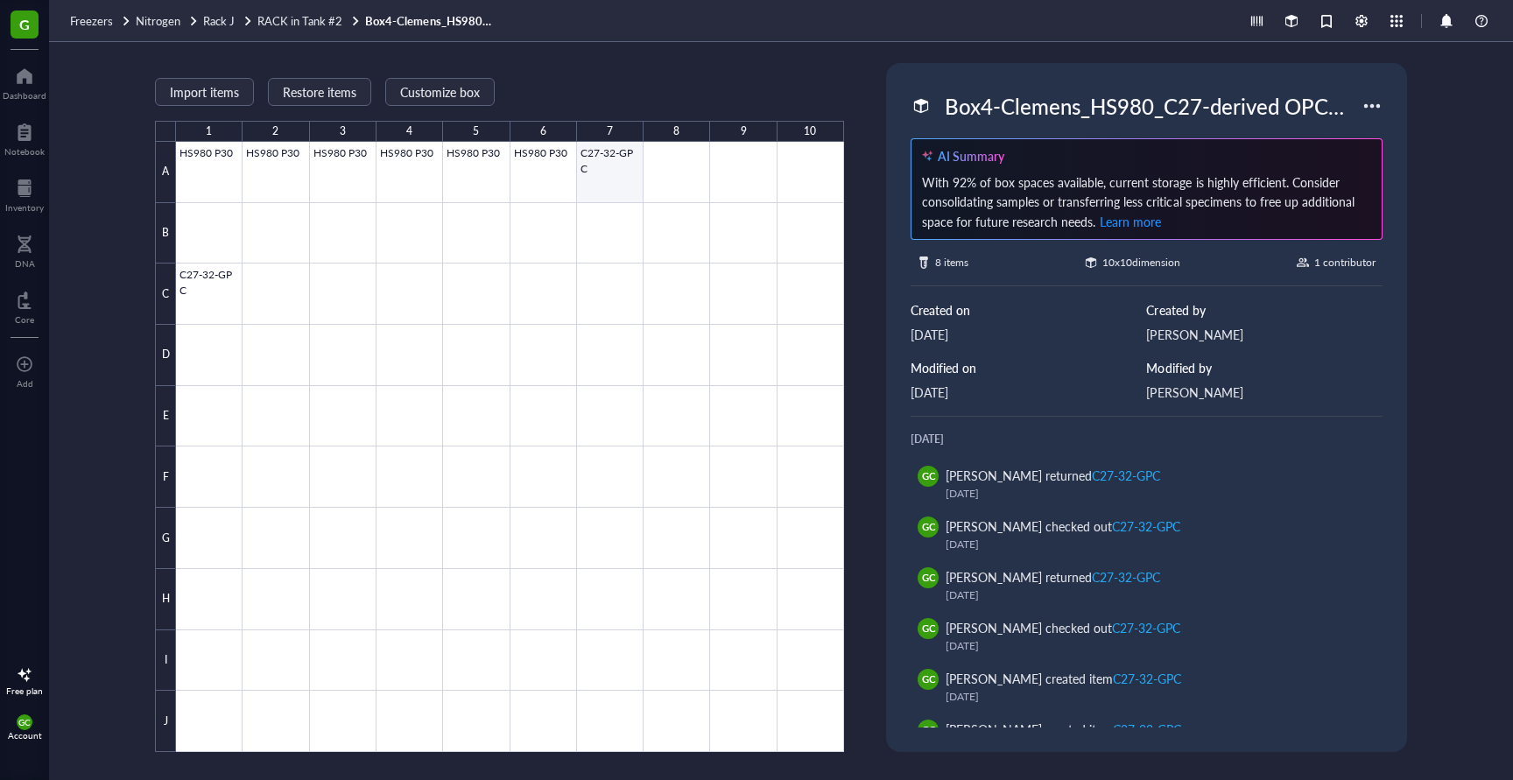
click at [607, 165] on div at bounding box center [510, 447] width 668 height 610
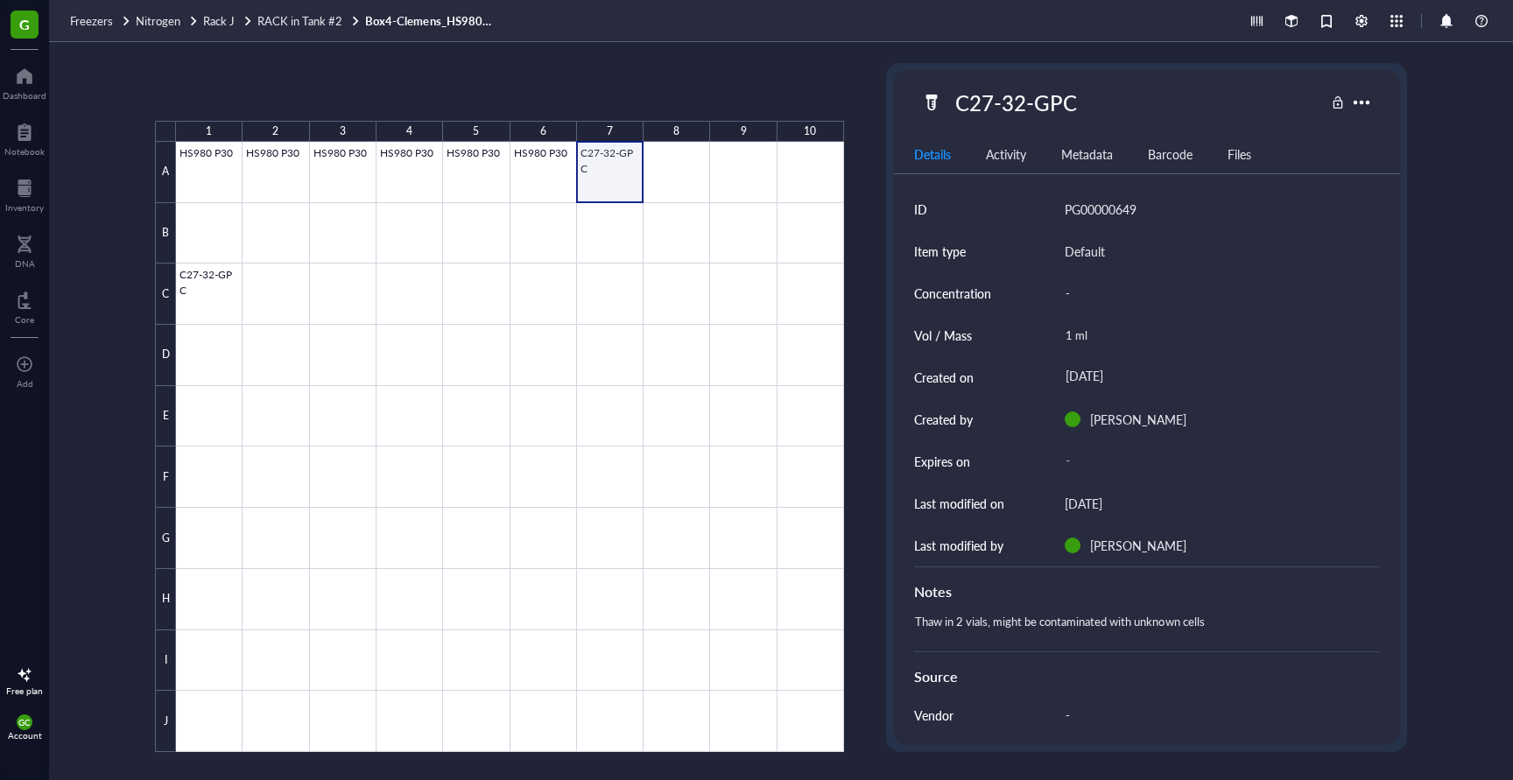
click at [607, 165] on div at bounding box center [510, 447] width 668 height 610
click at [1241, 160] on div "Files" at bounding box center [1239, 153] width 24 height 19
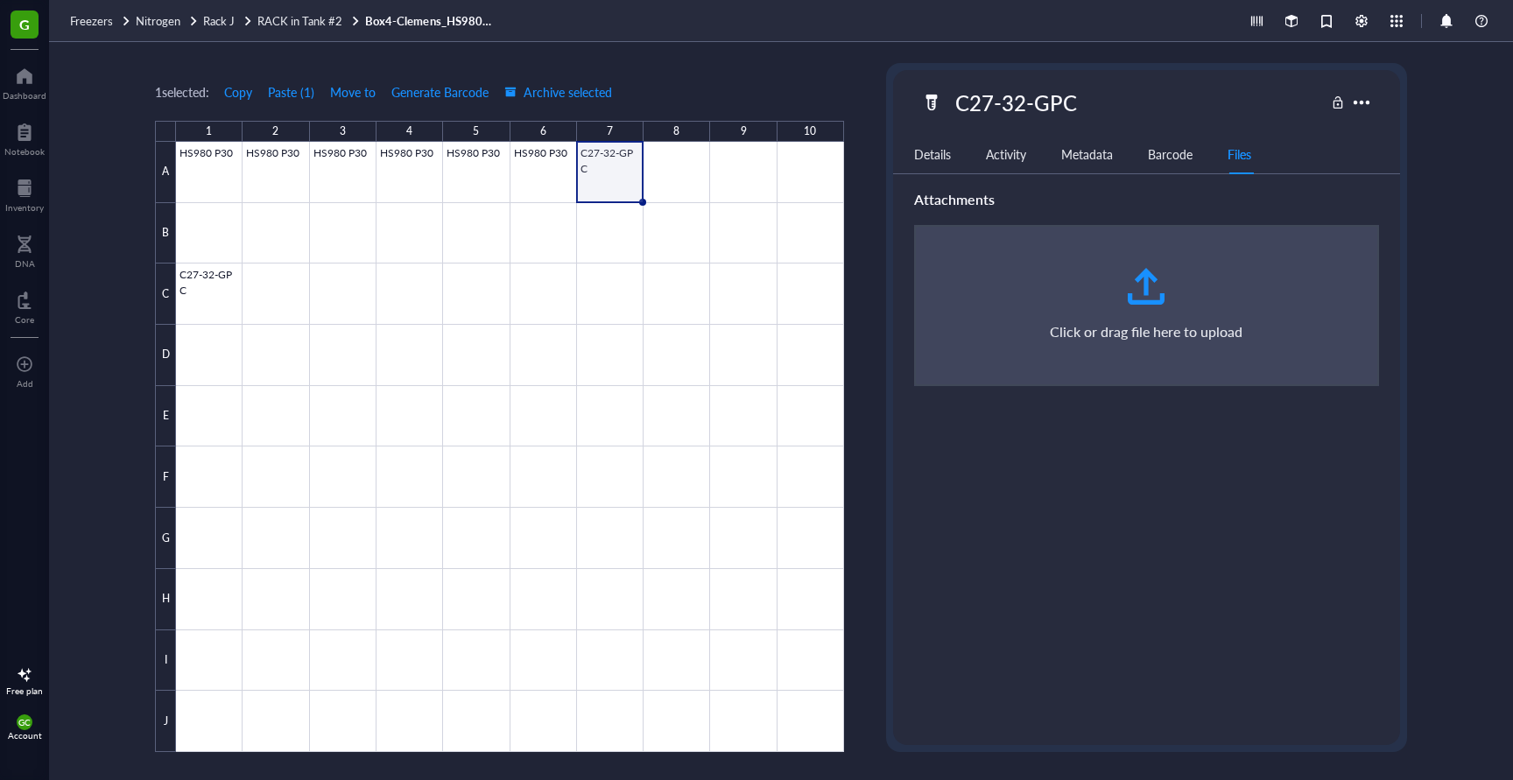
click at [1172, 158] on div "Barcode" at bounding box center [1170, 153] width 45 height 19
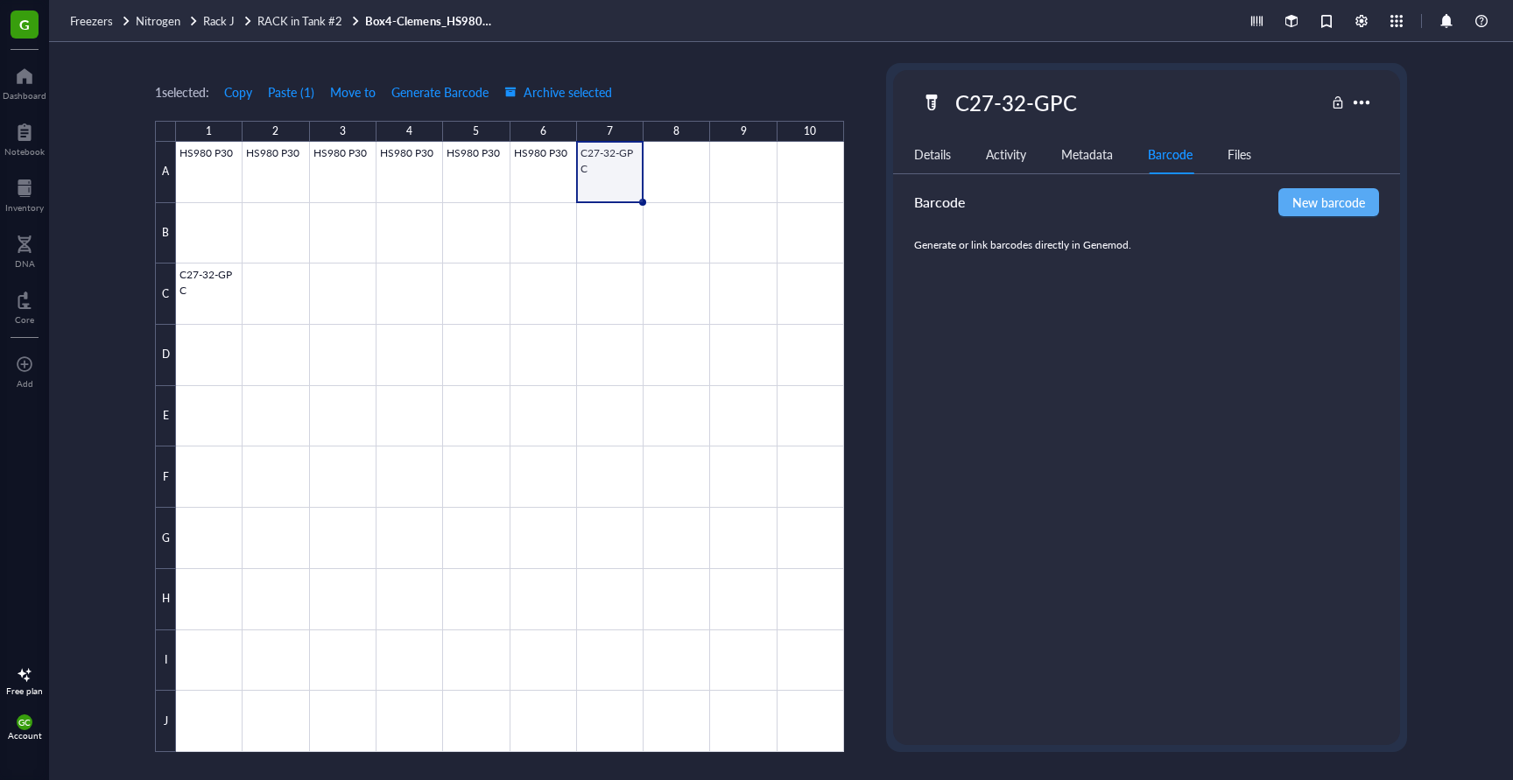
click at [1084, 154] on div "Metadata" at bounding box center [1087, 153] width 52 height 19
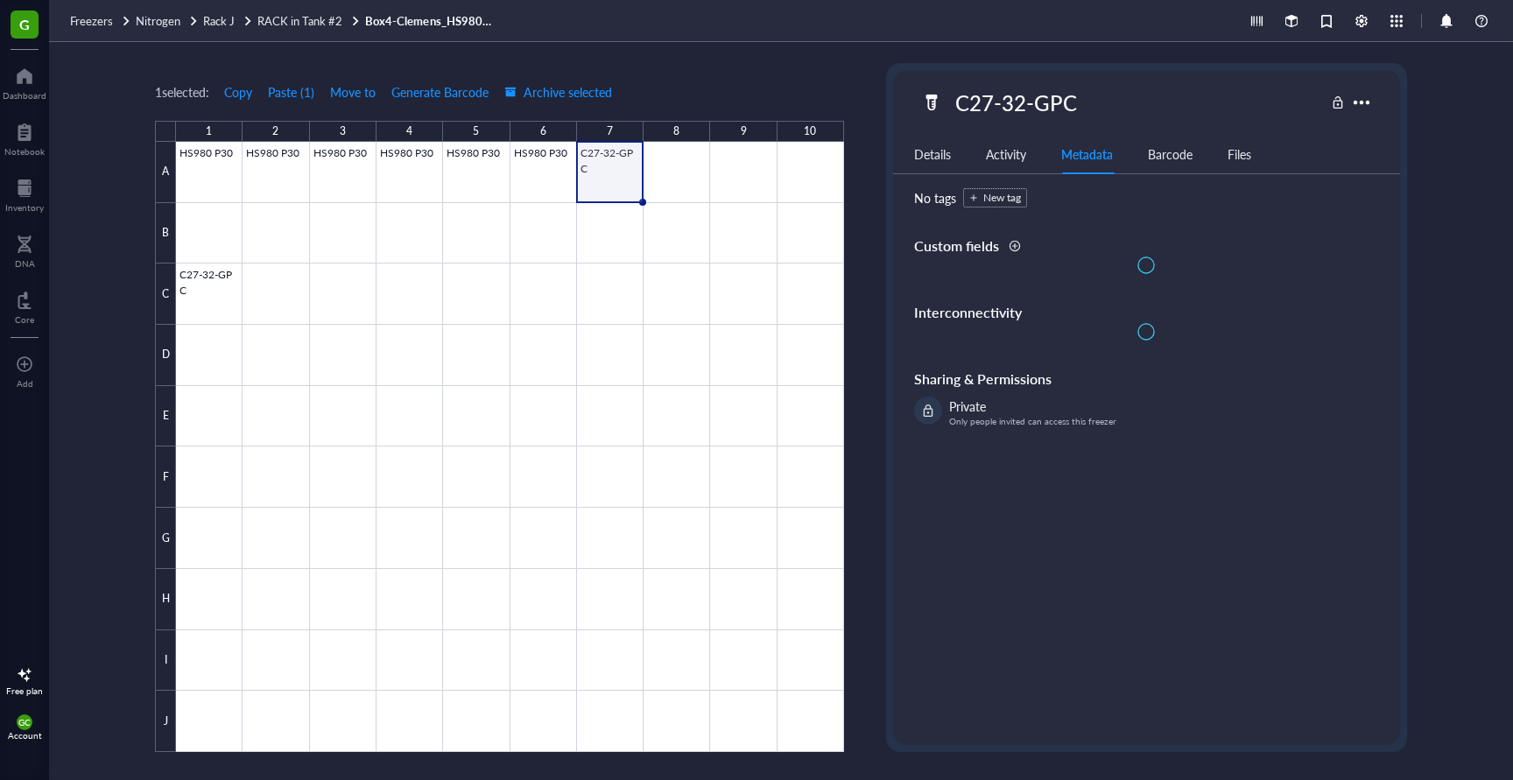
click at [998, 153] on div "Activity" at bounding box center [1006, 153] width 40 height 19
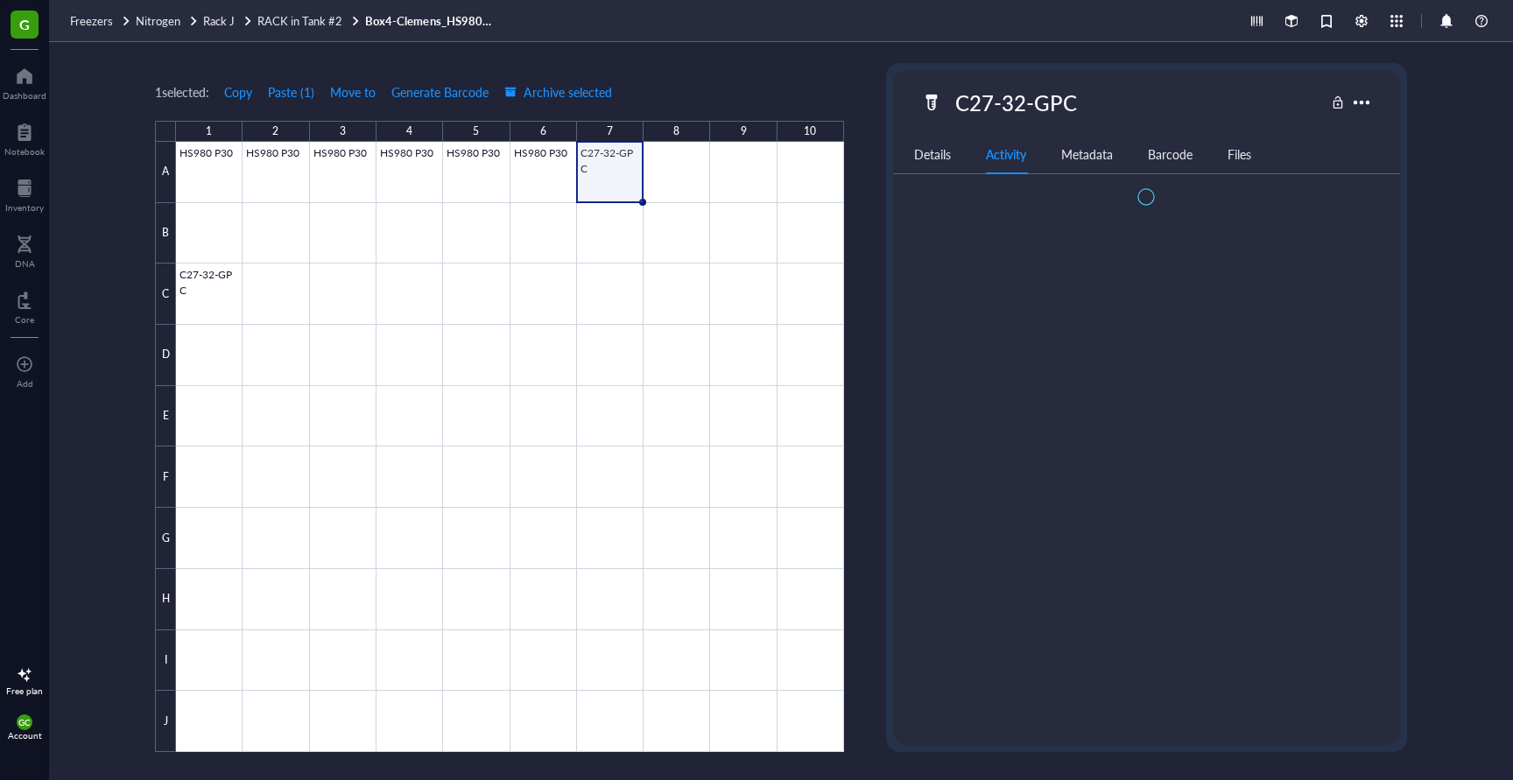
click at [926, 149] on div "Details" at bounding box center [932, 153] width 37 height 19
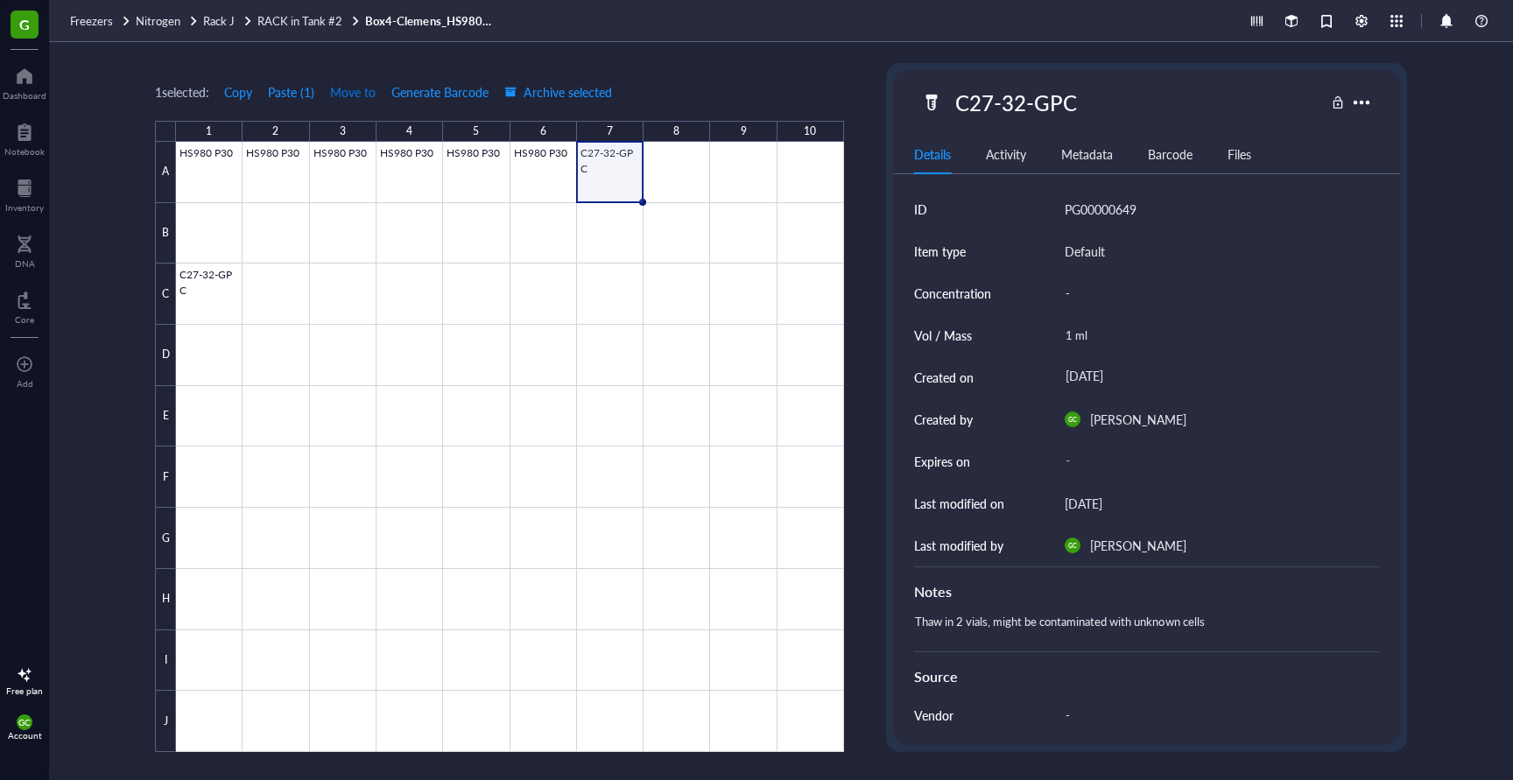
click at [349, 93] on span "Move to" at bounding box center [353, 92] width 46 height 14
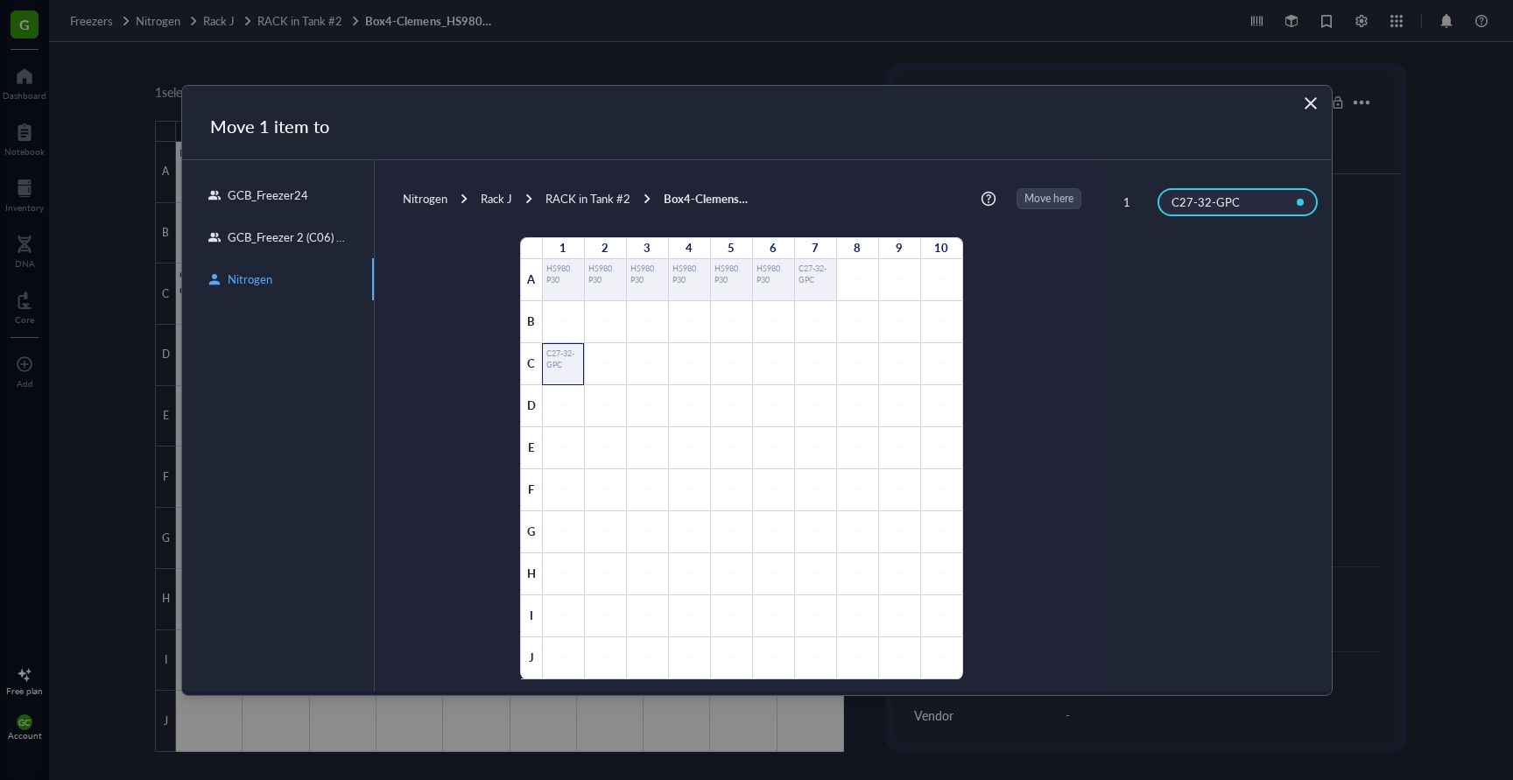
click at [555, 369] on div "C27-32-GPC" at bounding box center [562, 364] width 33 height 33
click at [1312, 107] on icon "Close" at bounding box center [1310, 103] width 17 height 17
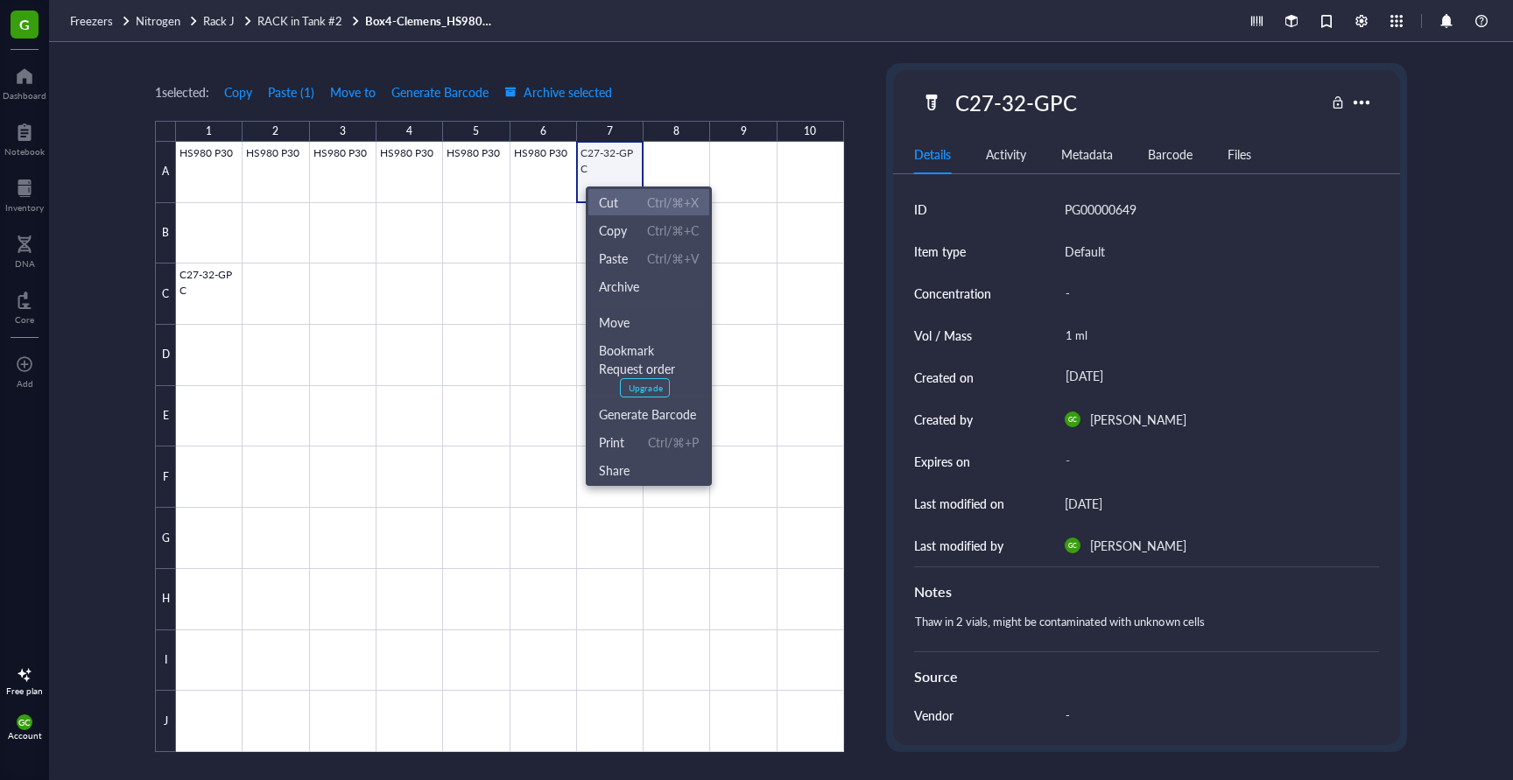
click at [611, 203] on span "Cut" at bounding box center [608, 202] width 19 height 19
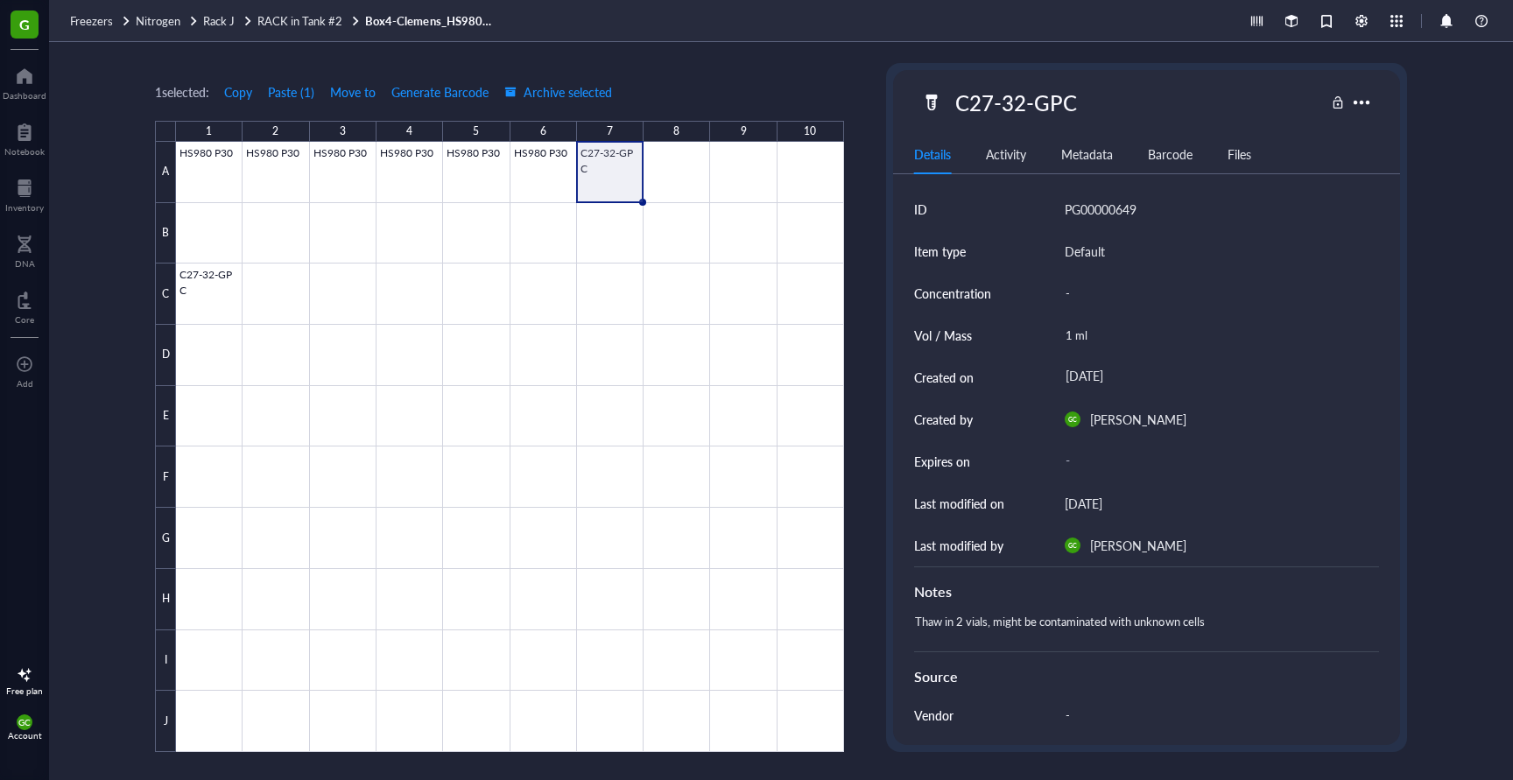
click at [1011, 157] on div "Activity" at bounding box center [1006, 153] width 40 height 19
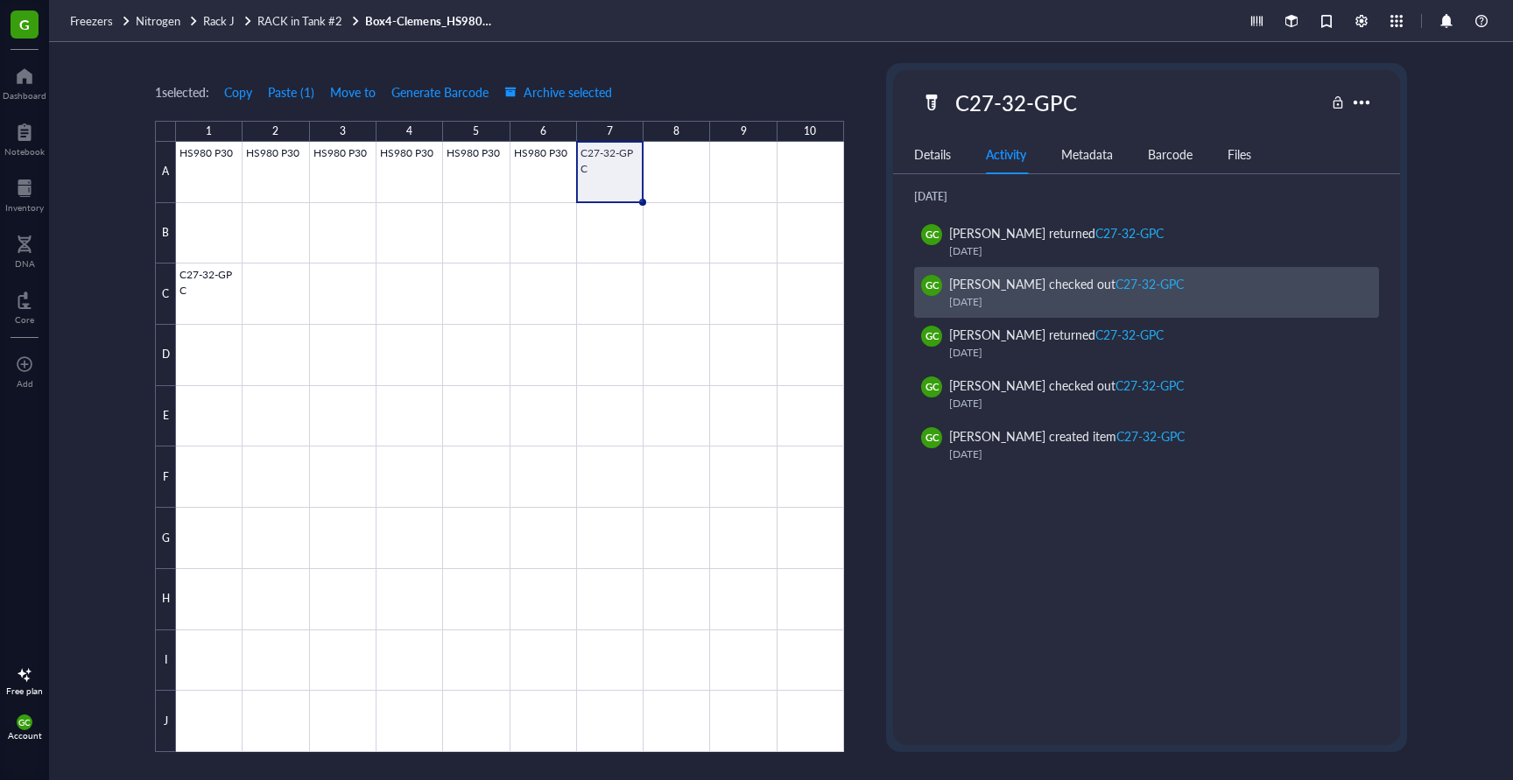
click at [1022, 287] on div "[PERSON_NAME] checked out C27-32-GPC" at bounding box center [1066, 283] width 235 height 19
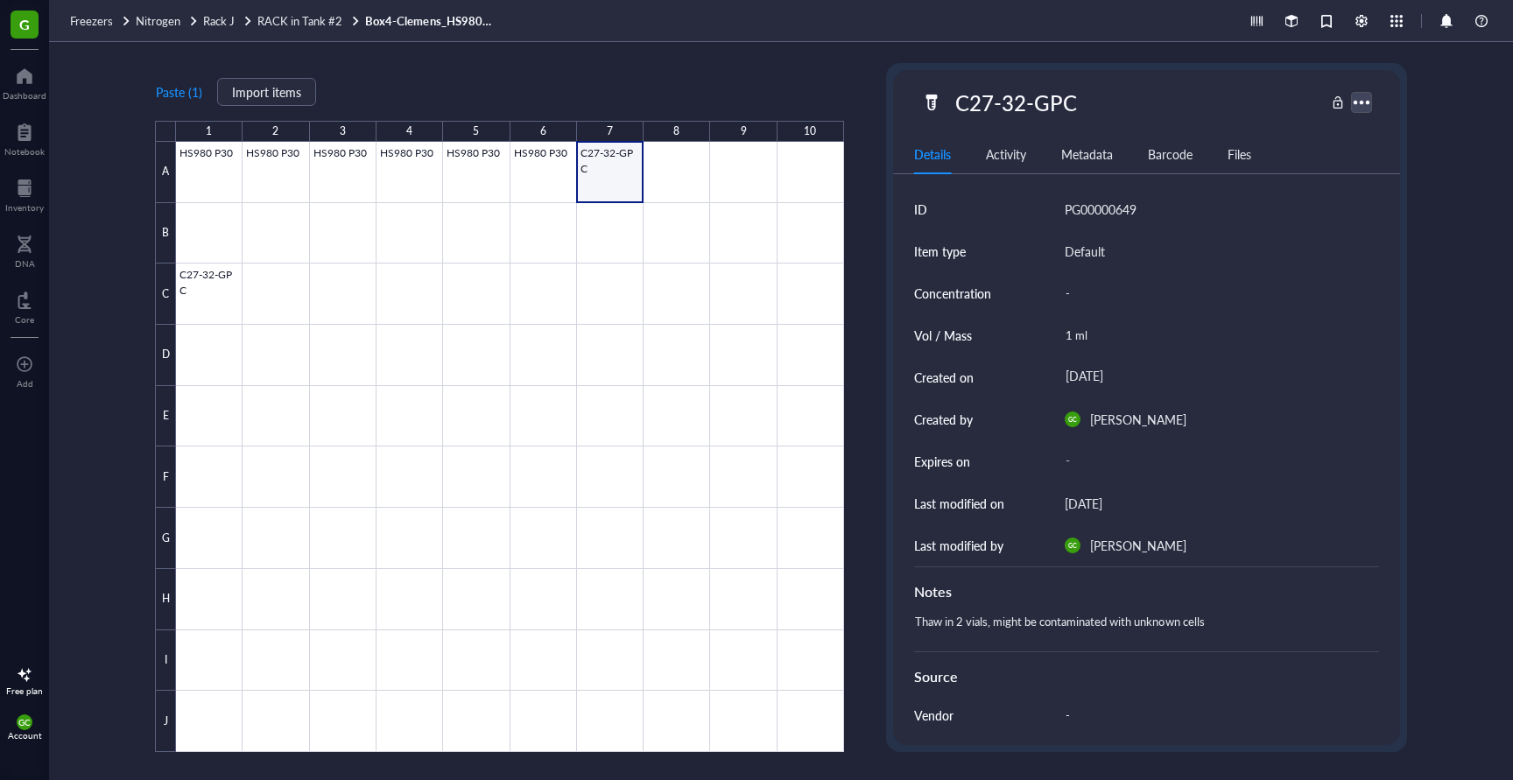
click at [1362, 104] on div at bounding box center [1360, 101] width 25 height 25
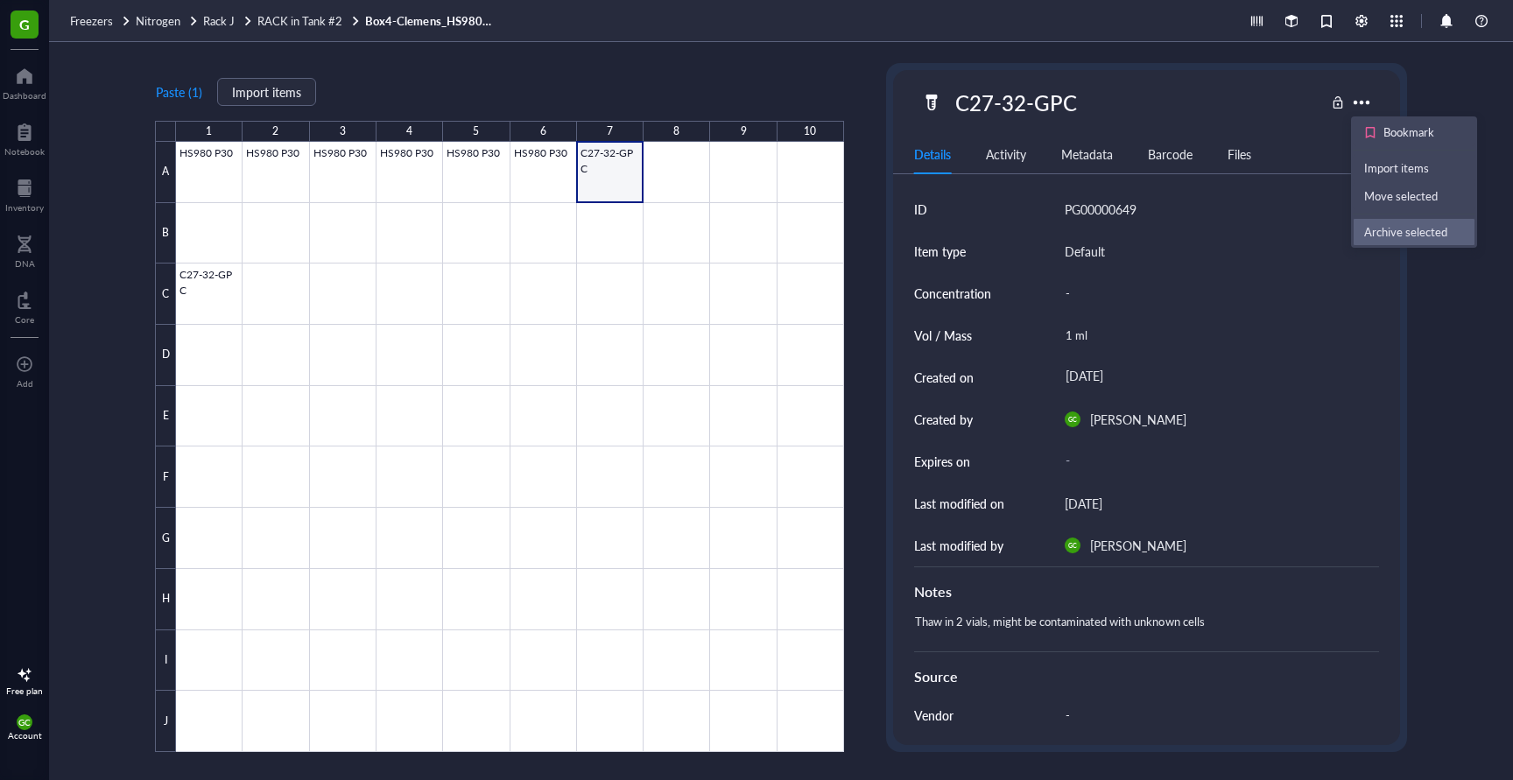
click at [1407, 226] on div "Archive selected" at bounding box center [1405, 232] width 83 height 16
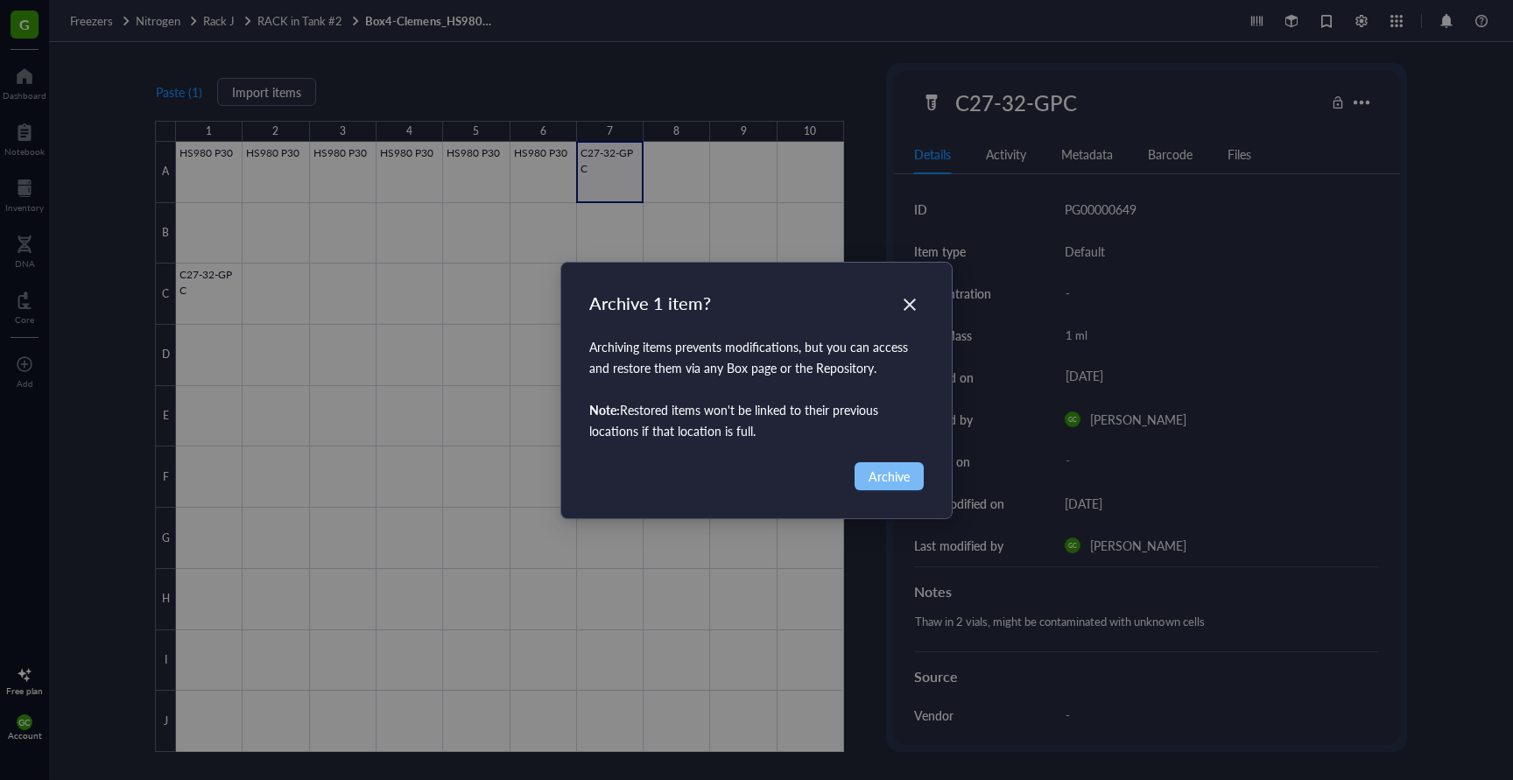
click at [895, 479] on span "Archive" at bounding box center [888, 476] width 41 height 19
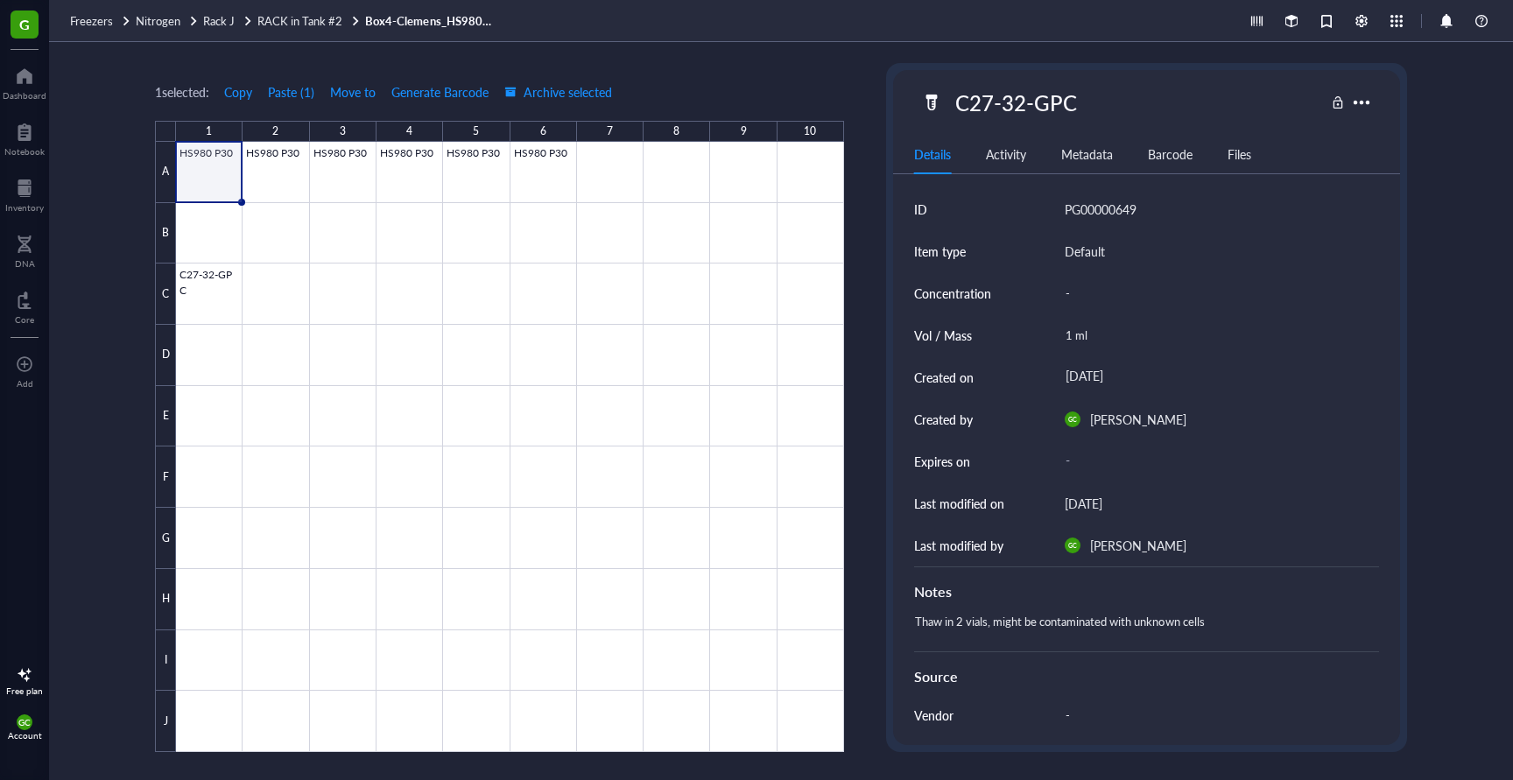
click at [1487, 269] on div "1 selected: Copy Paste ( 1 ) Move to Generate Barcode Archive selected 1 2 3 4 …" at bounding box center [781, 411] width 1464 height 738
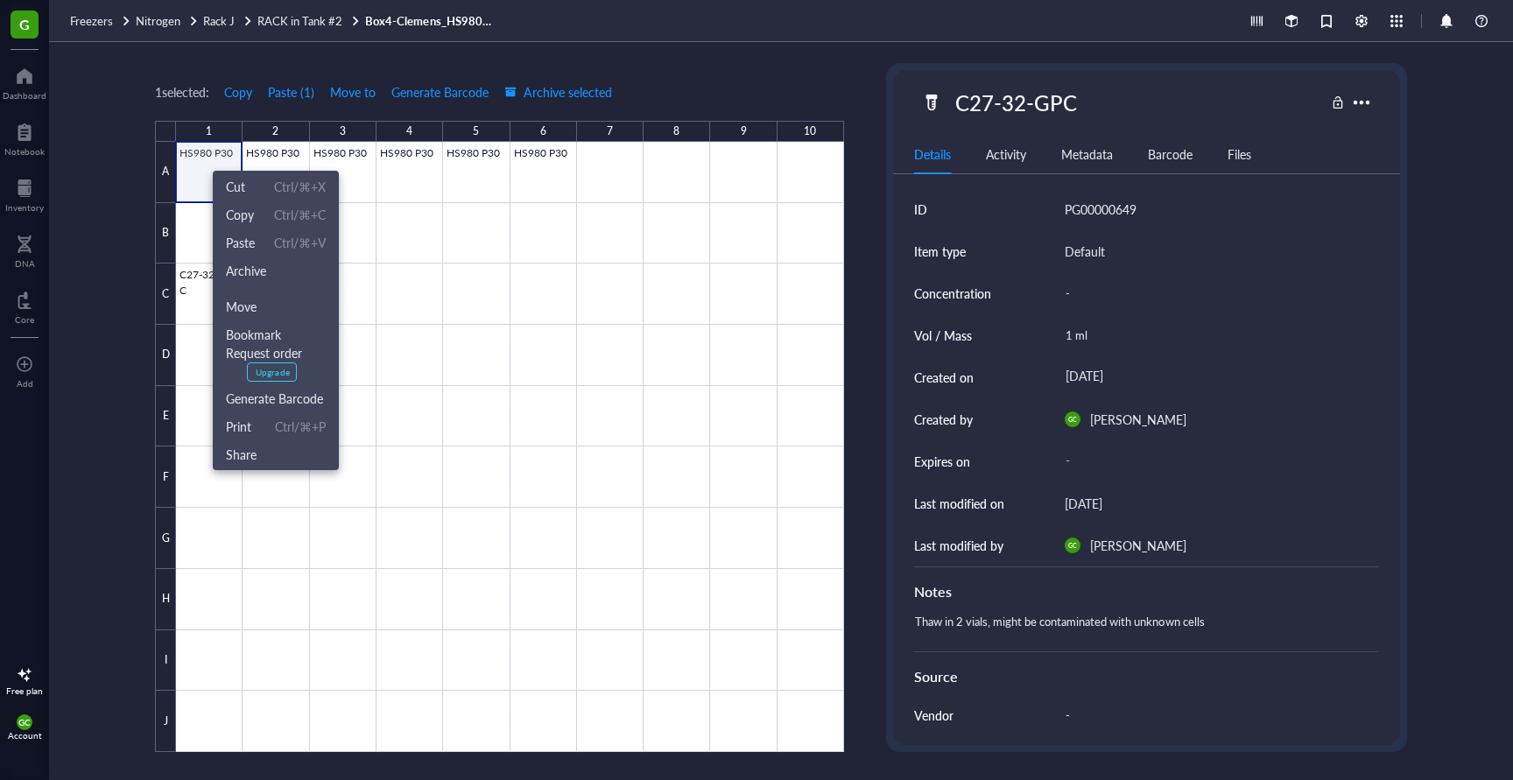
click at [1445, 160] on div "1 selected: Copy Paste ( 1 ) Move to Generate Barcode Archive selected 1 2 3 4 …" at bounding box center [781, 411] width 1464 height 738
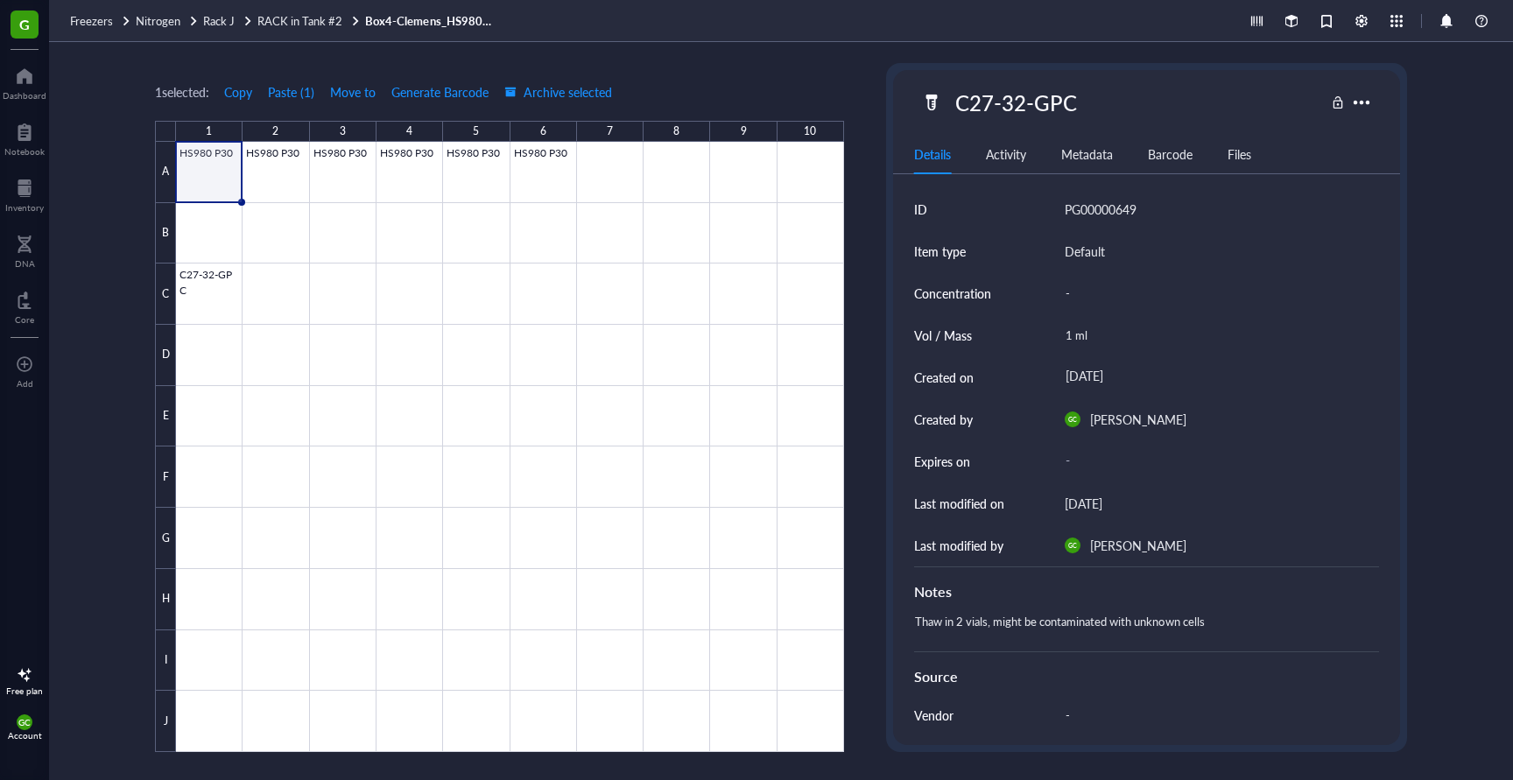
click at [1173, 158] on div "Barcode" at bounding box center [1170, 153] width 45 height 19
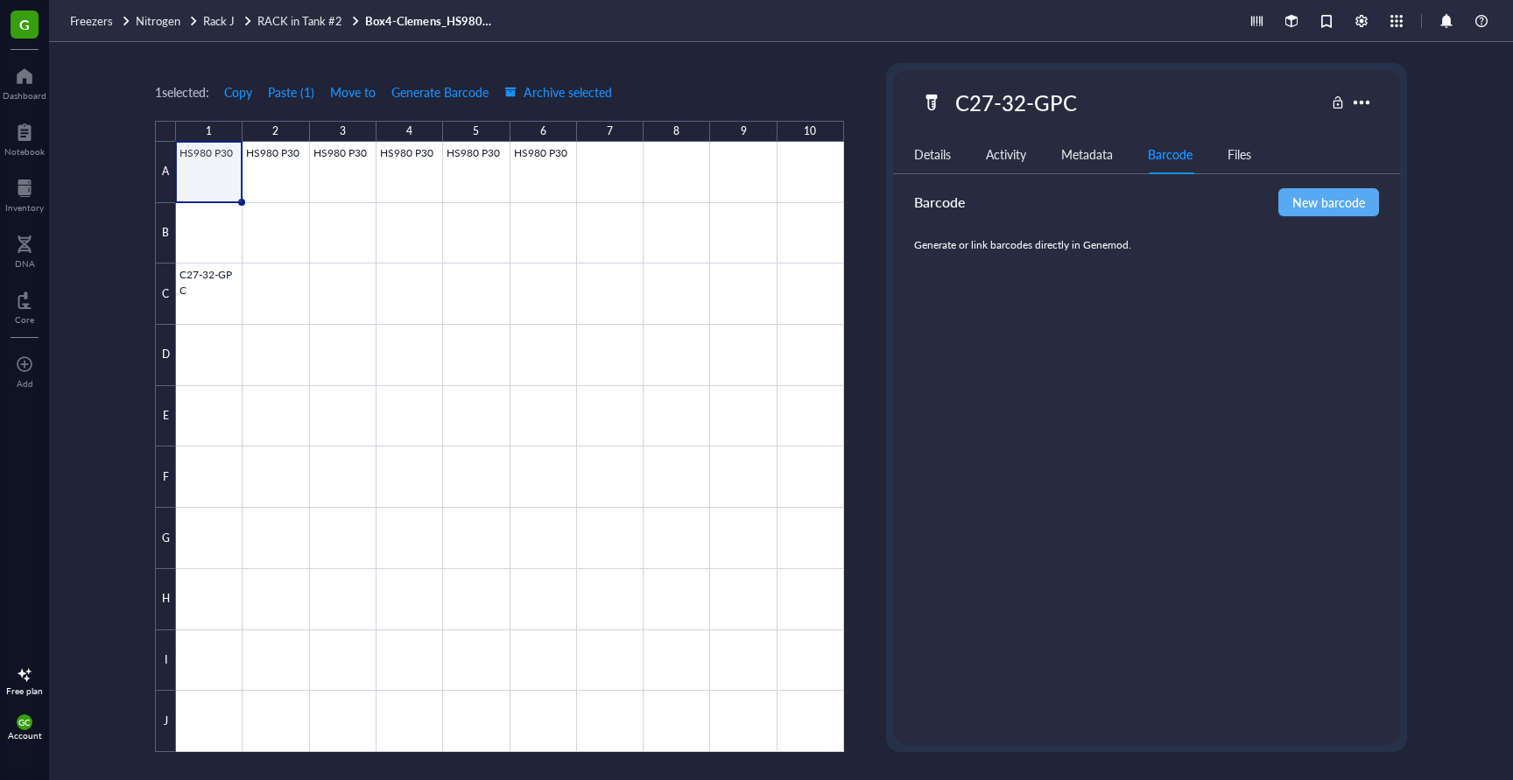
click at [1082, 152] on div "Metadata" at bounding box center [1087, 153] width 52 height 19
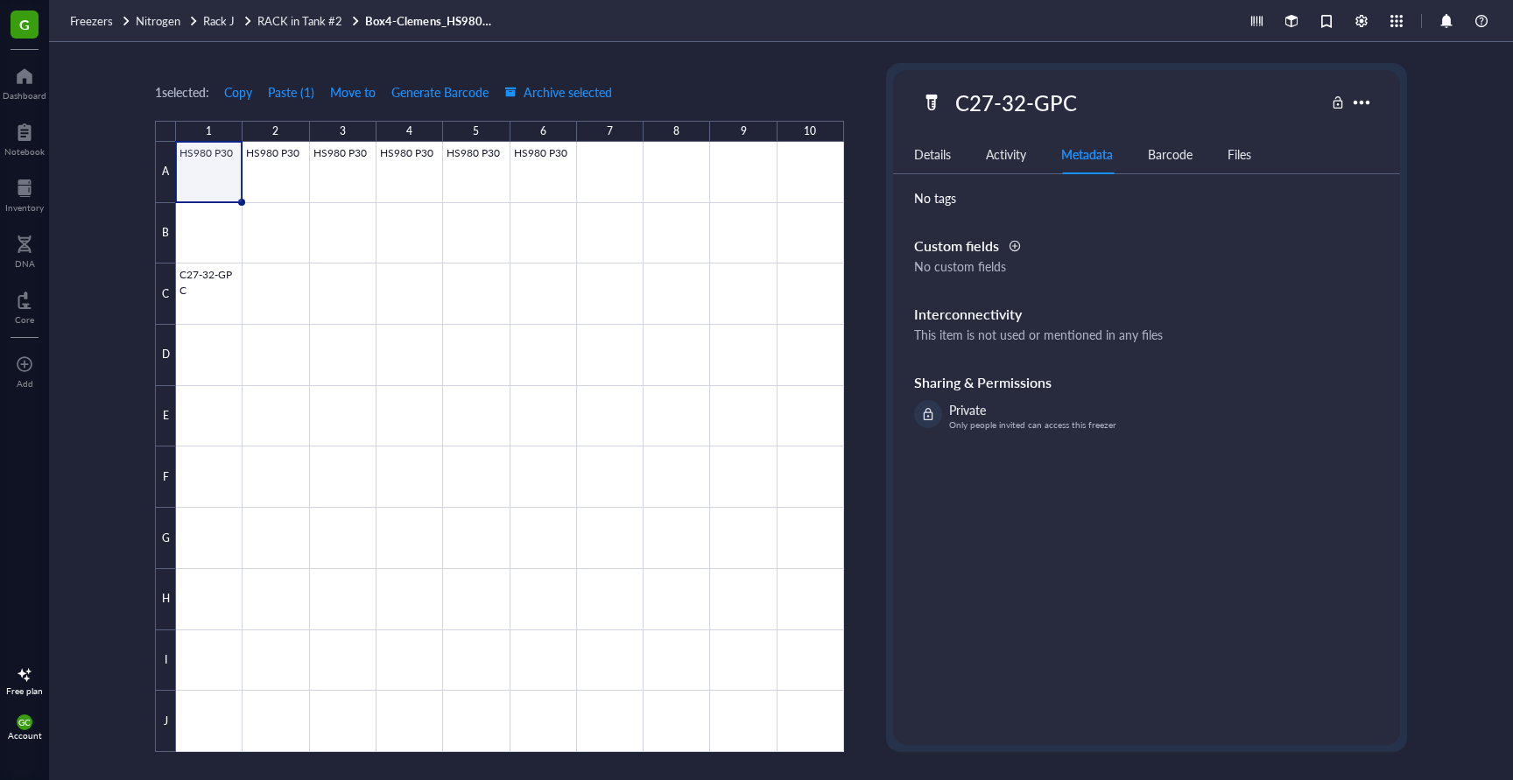
click at [1003, 155] on div "Activity" at bounding box center [1006, 153] width 40 height 19
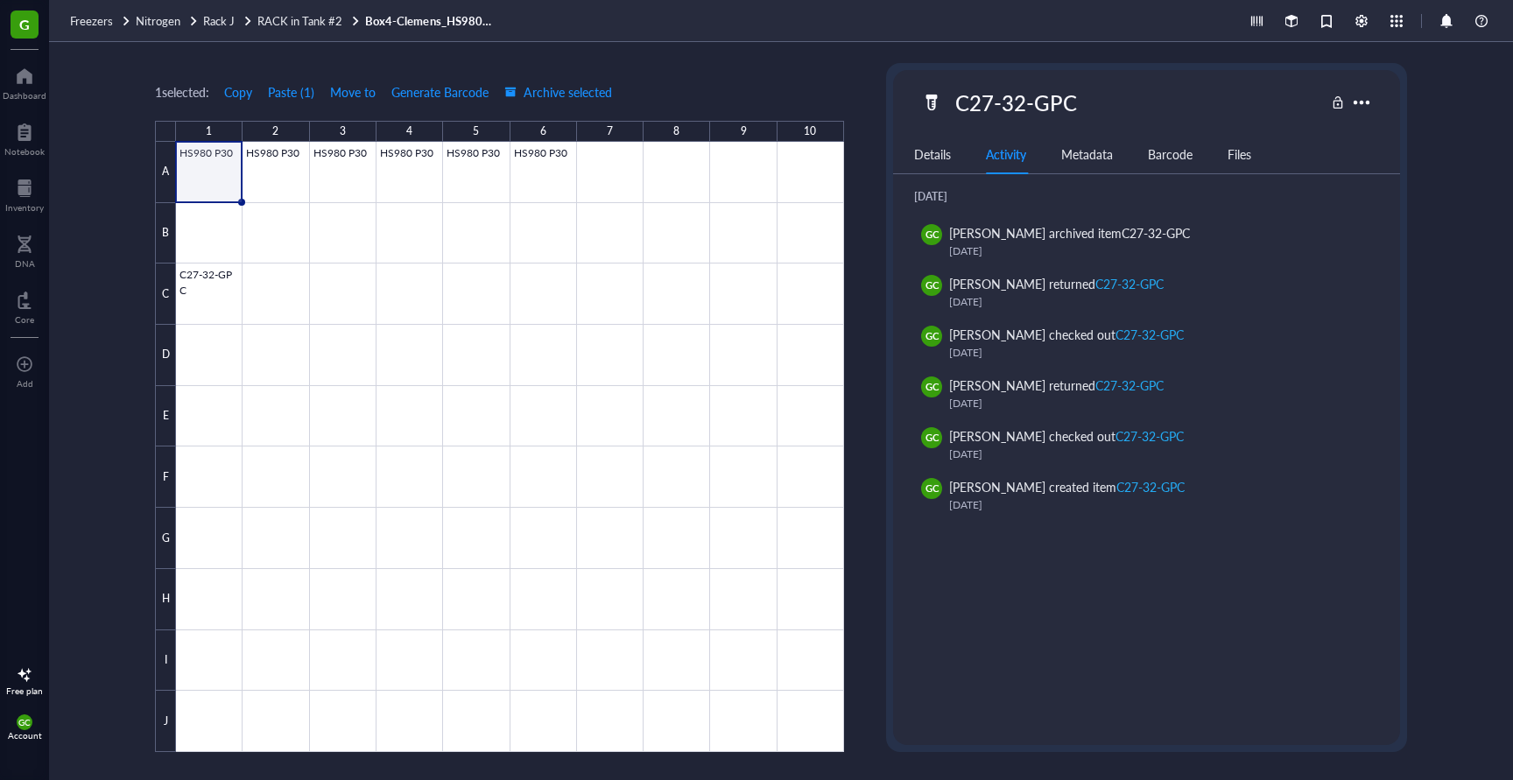
click at [937, 155] on div "Details" at bounding box center [932, 153] width 37 height 19
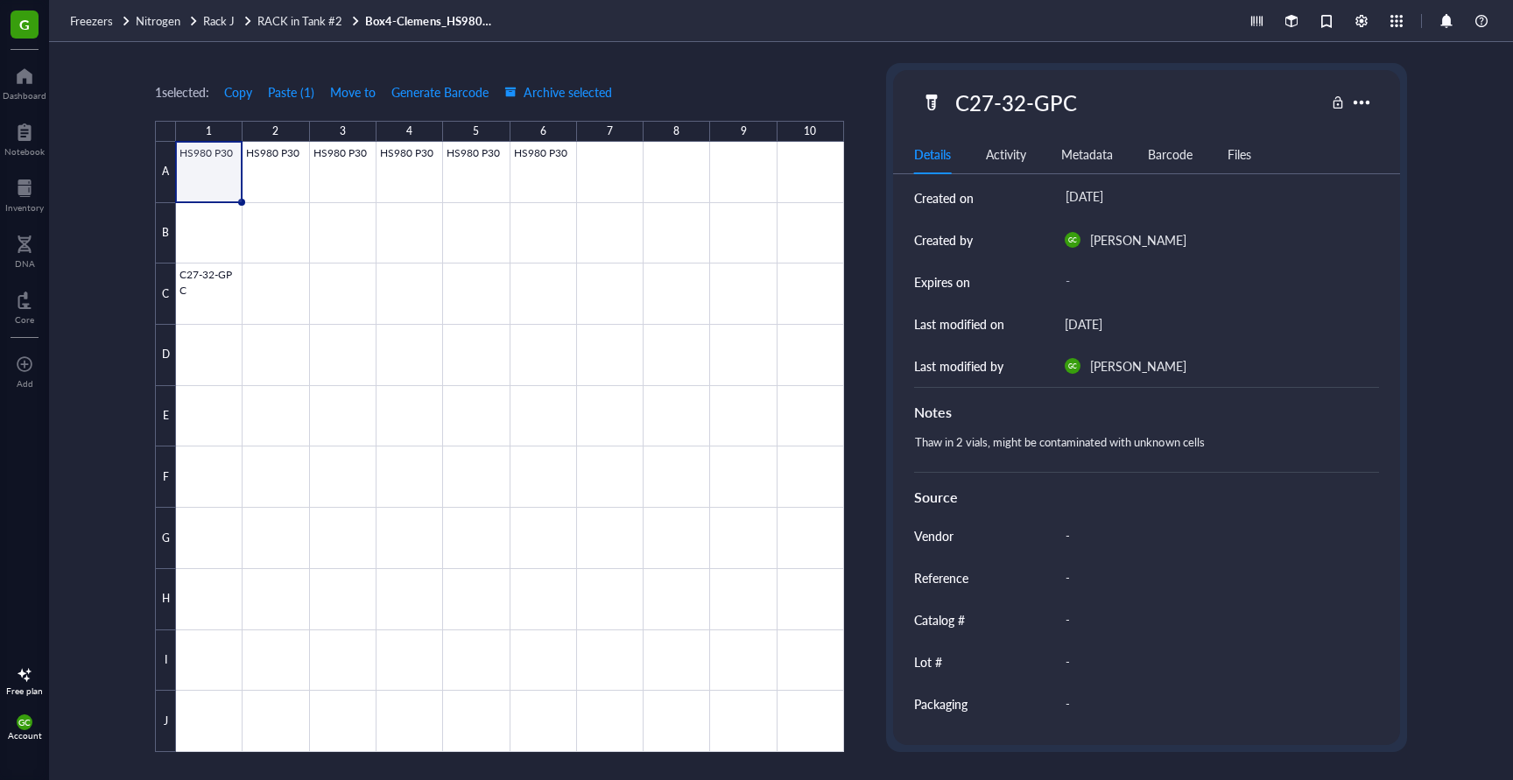
scroll to position [216, 0]
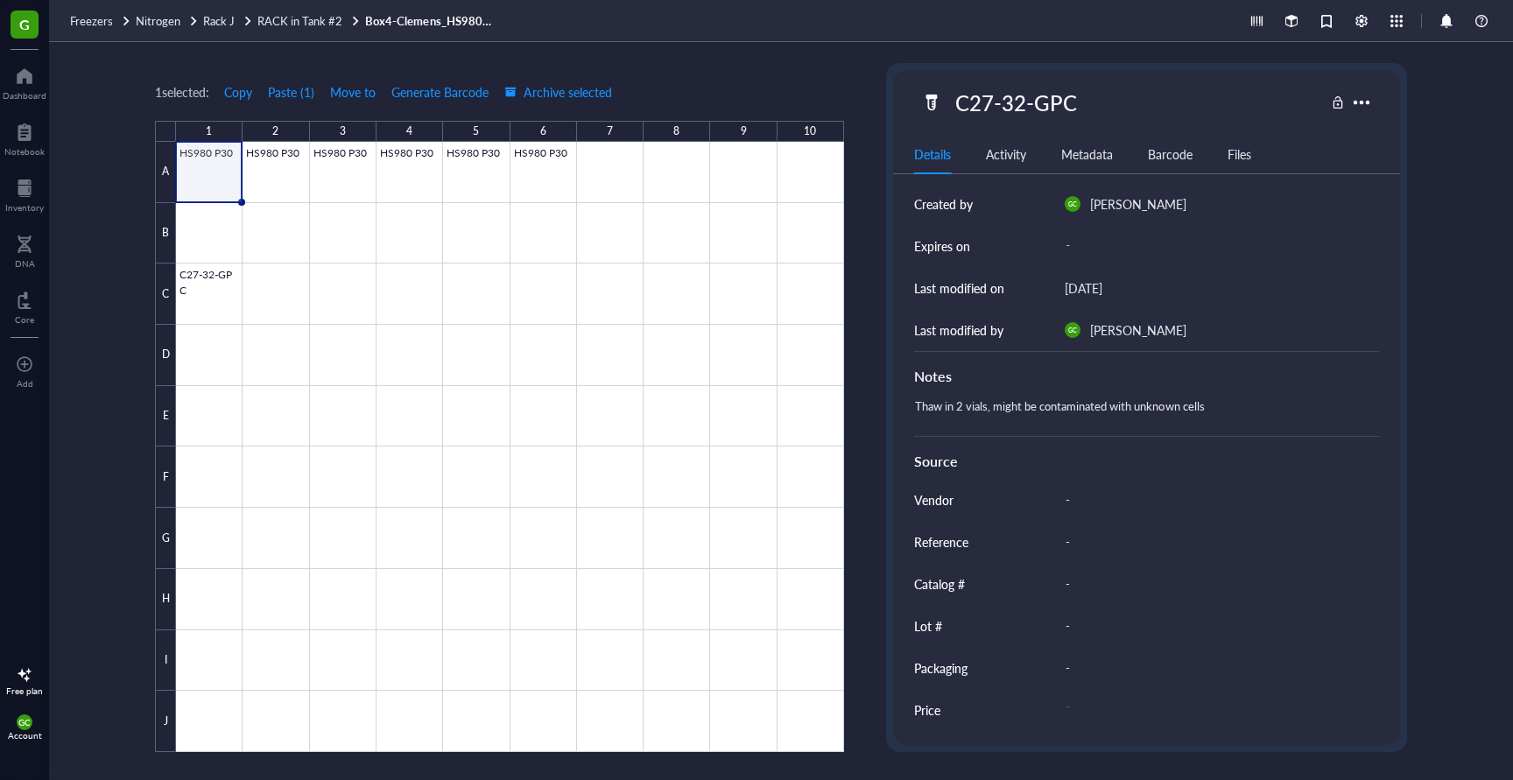
click at [215, 154] on div at bounding box center [510, 447] width 668 height 610
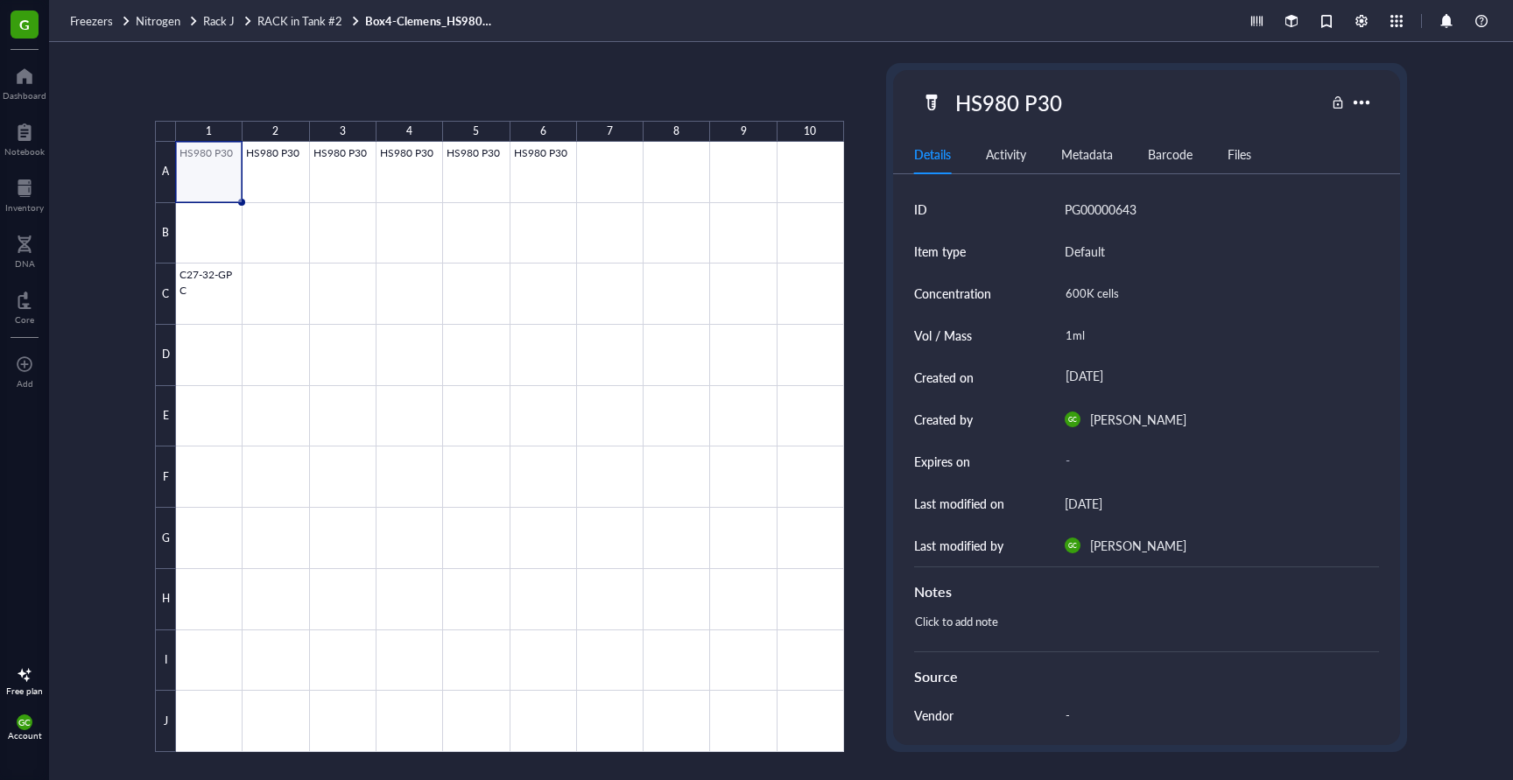
click at [215, 154] on div at bounding box center [510, 447] width 668 height 610
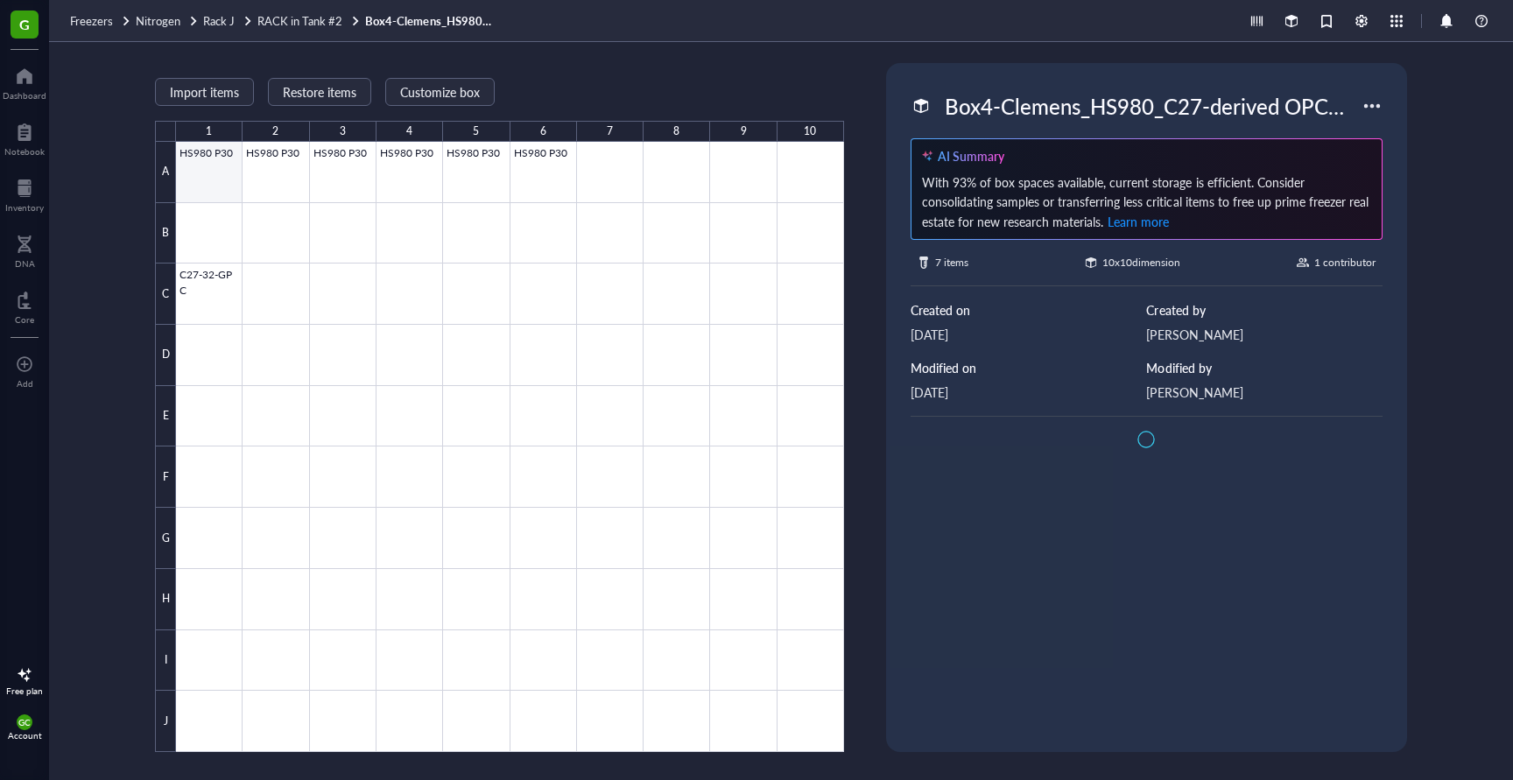
click at [215, 154] on div at bounding box center [510, 447] width 668 height 610
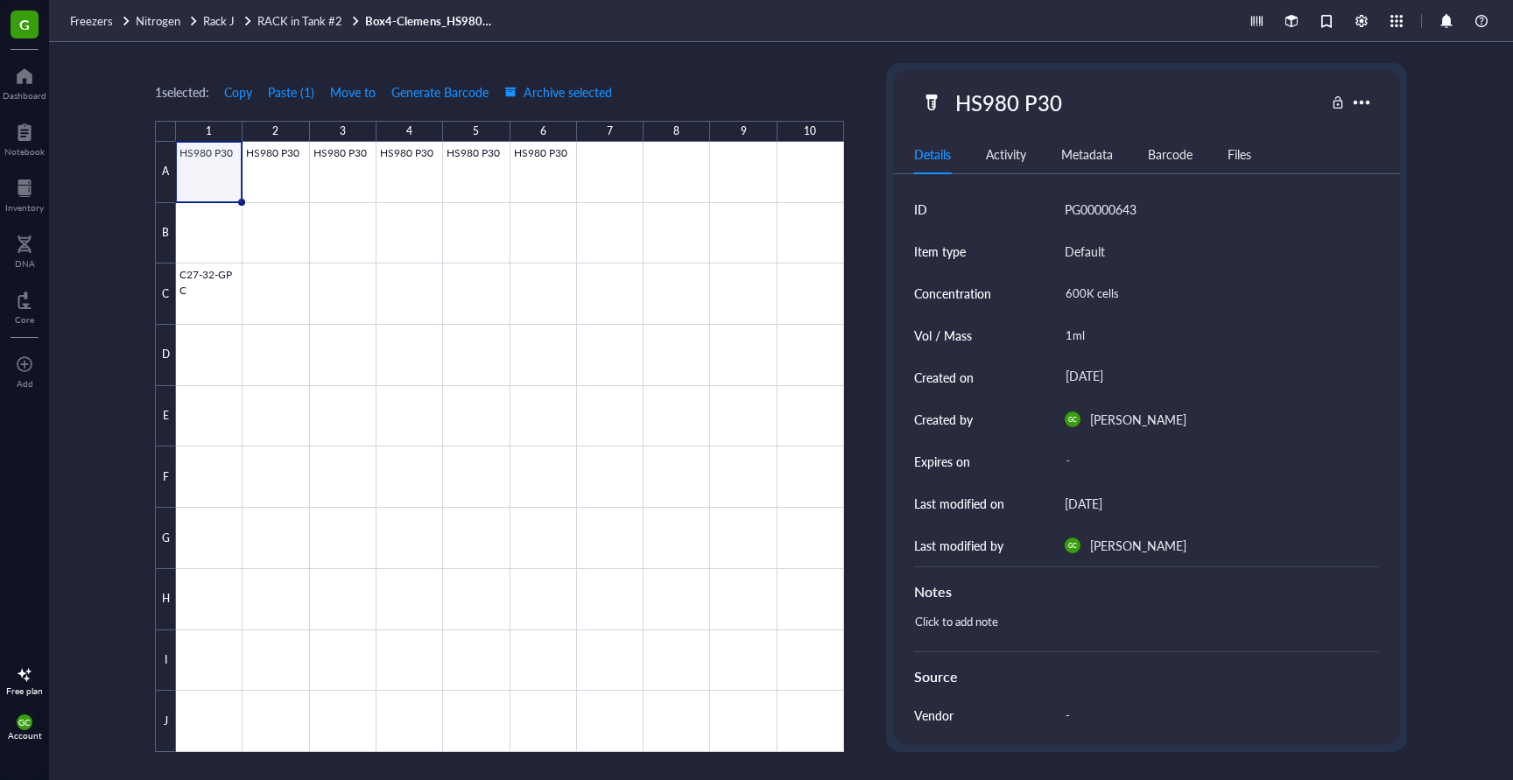
click at [215, 154] on div at bounding box center [510, 447] width 668 height 610
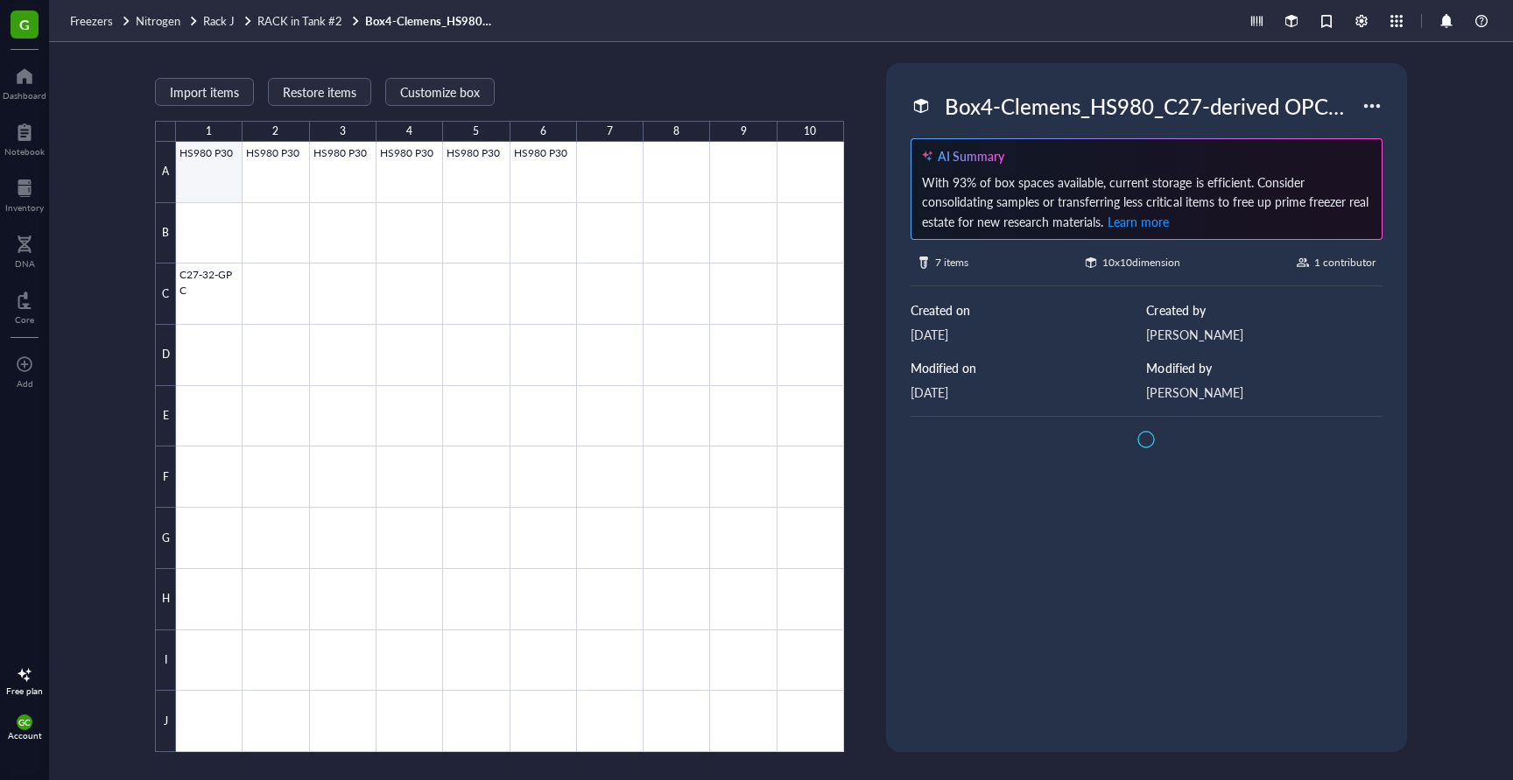
click at [215, 154] on div at bounding box center [510, 447] width 668 height 610
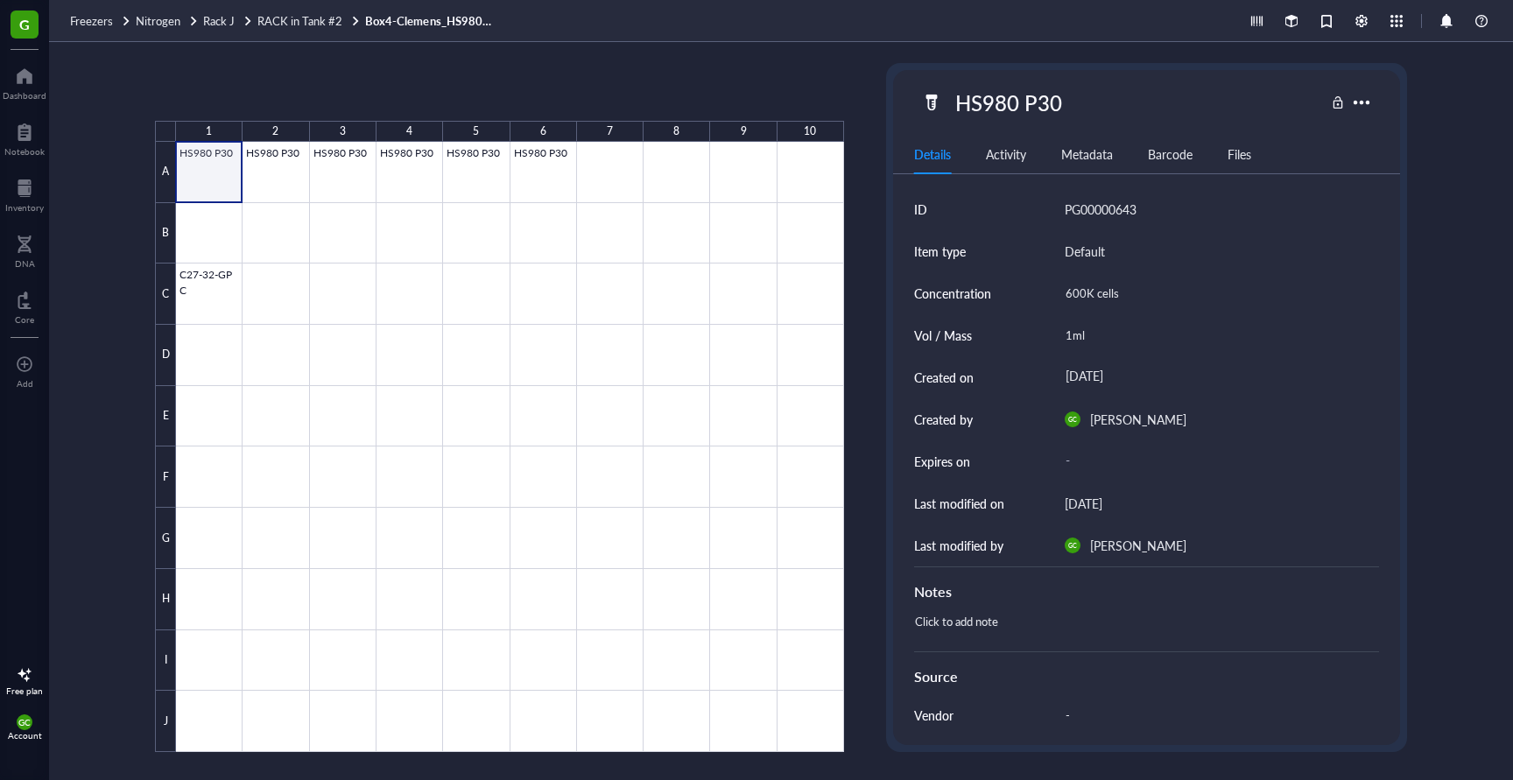
click at [215, 154] on div at bounding box center [510, 447] width 668 height 610
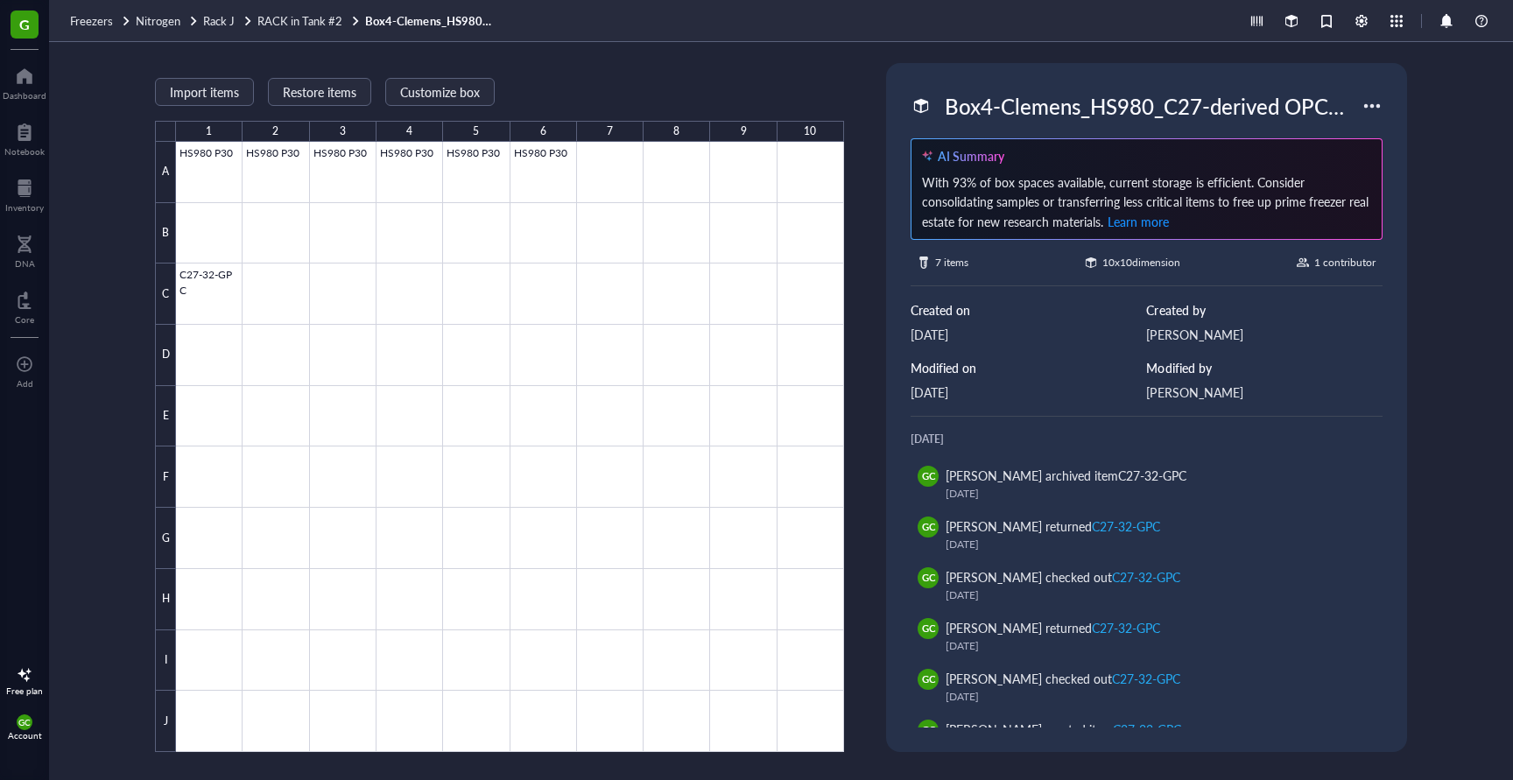
click at [1375, 102] on div at bounding box center [1372, 106] width 28 height 28
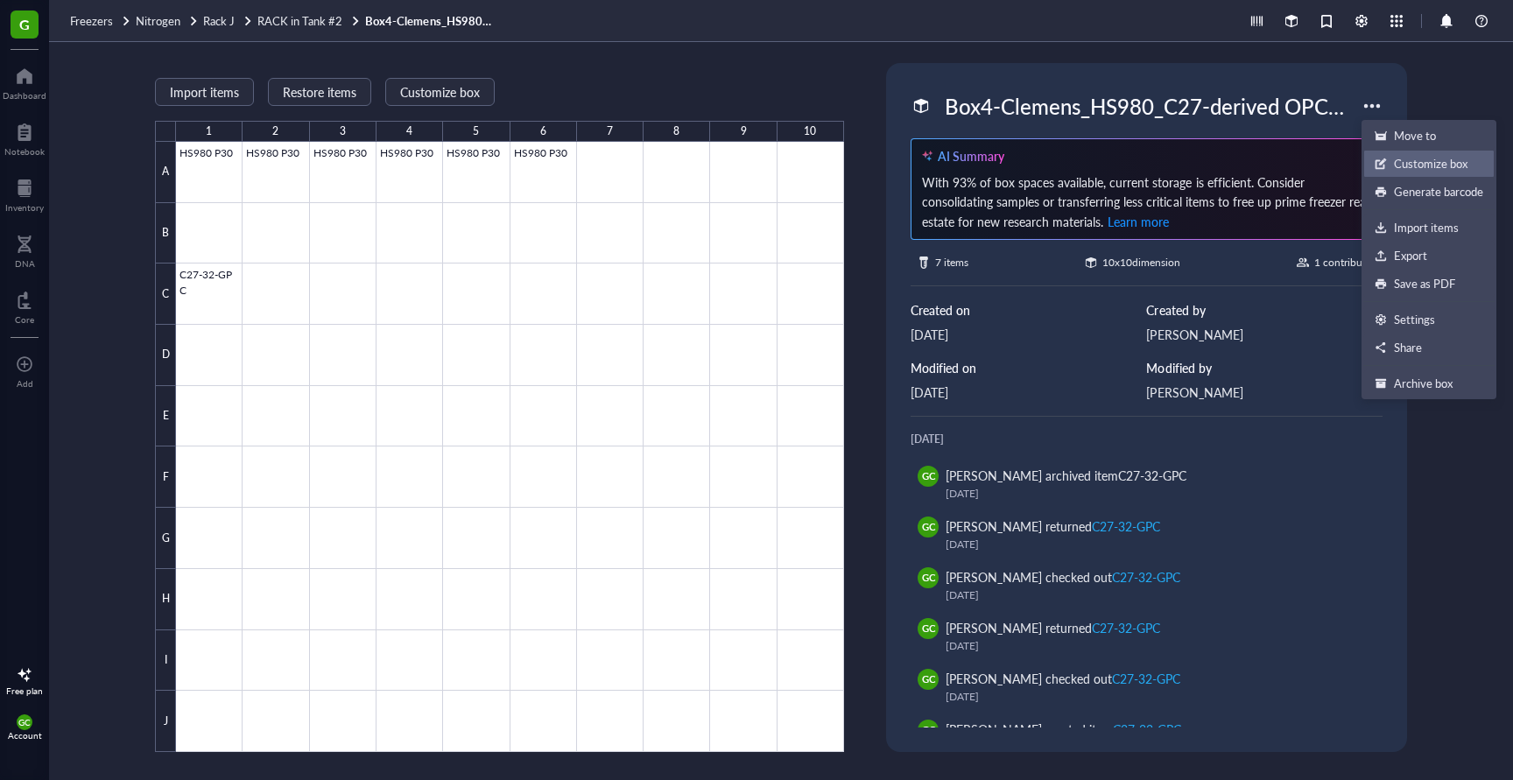
click at [1430, 161] on div "Customize box" at bounding box center [1431, 164] width 74 height 16
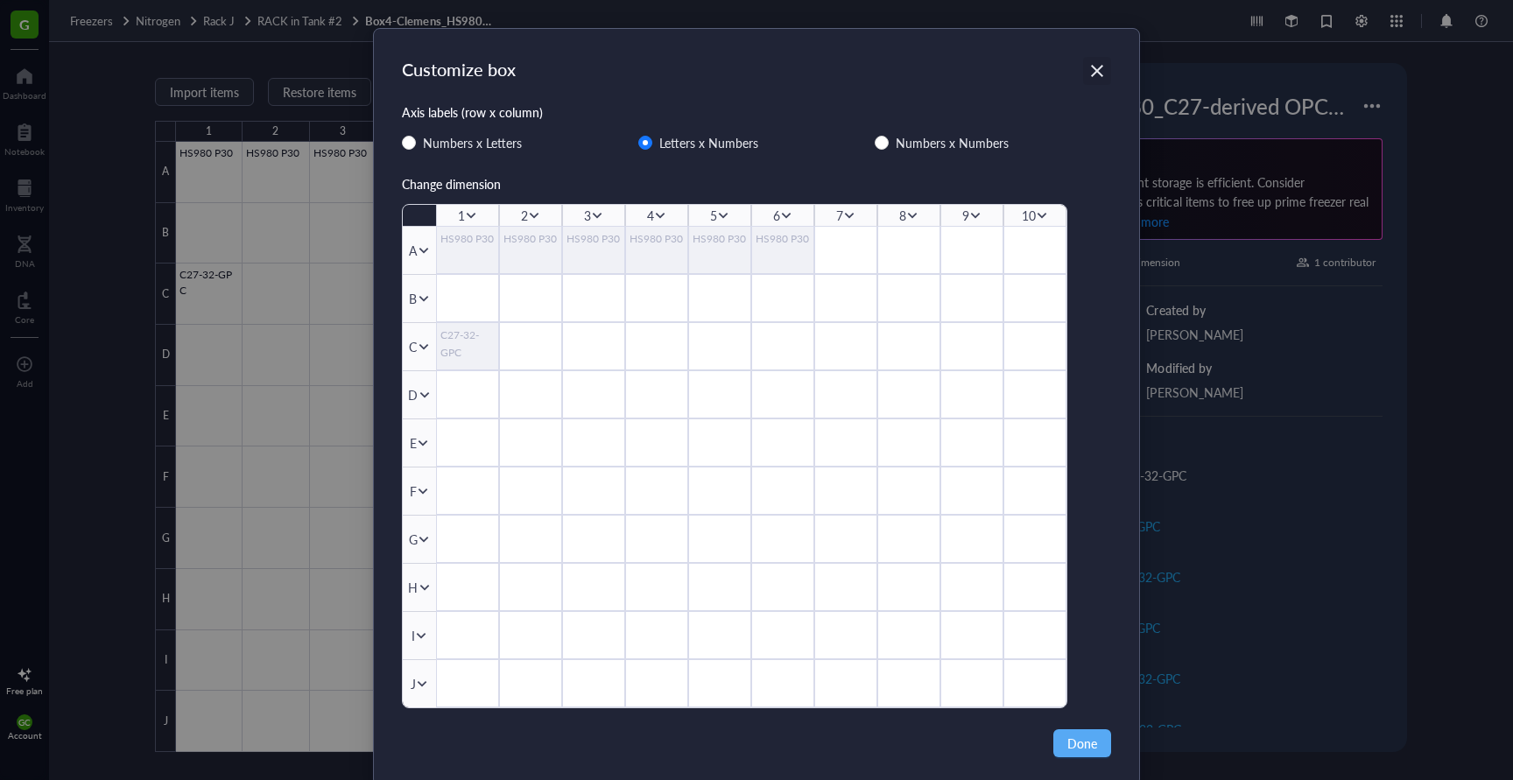
click at [1091, 71] on icon "Close" at bounding box center [1097, 71] width 12 height 12
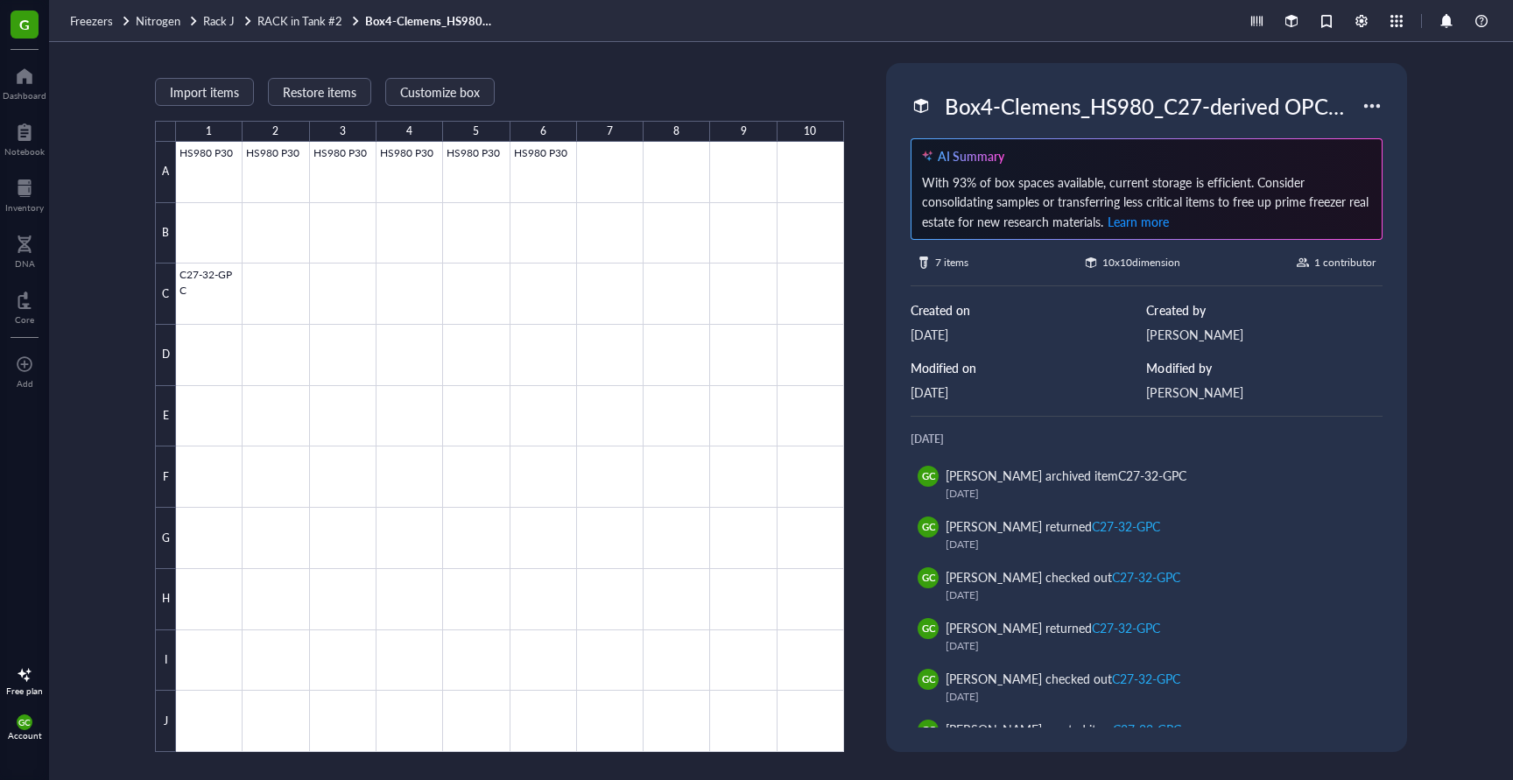
click at [1367, 102] on div at bounding box center [1372, 106] width 28 height 28
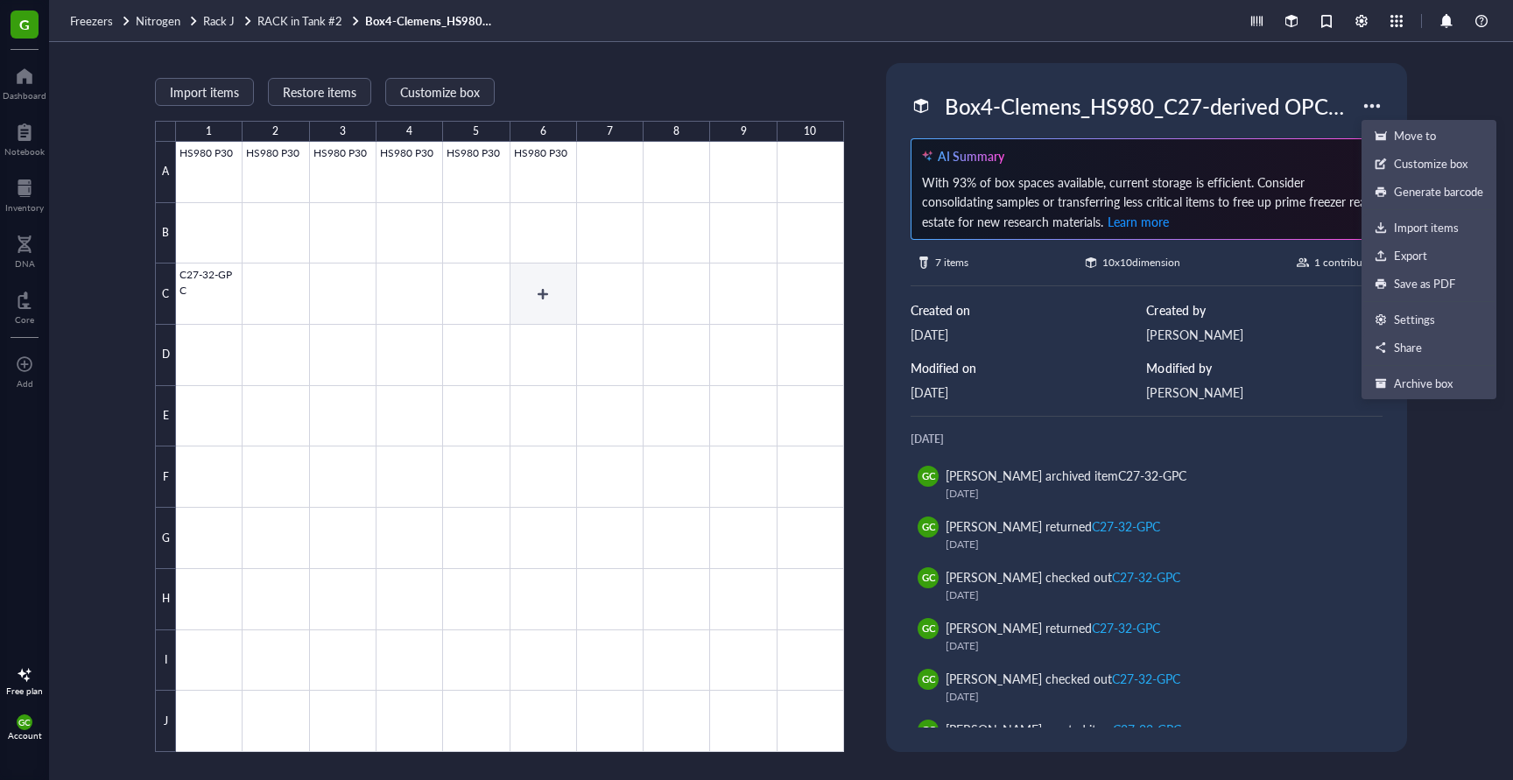
click at [515, 278] on div at bounding box center [510, 447] width 668 height 610
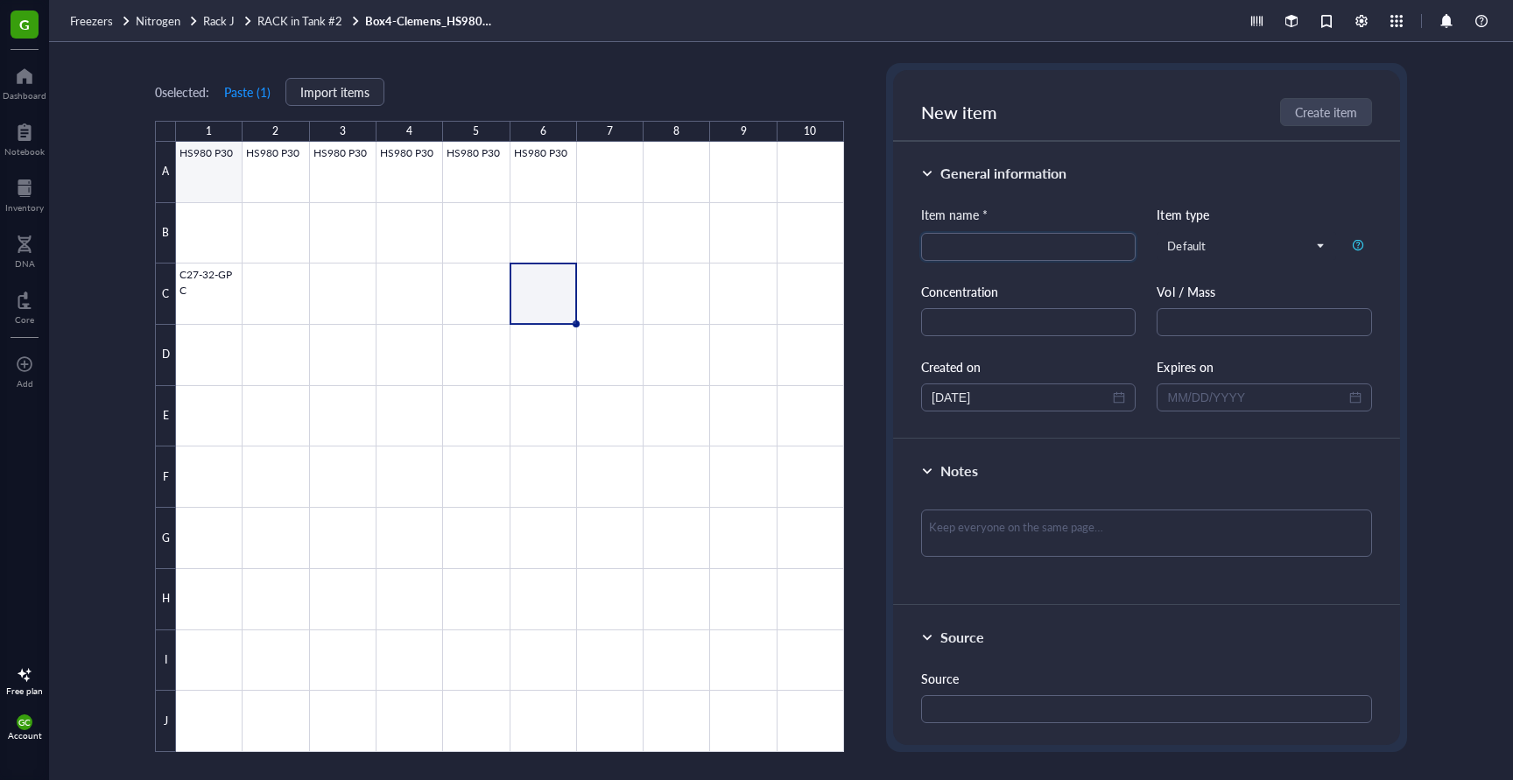
click at [220, 161] on div at bounding box center [510, 447] width 668 height 610
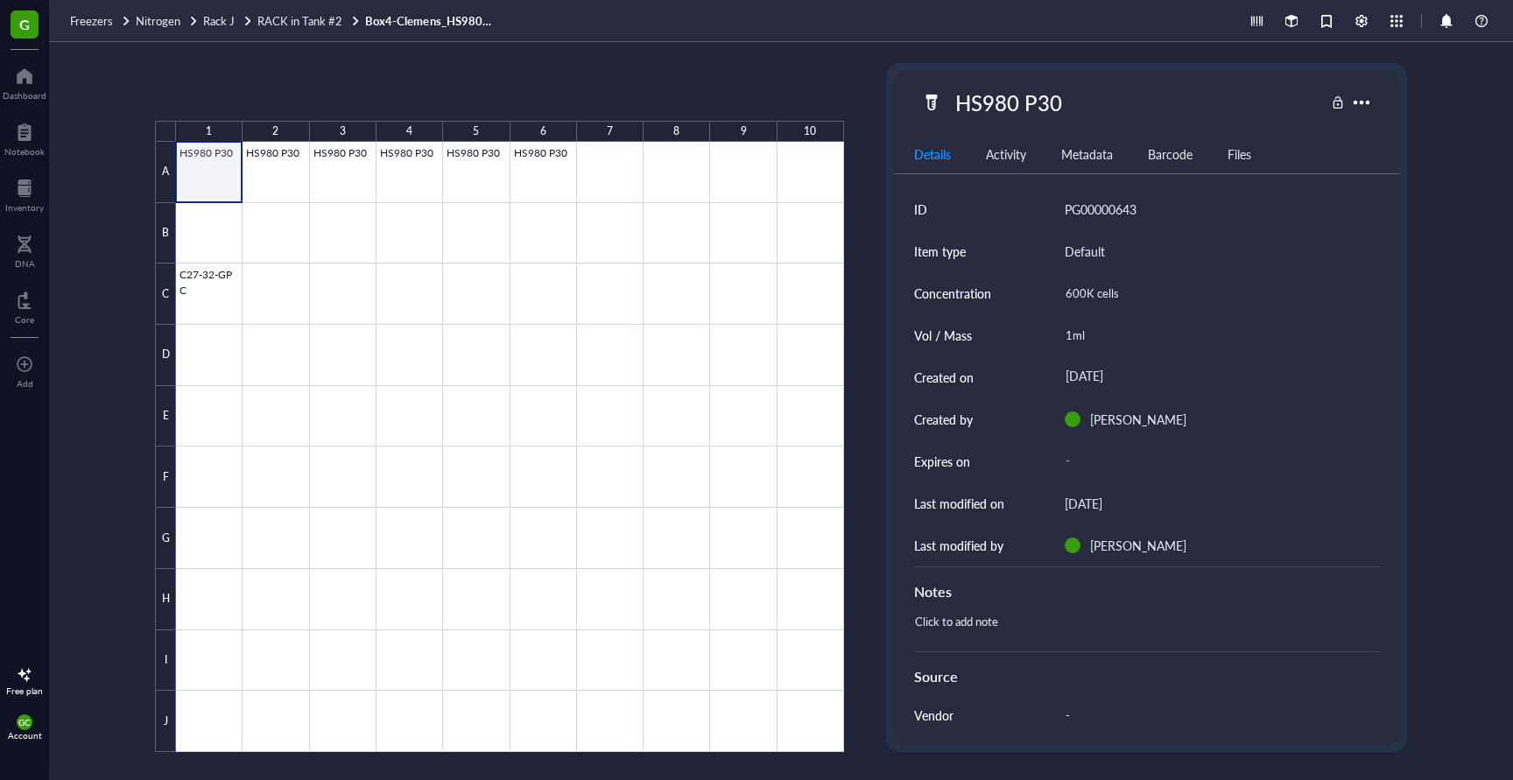
click at [220, 161] on div at bounding box center [510, 447] width 668 height 610
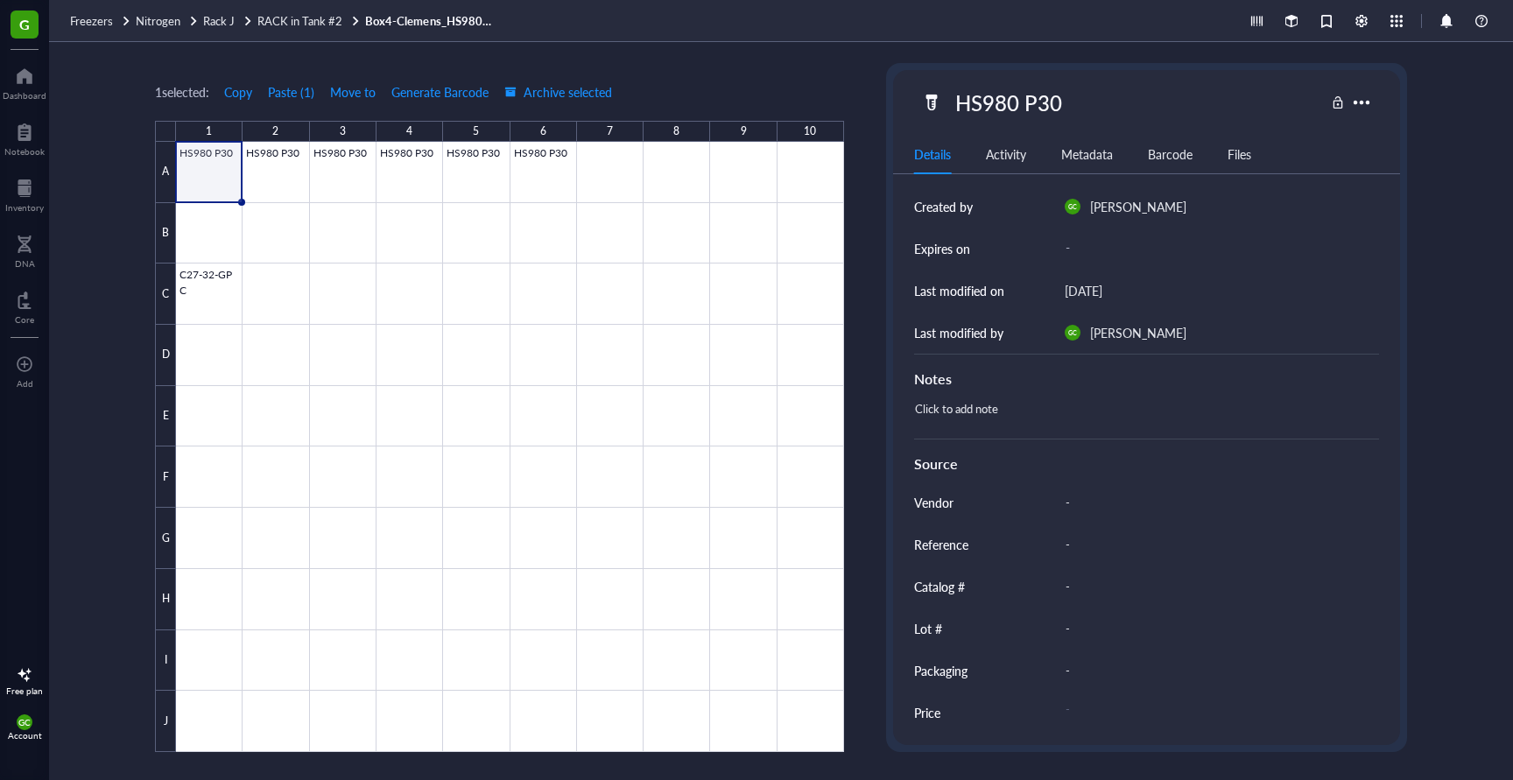
scroll to position [216, 0]
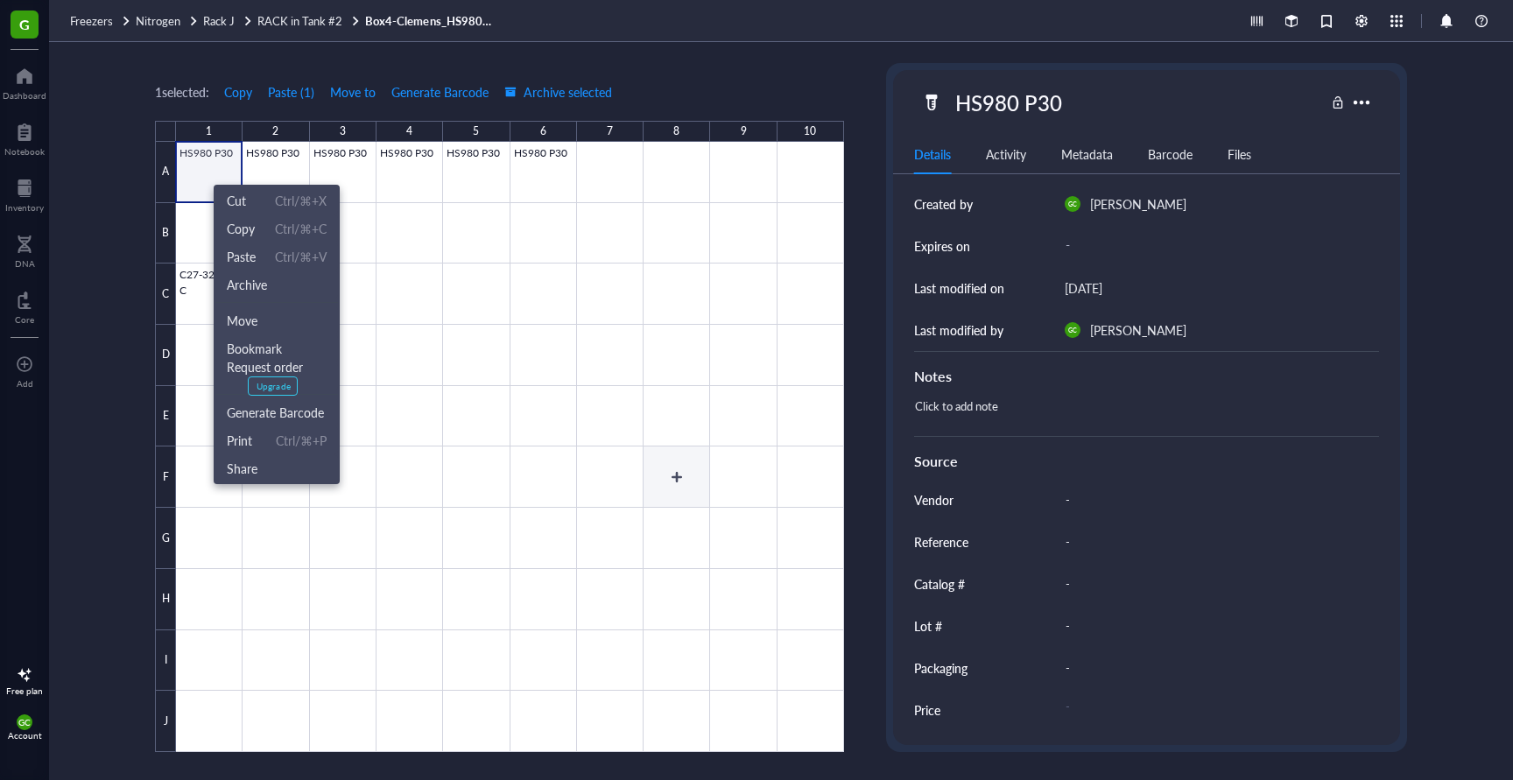
click at [647, 476] on div at bounding box center [510, 447] width 668 height 610
